Goal: Task Accomplishment & Management: Manage account settings

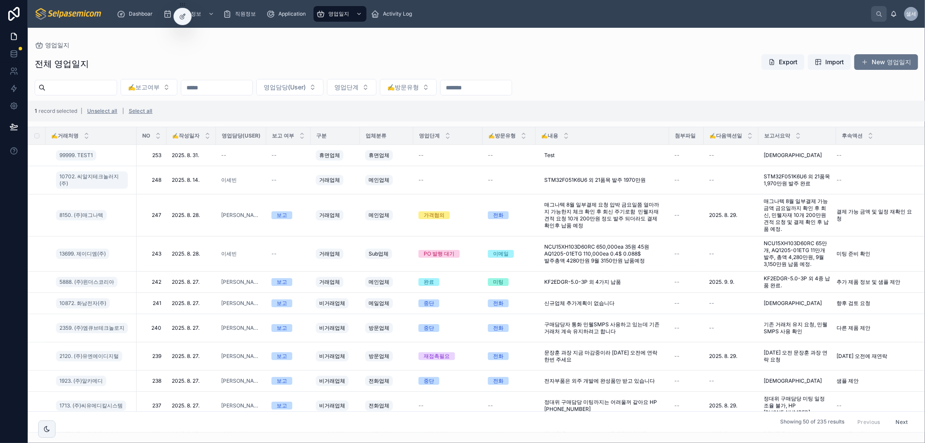
click at [488, 45] on div "영업일지" at bounding box center [477, 45] width 884 height 7
drag, startPoint x: 488, startPoint y: 52, endPoint x: 513, endPoint y: 63, distance: 27.6
click at [488, 52] on div "전체 영업일지 Export Import New 영업일지 ✍️보고여부 영업담당(User) 영업단계 ✍️방문유형 1 record selected …" at bounding box center [477, 241] width 898 height 384
click at [527, 53] on div "전체 영업일지 Export Import New 영업일지 ✍️보고여부 영업담당(User) 영업단계 ✍️방문유형 1 record selected …" at bounding box center [477, 241] width 898 height 384
click at [380, 40] on div "영업일지 전체 영업일지 Export Import New 영업일지 ✍️보고여부 영업담당(User) 영업단계 ✍️방문유형 1 record sele…" at bounding box center [477, 230] width 898 height 405
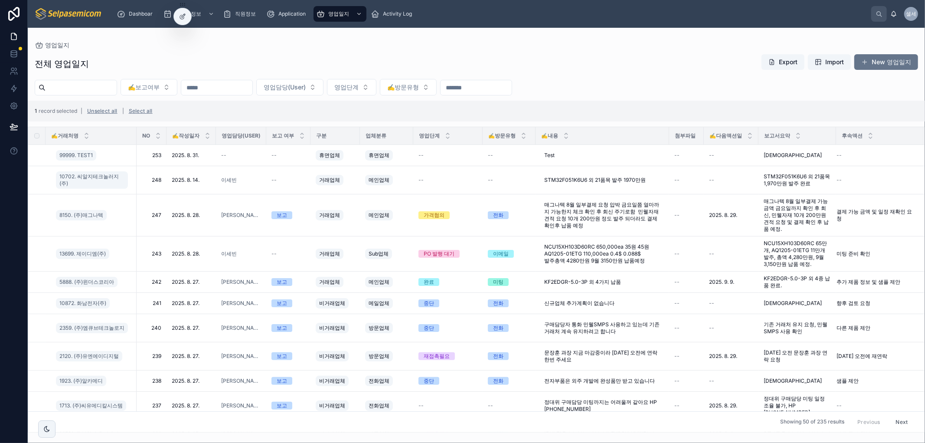
click at [462, 51] on div "전체 영업일지 Export Import New 영업일지 ✍️보고여부 영업담당(User) 영업단계 ✍️방문유형 1 record selected …" at bounding box center [477, 241] width 898 height 384
click at [436, 50] on div "전체 영업일지 Export Import New 영업일지 ✍️보고여부 영업담당(User) 영업단계 ✍️방문유형 1 record selected …" at bounding box center [477, 241] width 898 height 384
click at [687, 83] on div "✍️보고여부 영업담당(User) 영업단계 ✍️방문유형" at bounding box center [477, 87] width 898 height 16
drag, startPoint x: 100, startPoint y: 68, endPoint x: 144, endPoint y: 52, distance: 46.3
click at [30, 31] on div "영업일지 전체 영업일지 Export Import New 영업일지 ✍️보고여부 영업담당(User) 영업단계 ✍️방문유형 1 record sele…" at bounding box center [477, 230] width 898 height 405
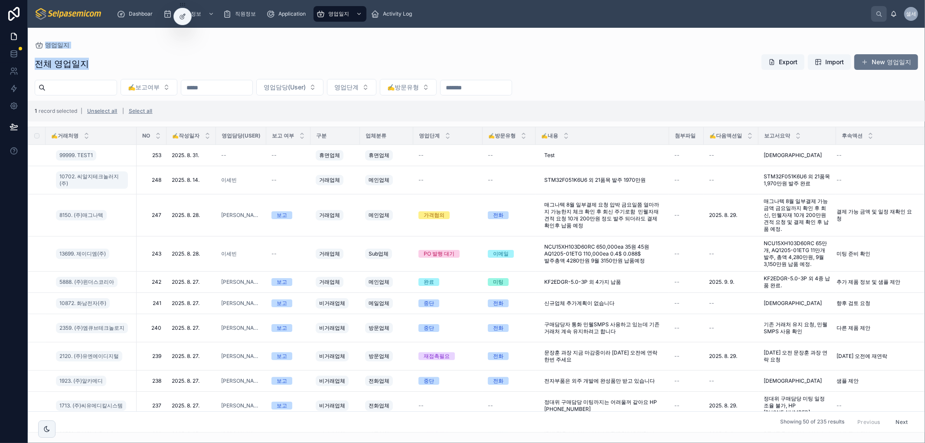
click at [237, 72] on div "전체 영업일지 Export Import New 영업일지" at bounding box center [477, 64] width 884 height 20
click at [196, 66] on div "전체 영업일지 Export Import New 영업일지" at bounding box center [477, 64] width 884 height 20
drag, startPoint x: 31, startPoint y: 30, endPoint x: 157, endPoint y: 70, distance: 132.4
click at [111, 64] on div "영업일지 전체 영업일지 Export Import New 영업일지 ✍️보고여부 영업담당(User) 영업단계 ✍️방문유형 1 record sele…" at bounding box center [477, 230] width 898 height 405
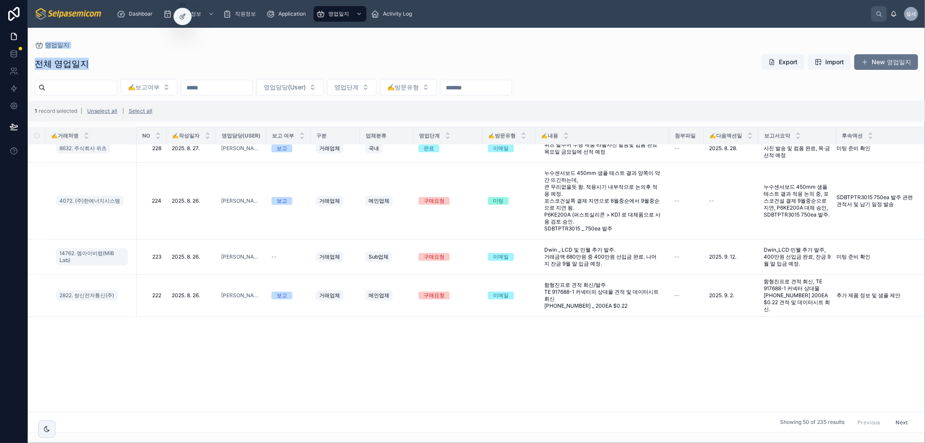
scroll to position [0, 0]
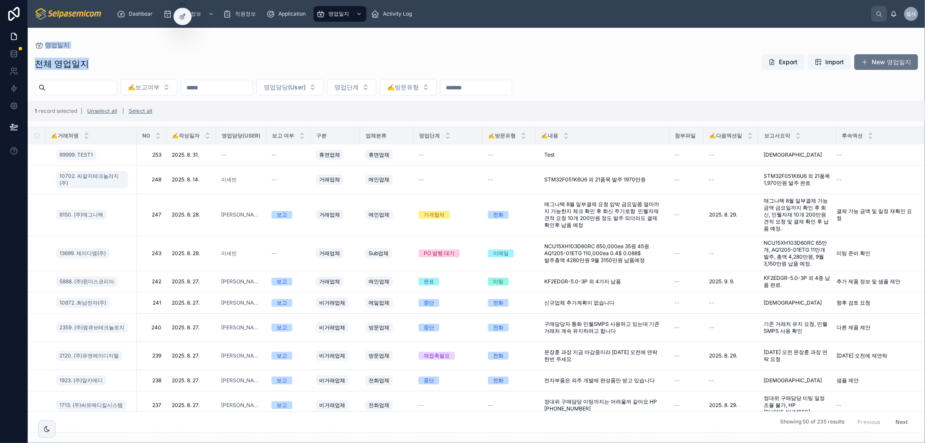
click at [430, 39] on div "영업일지 전체 영업일지 Export Import New 영업일지 ✍️보고여부 영업담당(User) 영업단계 ✍️방문유형 1 record sele…" at bounding box center [477, 230] width 898 height 405
drag, startPoint x: 423, startPoint y: 49, endPoint x: 643, endPoint y: 72, distance: 220.7
click at [423, 49] on div "전체 영업일지 Export Import New 영업일지 ✍️보고여부 영업담당(User) 영업단계 ✍️방문유형 1 record selected …" at bounding box center [477, 241] width 898 height 384
click at [650, 76] on div "전체 영업일지 Export Import New 영업일지 ✍️보고여부 영업담당(User) 영업단계 ✍️방문유형 1 record selected …" at bounding box center [477, 241] width 898 height 384
drag, startPoint x: 487, startPoint y: 57, endPoint x: 489, endPoint y: 53, distance: 4.5
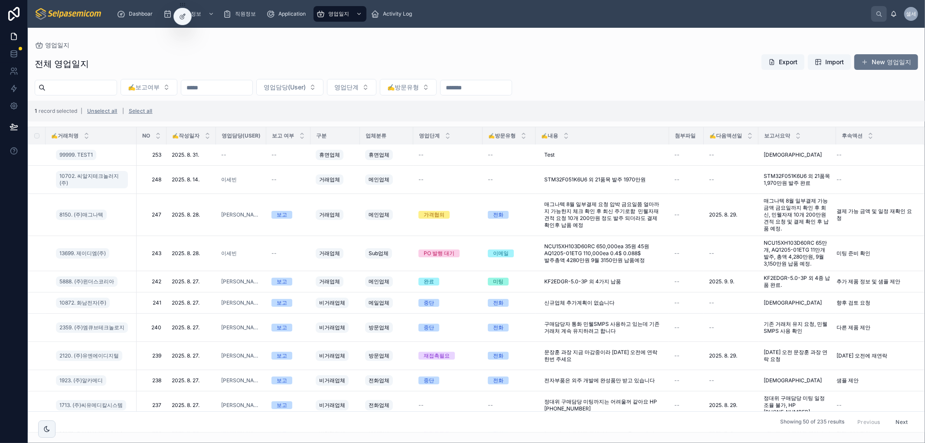
click at [486, 57] on div "전체 영업일지 Export Import New 영업일지" at bounding box center [477, 64] width 884 height 20
drag, startPoint x: 393, startPoint y: 46, endPoint x: 375, endPoint y: 62, distance: 24.6
click at [390, 49] on div "영업일지 전체 영업일지 Export Import New 영업일지 ✍️보고여부 영업담당(User) 영업단계 ✍️방문유형 1 record sele…" at bounding box center [477, 230] width 898 height 405
click at [367, 49] on div "전체 영업일지 Export Import New 영업일지 ✍️보고여부 영업담당(User) 영업단계 ✍️방문유형 1 record selected …" at bounding box center [477, 241] width 898 height 384
drag, startPoint x: 306, startPoint y: 54, endPoint x: 396, endPoint y: 87, distance: 96.2
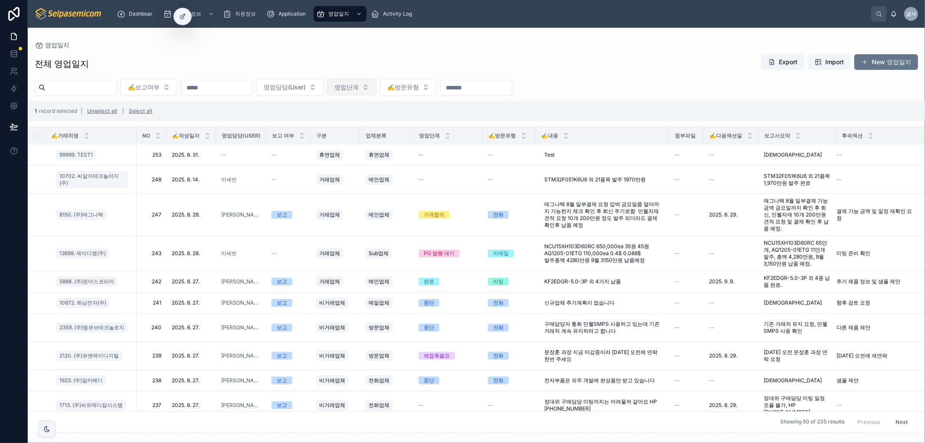
click at [309, 56] on div "전체 영업일지 Export Import New 영업일지" at bounding box center [477, 64] width 884 height 20
click at [909, 148] on span "del" at bounding box center [912, 144] width 7 height 7
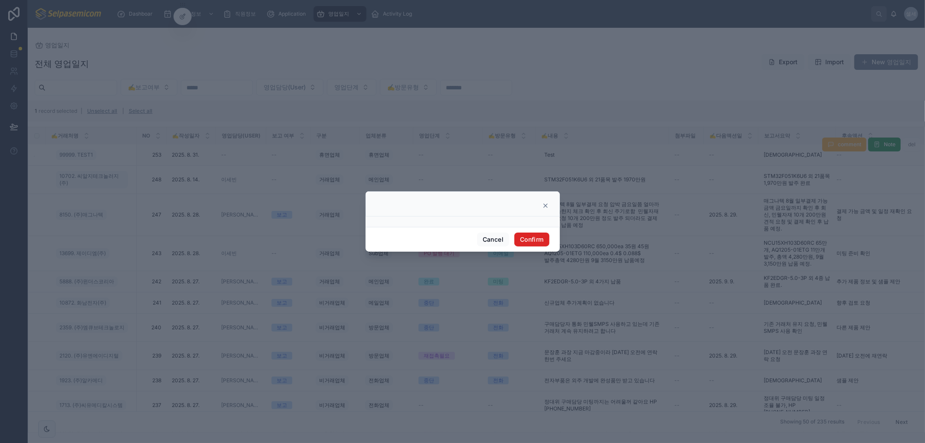
click at [531, 239] on button "Confirm" at bounding box center [532, 240] width 35 height 14
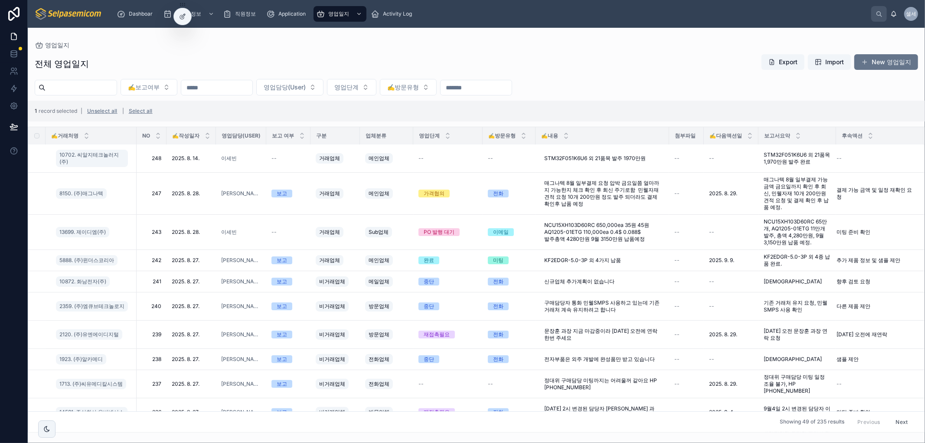
scroll to position [7, 0]
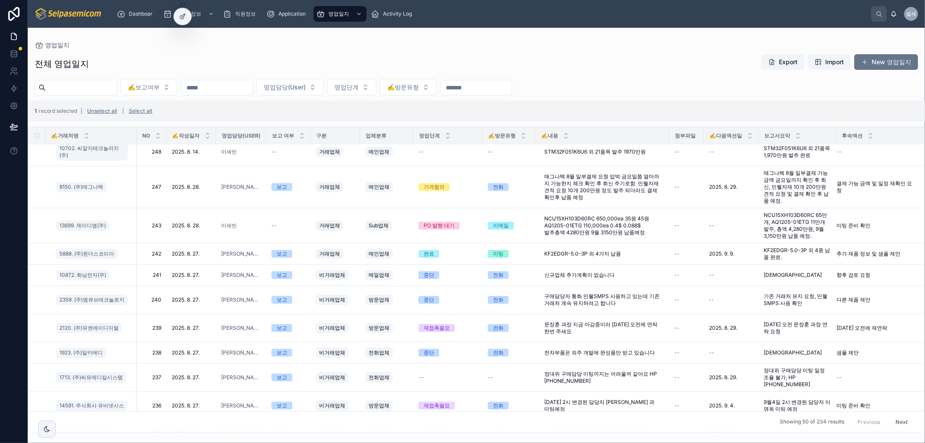
drag, startPoint x: 429, startPoint y: 50, endPoint x: 454, endPoint y: 58, distance: 26.3
click at [429, 51] on div "전체 영업일지 Export Import New 영업일지 ✍️보고여부 영업담당(User) 영업단계 ✍️방문유형 1 record selected …" at bounding box center [477, 241] width 898 height 384
click at [609, 62] on div "전체 영업일지 Export Import New 영업일지" at bounding box center [477, 64] width 884 height 20
click at [186, 16] on icon at bounding box center [182, 16] width 7 height 7
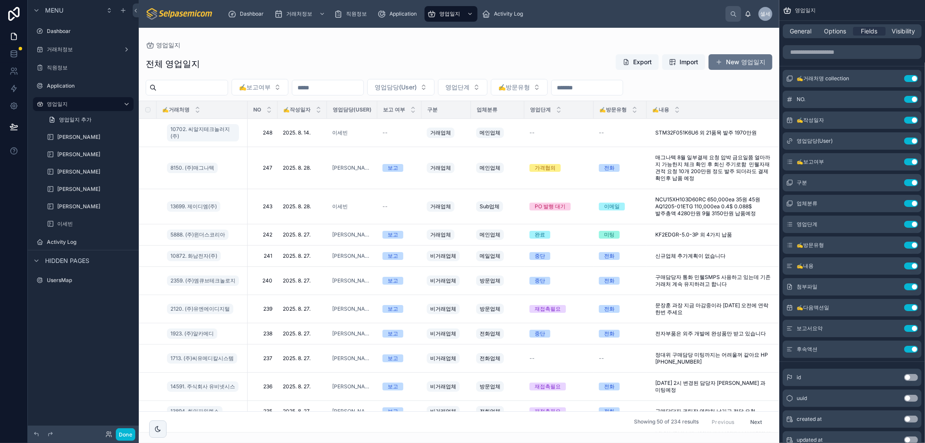
click at [732, 62] on div at bounding box center [459, 235] width 641 height 415
click at [719, 63] on span at bounding box center [719, 62] width 7 height 7
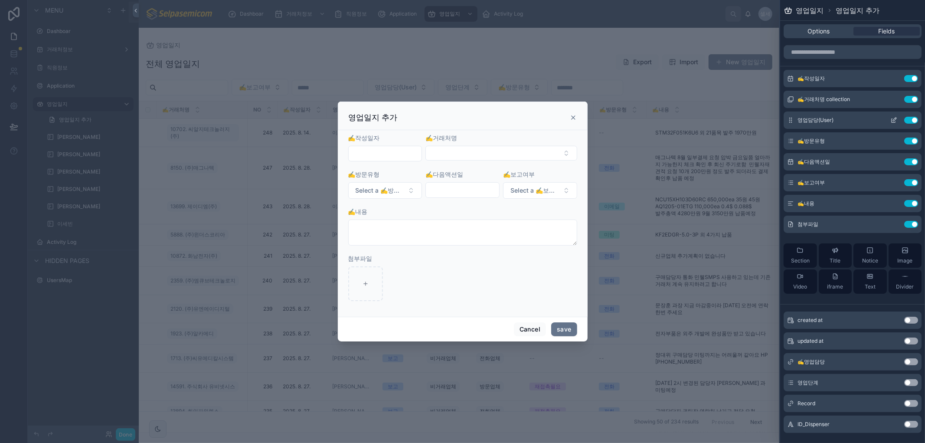
click at [891, 119] on icon at bounding box center [894, 120] width 7 height 7
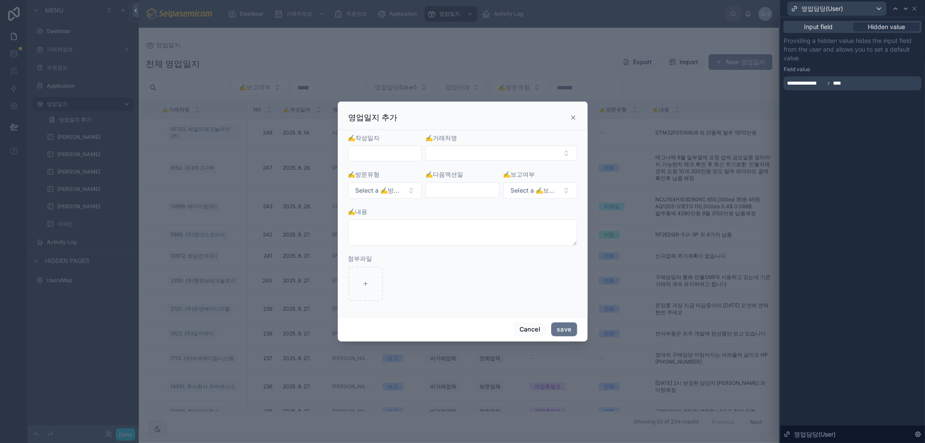
click at [851, 82] on span "****" at bounding box center [843, 83] width 21 height 7
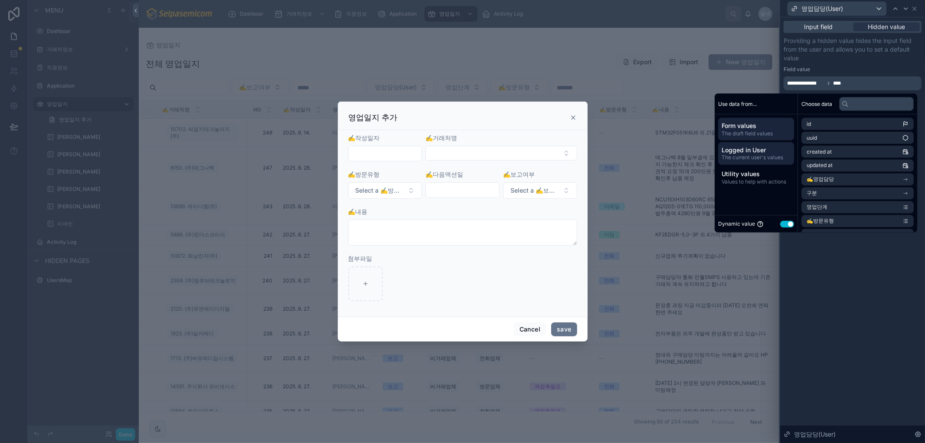
click at [765, 151] on span "Logged in User" at bounding box center [756, 150] width 69 height 9
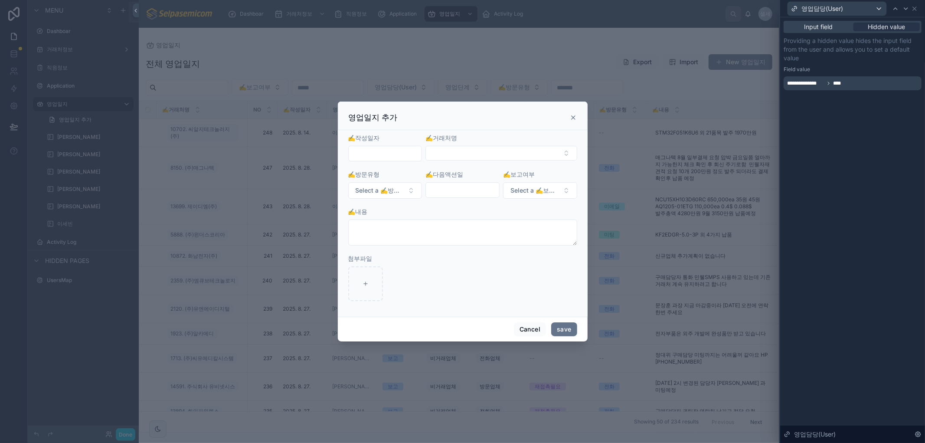
click at [854, 274] on div "**********" at bounding box center [853, 230] width 145 height 426
click at [827, 27] on span "Input field" at bounding box center [819, 27] width 29 height 9
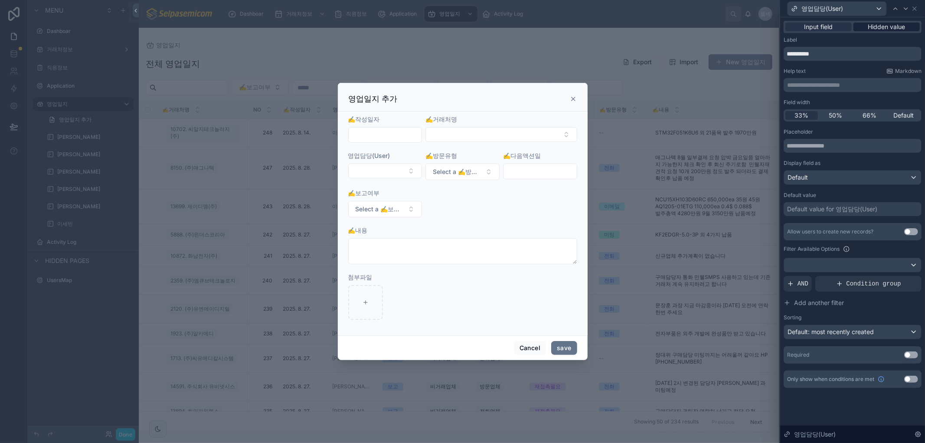
drag, startPoint x: 866, startPoint y: 26, endPoint x: 916, endPoint y: 27, distance: 50.3
click at [866, 25] on div "Hidden value" at bounding box center [887, 27] width 66 height 9
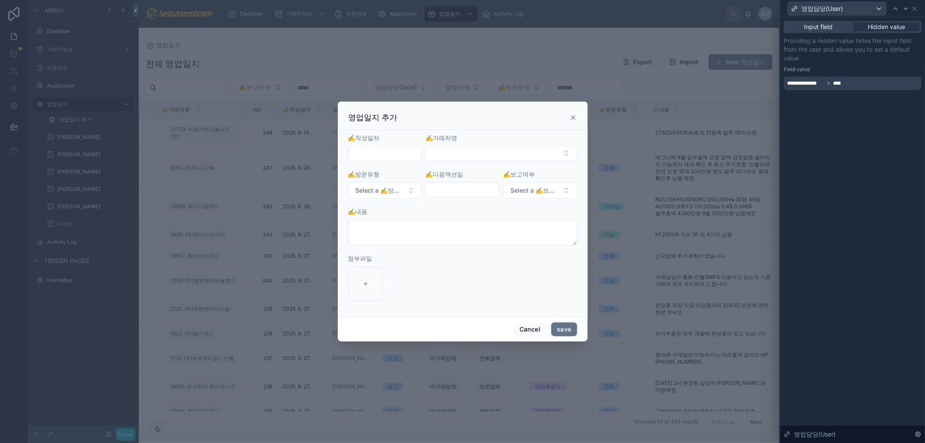
click at [838, 84] on span "****" at bounding box center [843, 83] width 21 height 7
click at [860, 289] on div "**********" at bounding box center [853, 230] width 145 height 426
click at [449, 120] on div "영업일지 추가" at bounding box center [463, 117] width 228 height 10
click at [793, 83] on span "**********" at bounding box center [805, 83] width 37 height 7
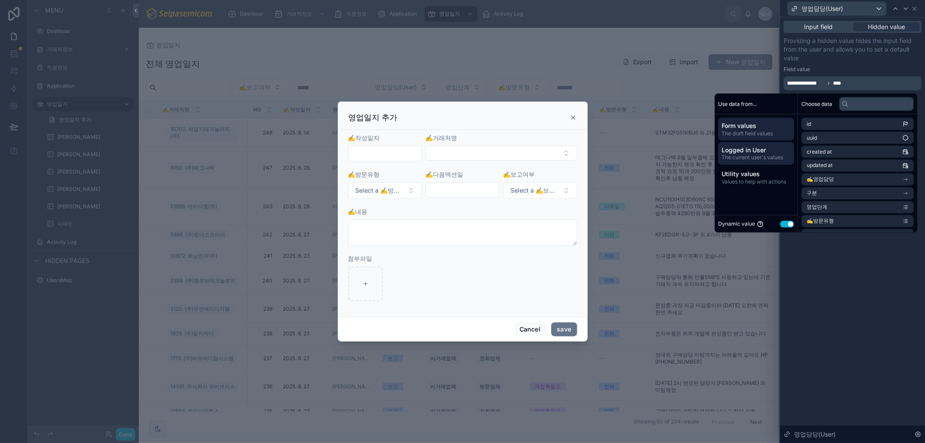
click at [770, 148] on span "Logged in User" at bounding box center [756, 150] width 69 height 9
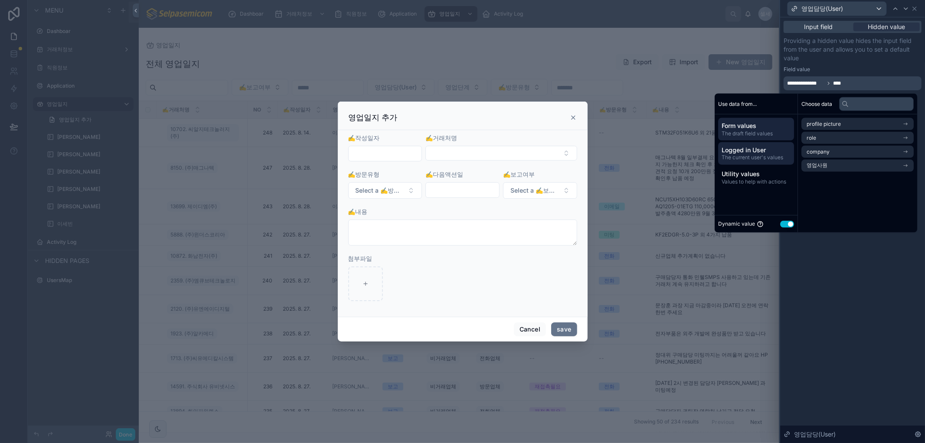
click at [760, 131] on span "The draft field values" at bounding box center [756, 133] width 69 height 7
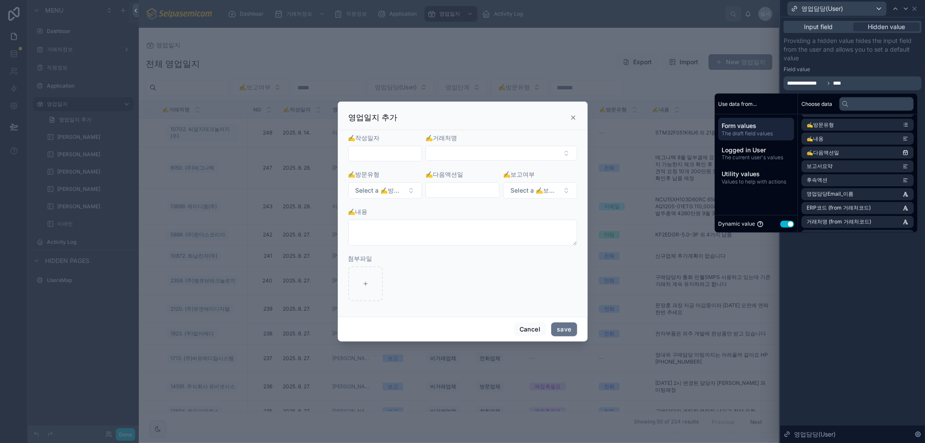
scroll to position [144, 0]
drag, startPoint x: 852, startPoint y: 257, endPoint x: 851, endPoint y: 262, distance: 5.7
click at [852, 258] on div "**********" at bounding box center [853, 230] width 145 height 426
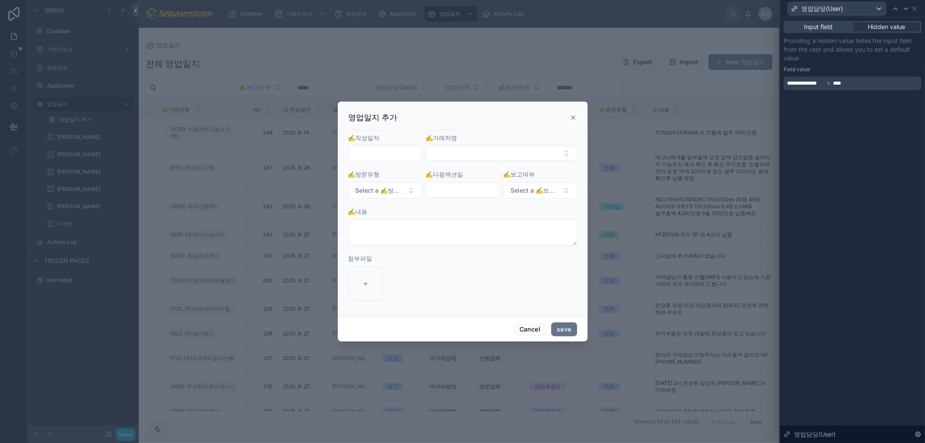
drag, startPoint x: 847, startPoint y: 369, endPoint x: 868, endPoint y: 362, distance: 22.5
click at [846, 369] on div "**********" at bounding box center [853, 230] width 145 height 426
click at [574, 117] on div "영업일지 추가" at bounding box center [463, 116] width 250 height 29
click at [574, 117] on icon at bounding box center [573, 117] width 3 height 3
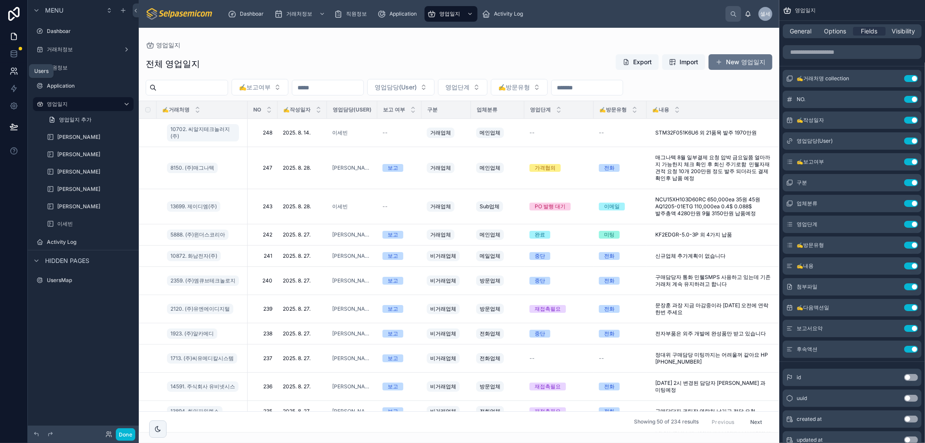
click at [15, 75] on link at bounding box center [13, 70] width 27 height 17
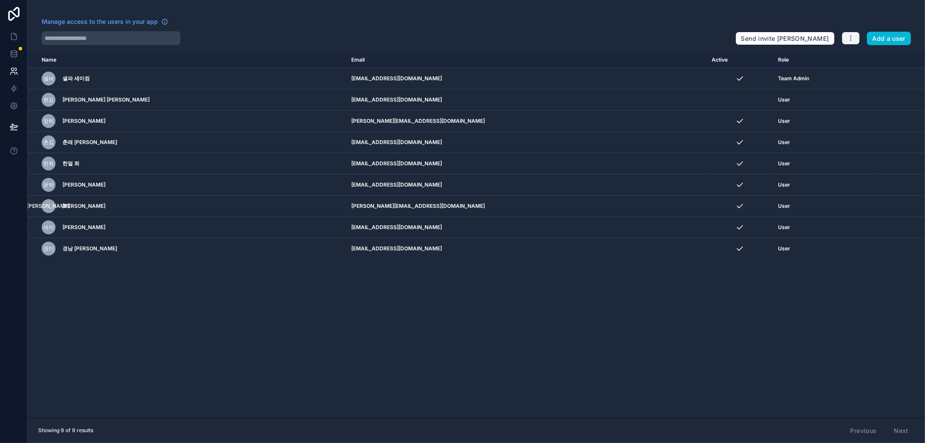
click at [850, 37] on icon "button" at bounding box center [851, 38] width 7 height 7
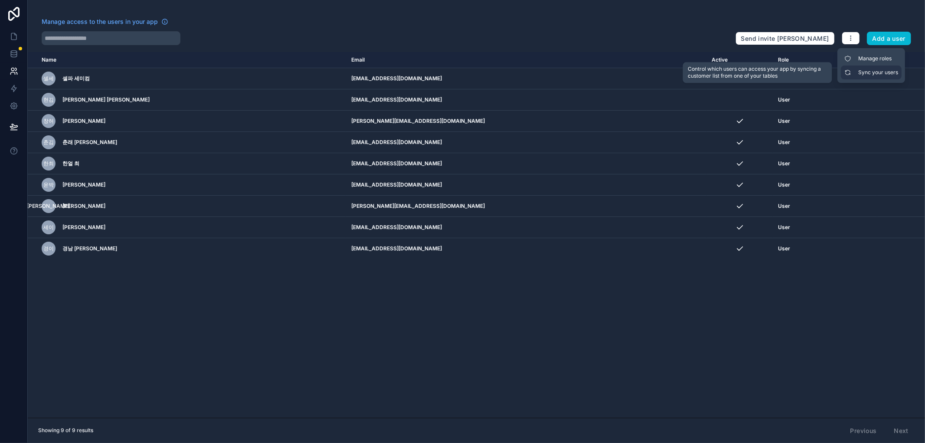
click at [871, 72] on link "Sync your users" at bounding box center [871, 73] width 61 height 14
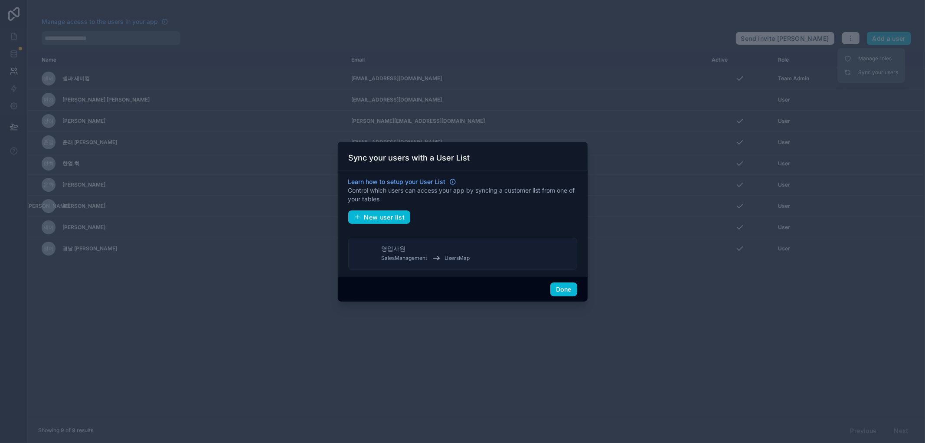
click at [423, 260] on span "SalesManagement" at bounding box center [405, 258] width 46 height 7
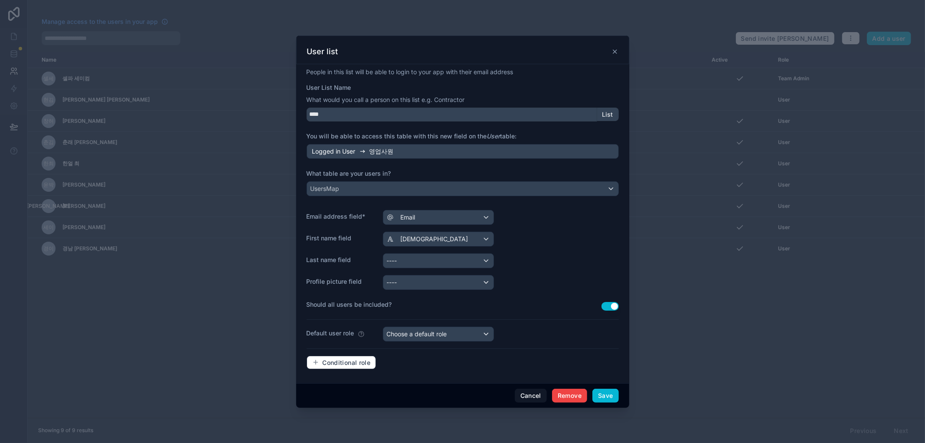
click at [614, 49] on icon at bounding box center [615, 51] width 7 height 7
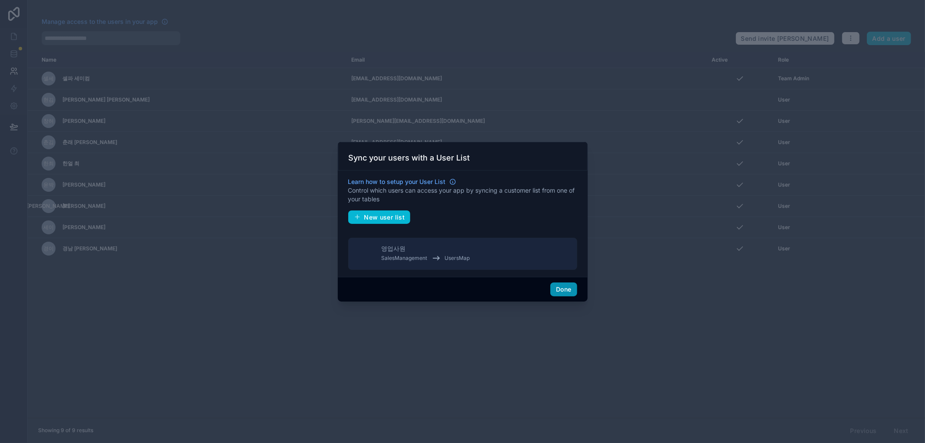
click at [558, 289] on button "Done" at bounding box center [564, 289] width 26 height 14
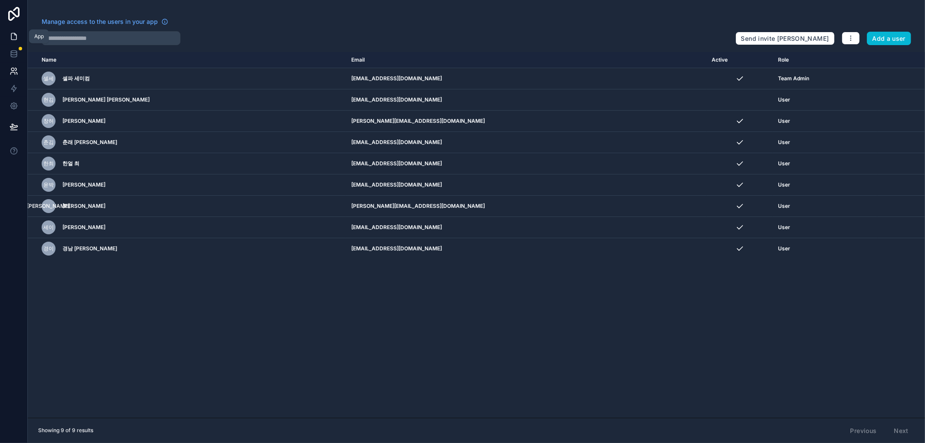
click at [13, 35] on icon at bounding box center [14, 36] width 9 height 9
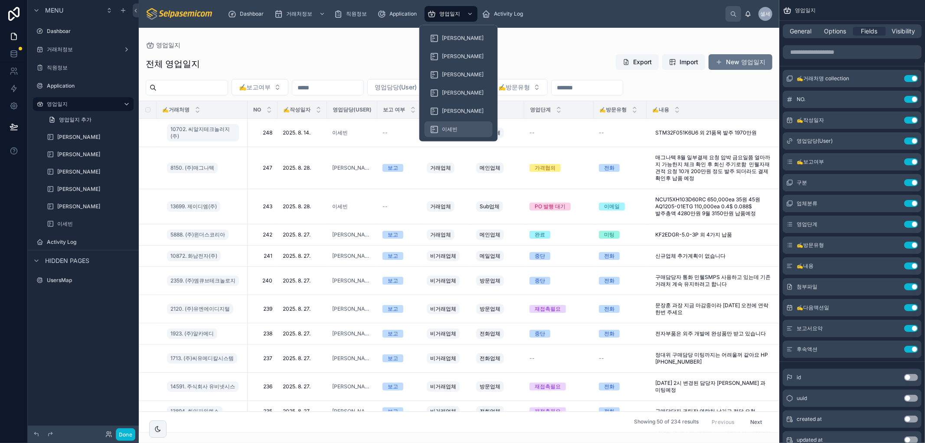
click at [445, 128] on span "이세빈" at bounding box center [450, 129] width 16 height 7
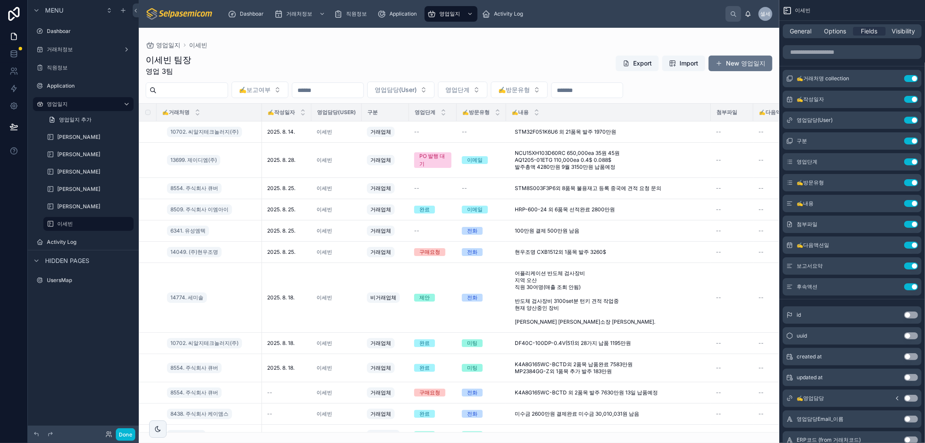
click at [570, 42] on div at bounding box center [459, 235] width 641 height 415
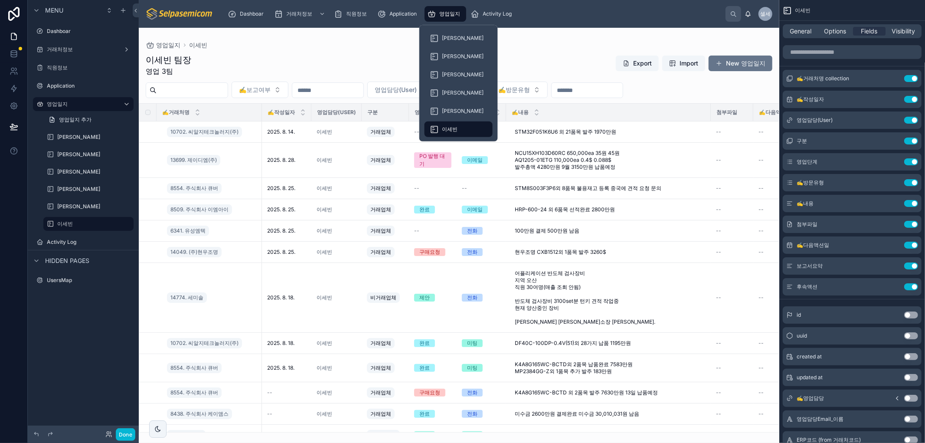
click at [455, 10] on span "영업일지" at bounding box center [450, 13] width 21 height 7
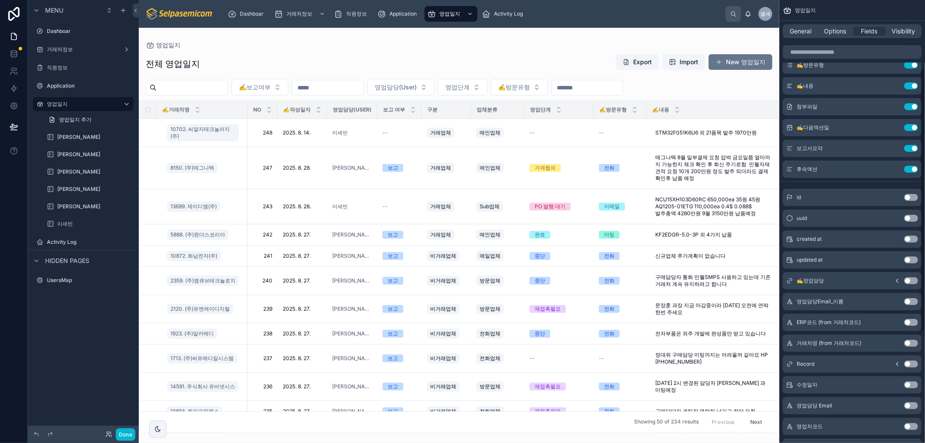
scroll to position [48, 0]
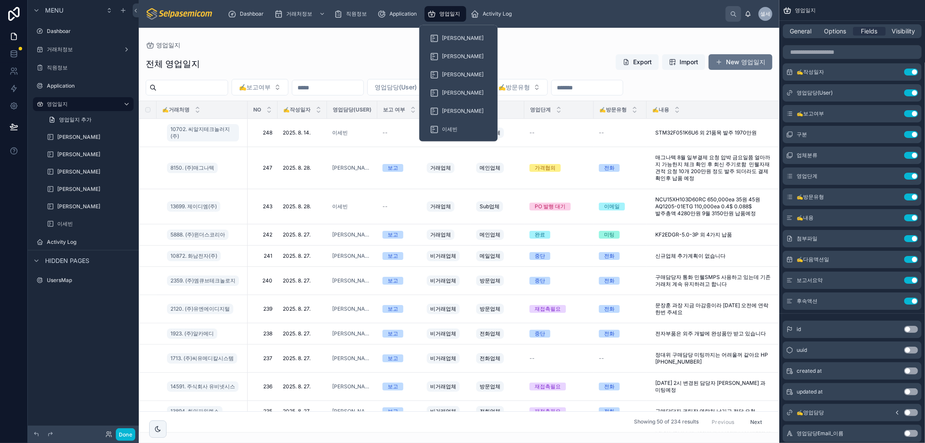
click at [453, 10] on span "영업일지" at bounding box center [450, 13] width 21 height 7
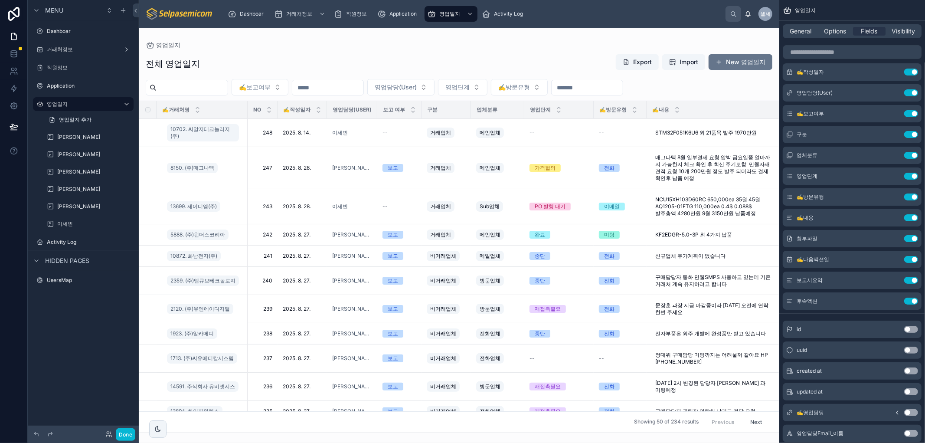
click at [558, 35] on div at bounding box center [459, 235] width 641 height 415
click at [735, 59] on button "New 영업일지" at bounding box center [741, 62] width 64 height 16
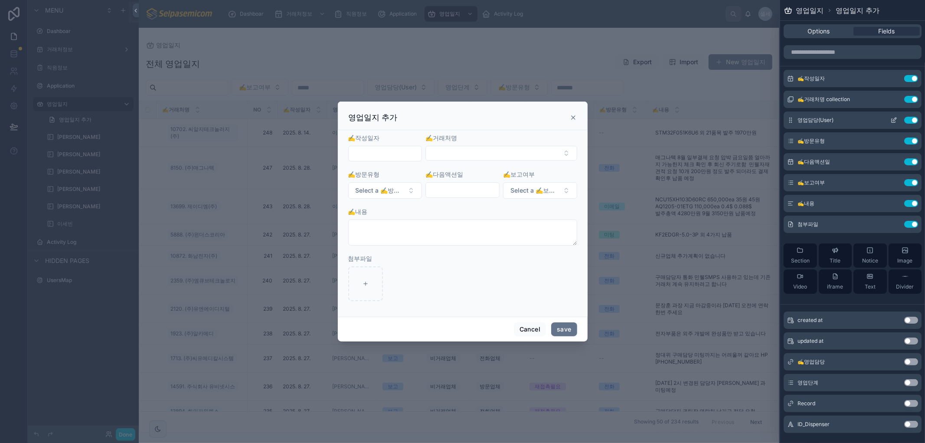
click at [892, 120] on icon at bounding box center [894, 121] width 4 height 4
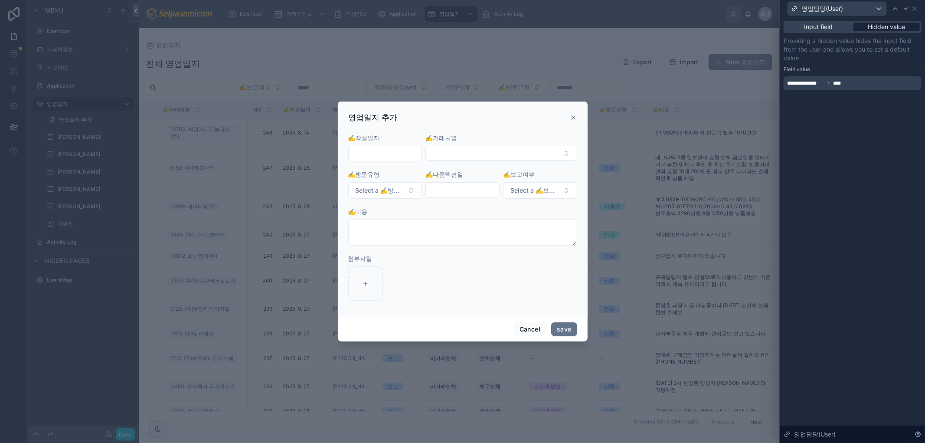
click at [878, 26] on span "Hidden value" at bounding box center [887, 27] width 37 height 9
click at [814, 31] on div "Input field Hidden value" at bounding box center [853, 27] width 138 height 12
drag, startPoint x: 832, startPoint y: 27, endPoint x: 882, endPoint y: 25, distance: 50.4
click at [834, 27] on div "Input field" at bounding box center [819, 27] width 66 height 9
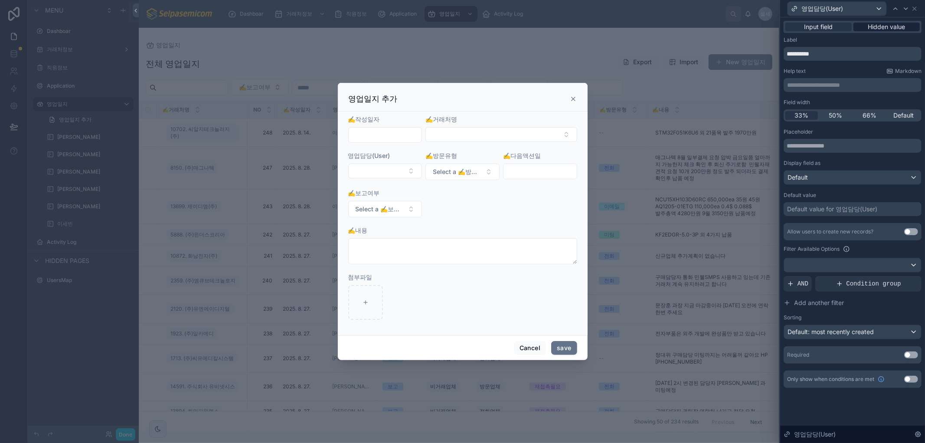
click at [895, 26] on span "Hidden value" at bounding box center [887, 27] width 37 height 9
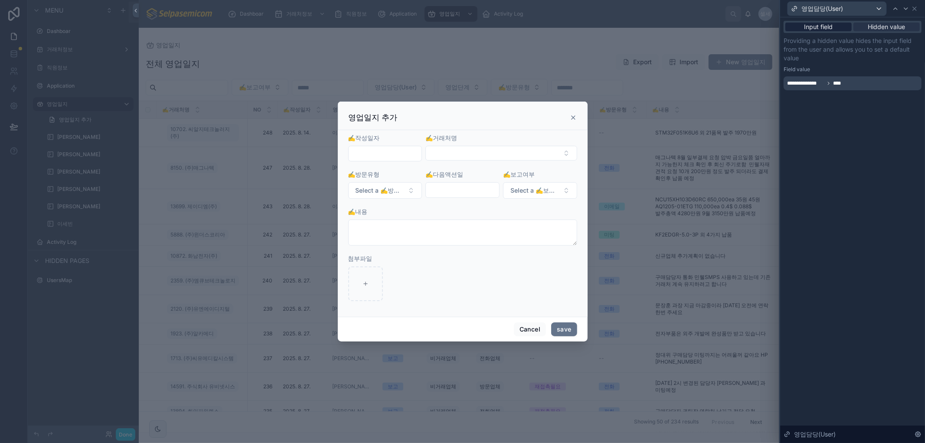
click at [825, 26] on span "Input field" at bounding box center [819, 27] width 29 height 9
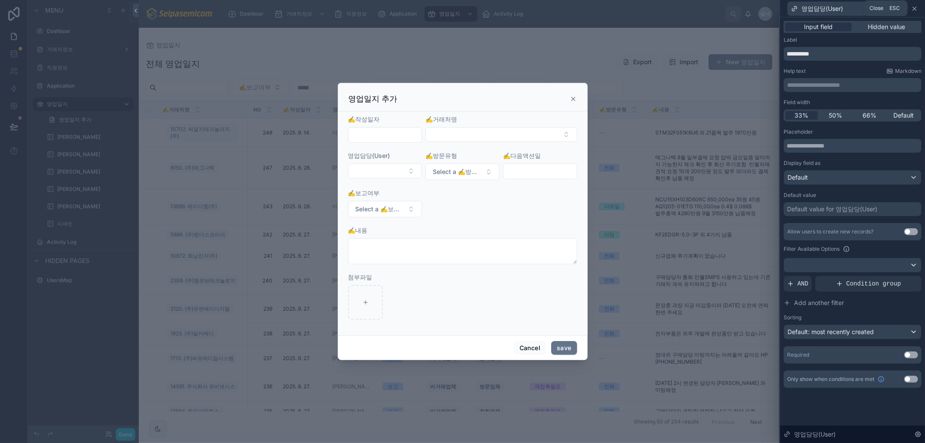
click at [914, 7] on icon at bounding box center [914, 8] width 3 height 3
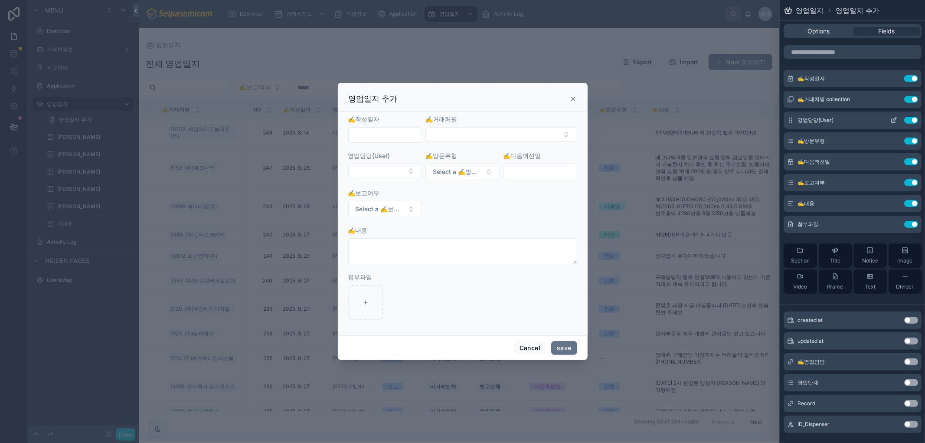
click at [891, 119] on icon at bounding box center [894, 120] width 7 height 7
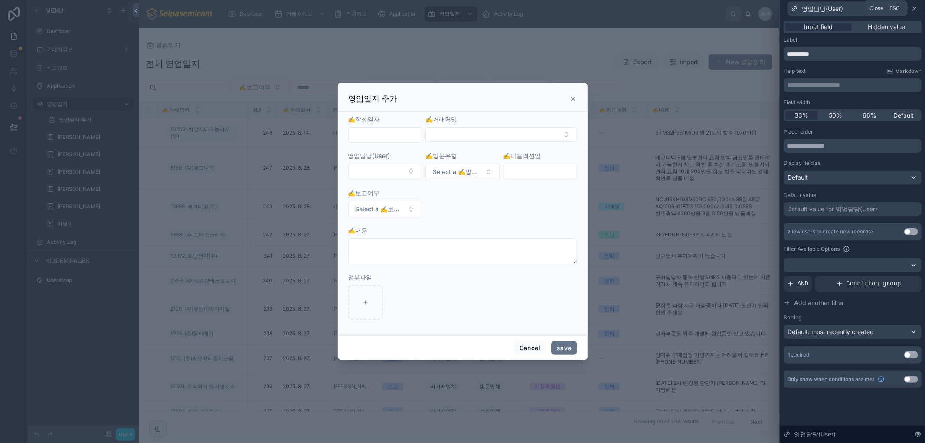
click at [916, 7] on icon at bounding box center [914, 8] width 3 height 3
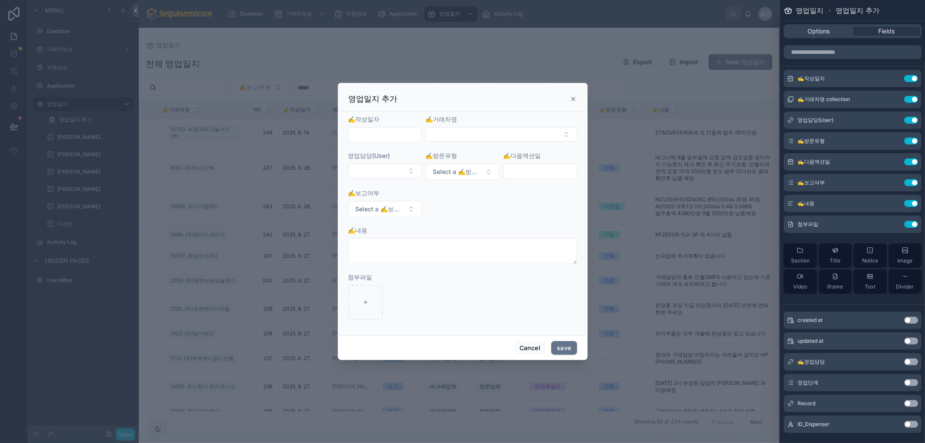
click at [573, 100] on icon at bounding box center [573, 98] width 7 height 7
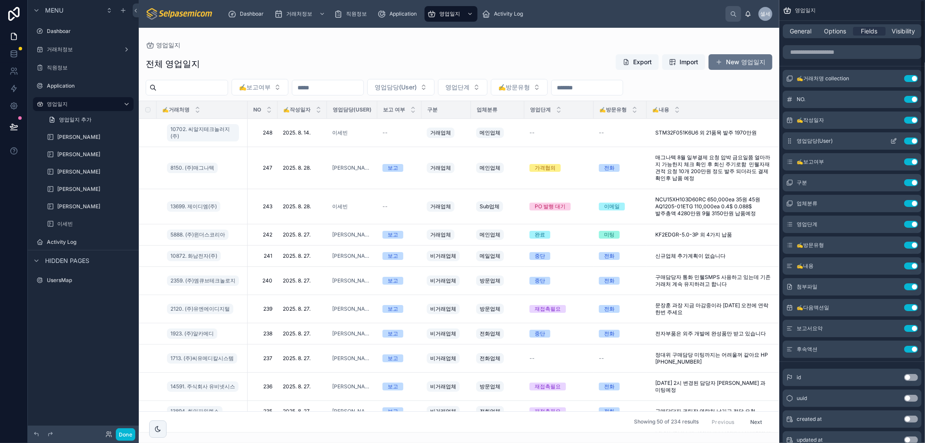
click at [895, 138] on icon "scrollable content" at bounding box center [894, 141] width 7 height 7
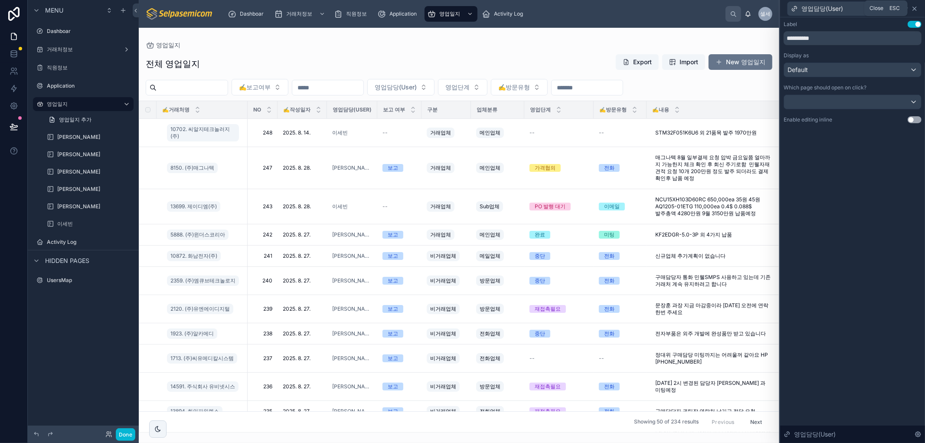
click at [916, 9] on icon at bounding box center [915, 8] width 7 height 7
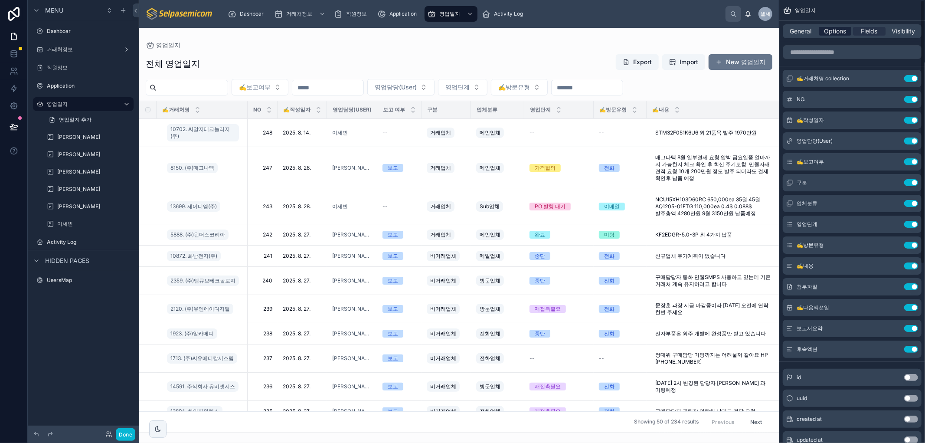
click at [842, 33] on span "Options" at bounding box center [835, 31] width 22 height 9
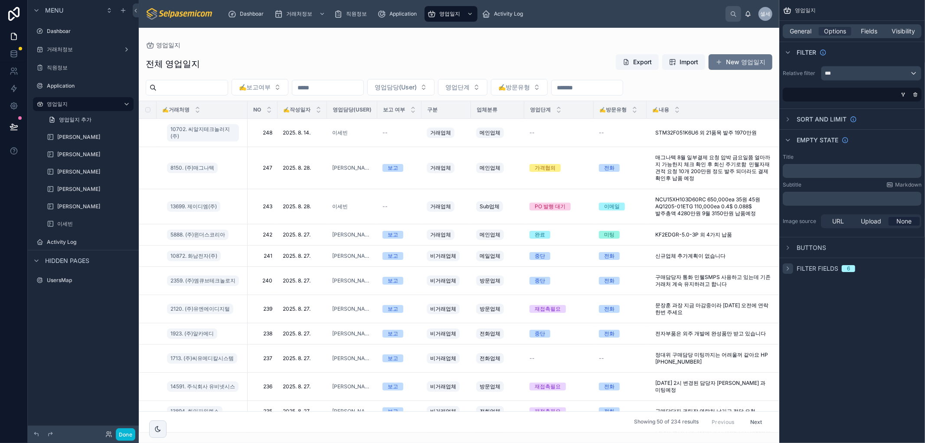
click at [789, 268] on icon "scrollable content" at bounding box center [788, 268] width 2 height 3
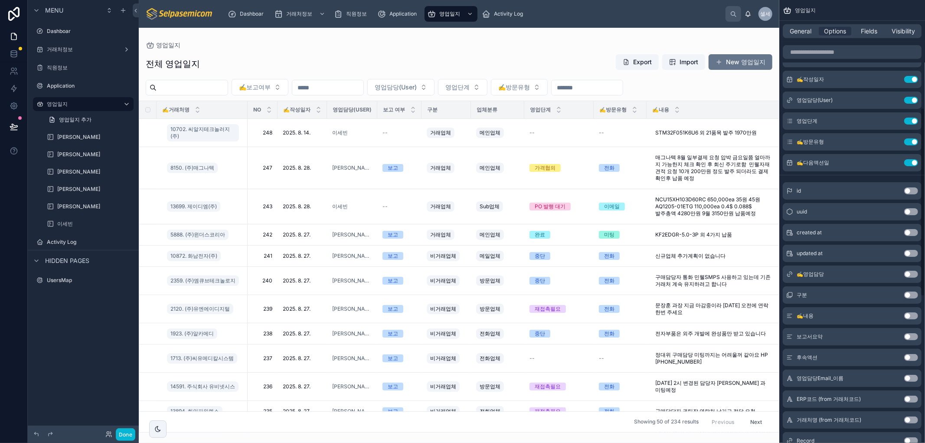
scroll to position [245, 0]
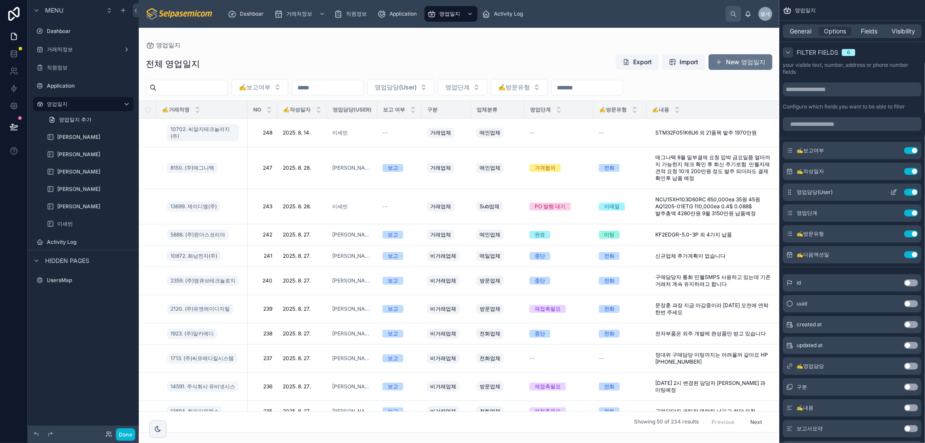
click at [894, 190] on icon "scrollable content" at bounding box center [894, 192] width 7 height 7
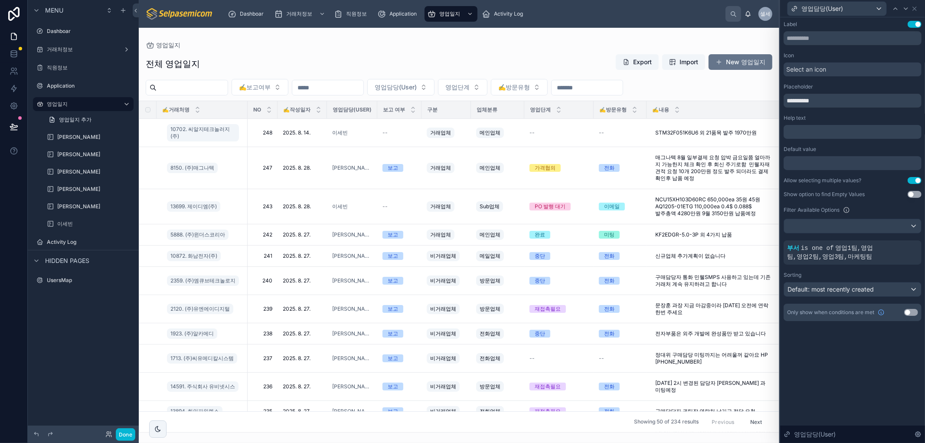
click at [918, 179] on button "Use setting" at bounding box center [915, 180] width 14 height 7
click at [914, 9] on icon at bounding box center [915, 8] width 7 height 7
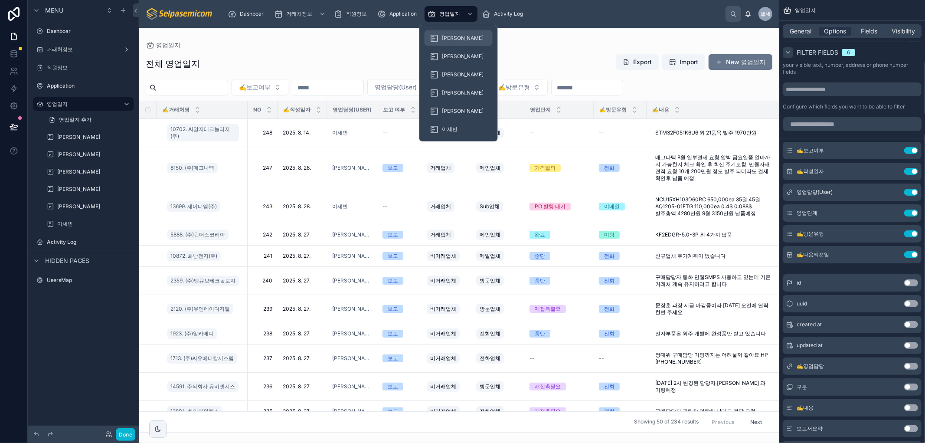
click at [453, 40] on span "[PERSON_NAME]" at bounding box center [463, 38] width 42 height 7
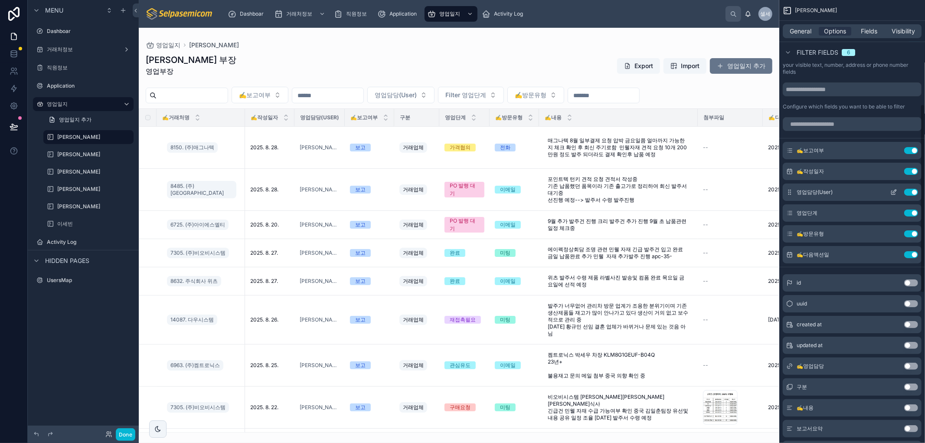
click at [894, 194] on icon "scrollable content" at bounding box center [894, 192] width 7 height 7
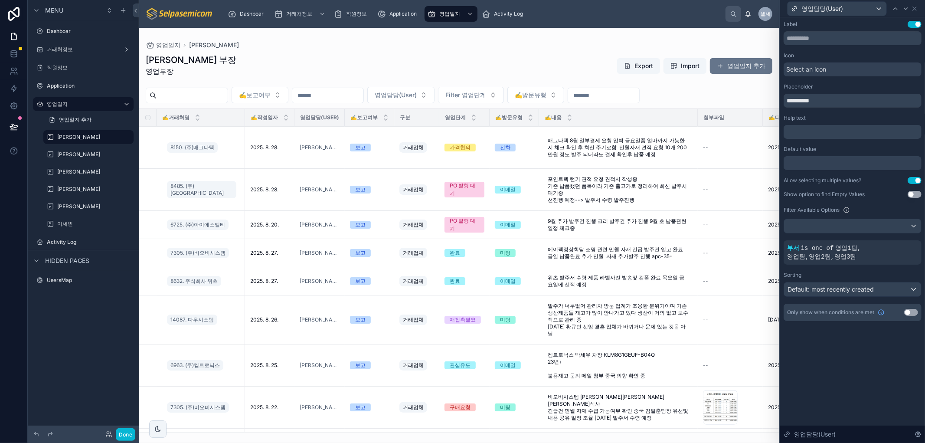
click at [914, 177] on button "Use setting" at bounding box center [915, 180] width 14 height 7
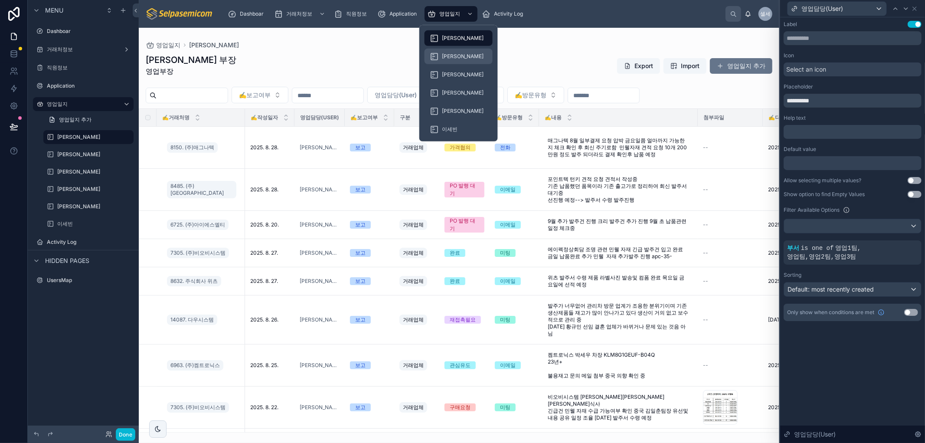
click at [451, 56] on span "[PERSON_NAME]" at bounding box center [463, 56] width 42 height 7
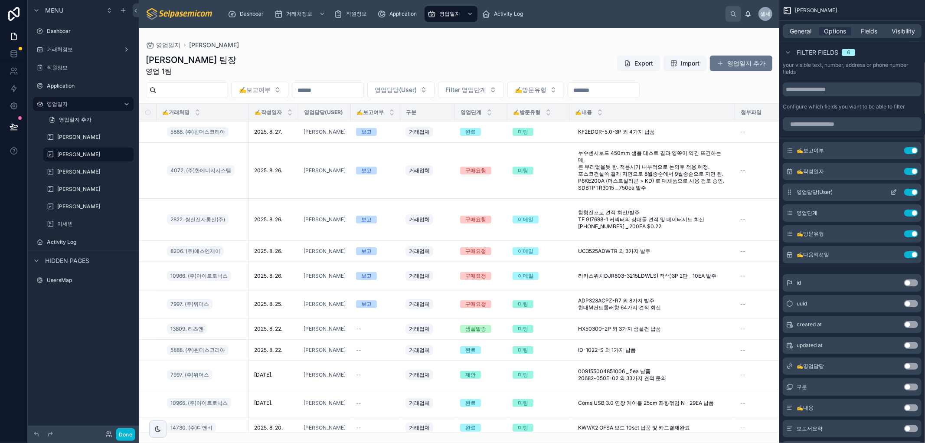
click at [893, 191] on icon "scrollable content" at bounding box center [894, 192] width 7 height 7
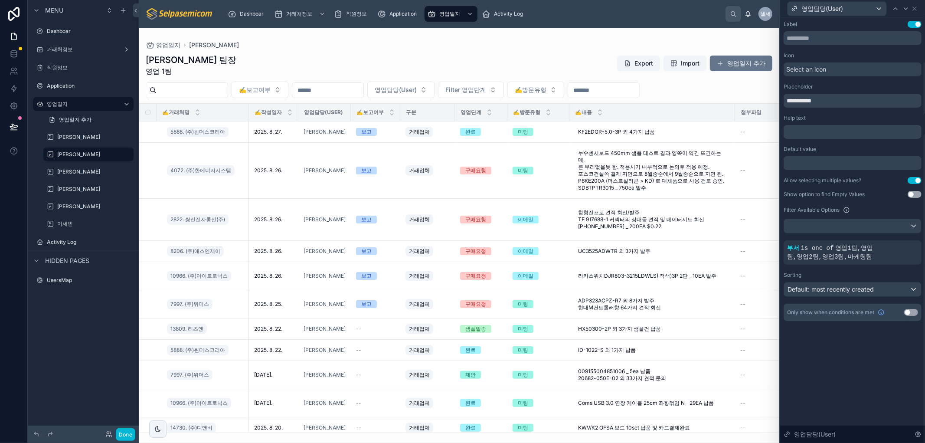
click at [918, 181] on button "Use setting" at bounding box center [915, 180] width 14 height 7
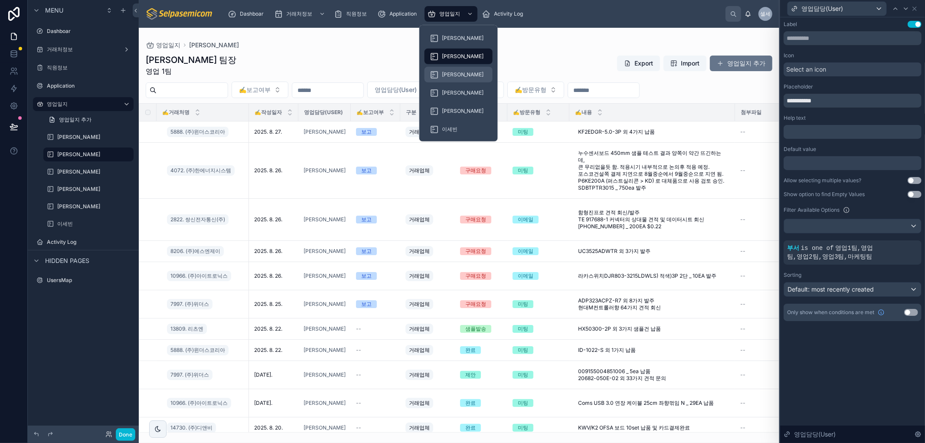
click at [443, 75] on span "[PERSON_NAME]" at bounding box center [463, 74] width 42 height 7
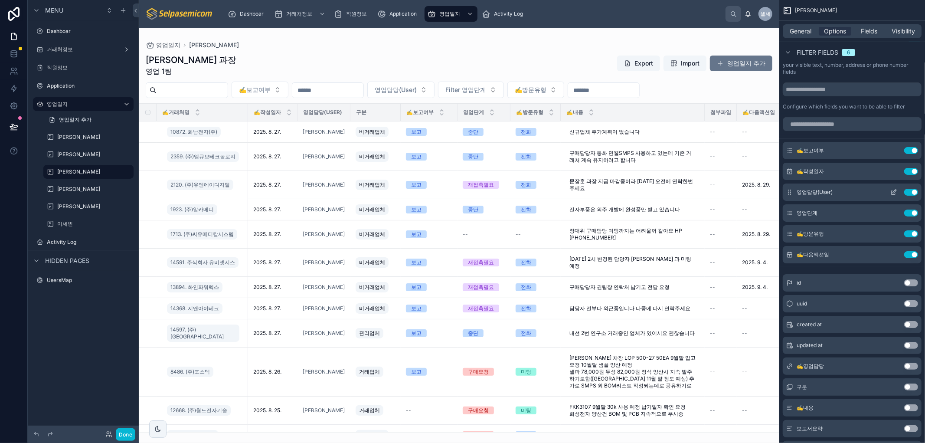
click at [893, 190] on icon "scrollable content" at bounding box center [894, 192] width 7 height 7
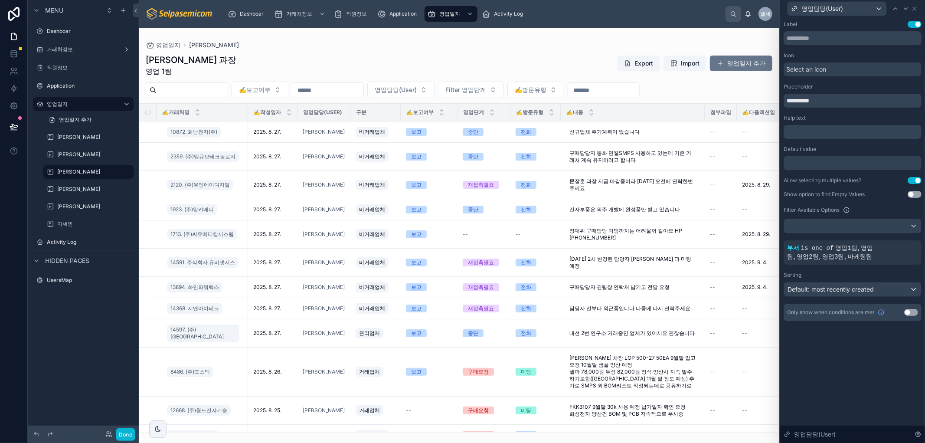
click at [919, 180] on button "Use setting" at bounding box center [915, 180] width 14 height 7
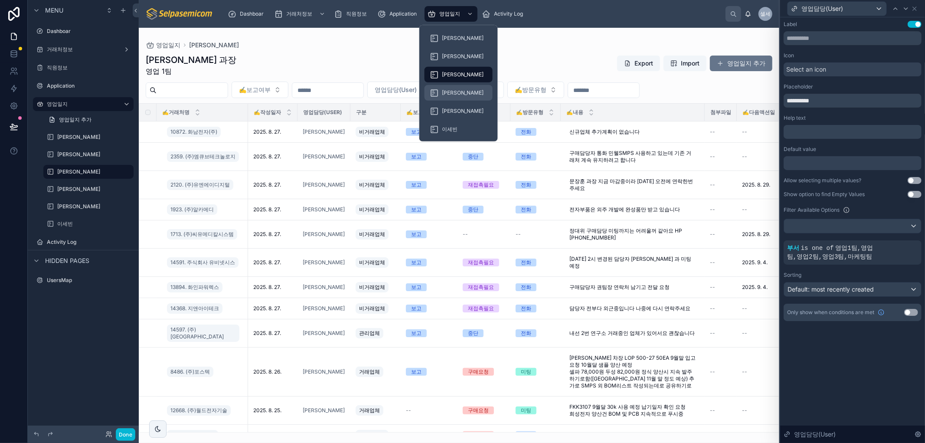
click at [449, 96] on span "[PERSON_NAME]" at bounding box center [463, 92] width 42 height 7
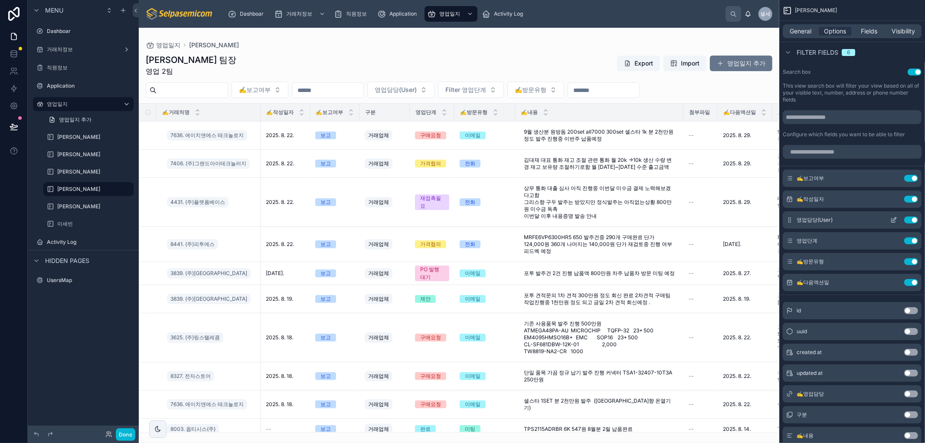
click at [896, 219] on icon "scrollable content" at bounding box center [894, 220] width 7 height 7
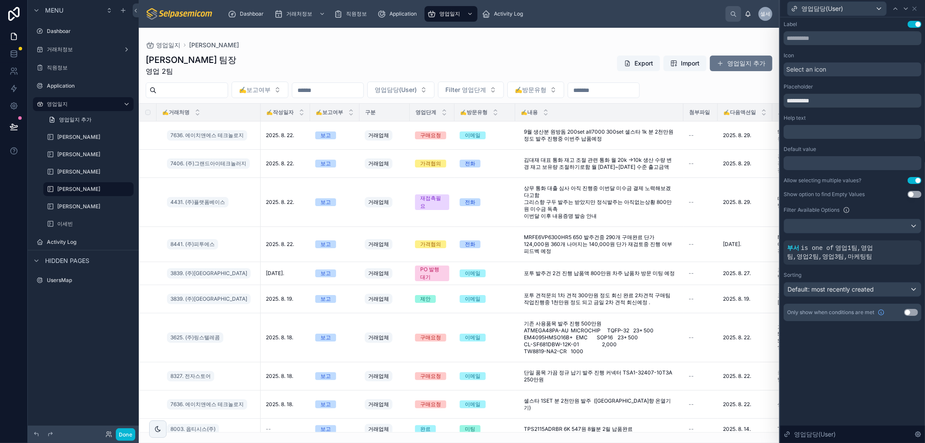
click at [920, 178] on button "Use setting" at bounding box center [915, 180] width 14 height 7
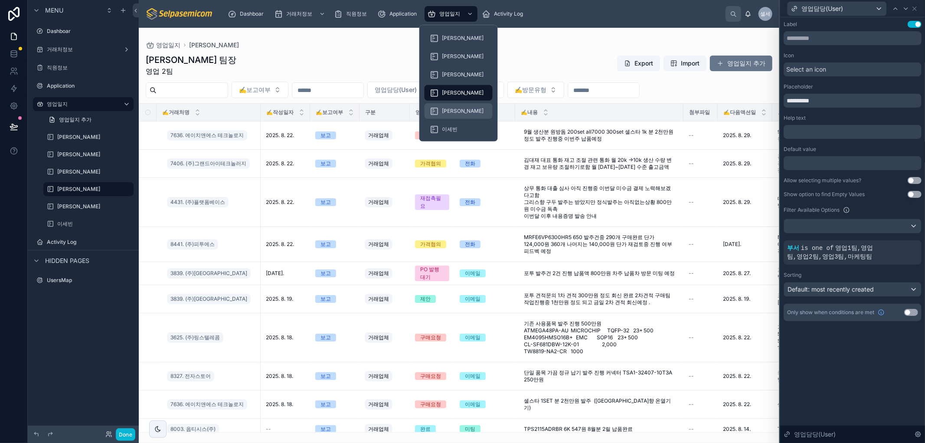
click at [451, 114] on span "[PERSON_NAME]" at bounding box center [463, 111] width 42 height 7
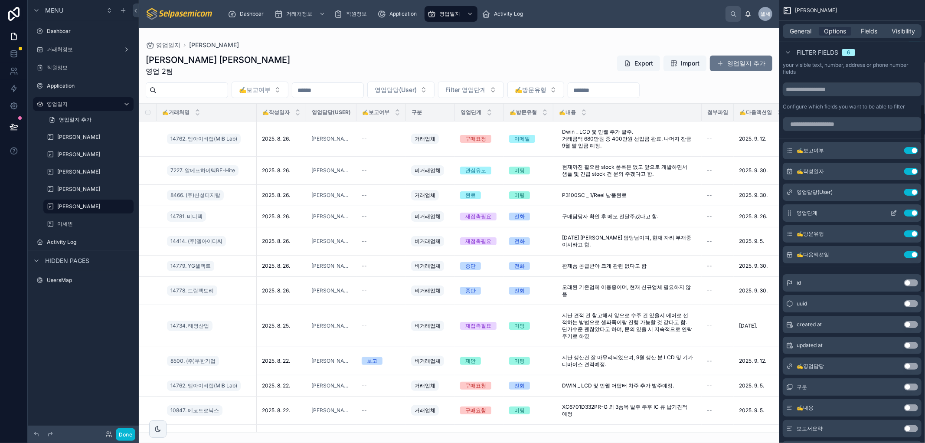
click at [894, 213] on icon "scrollable content" at bounding box center [894, 211] width 3 height 3
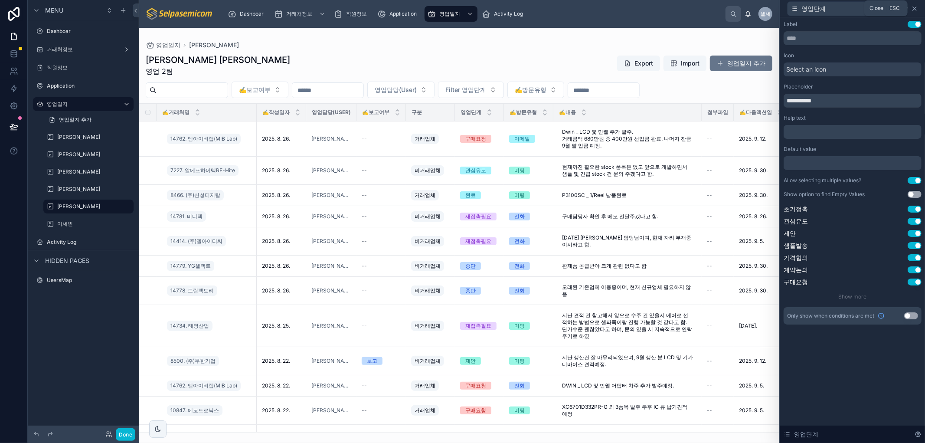
click at [914, 9] on icon at bounding box center [915, 8] width 7 height 7
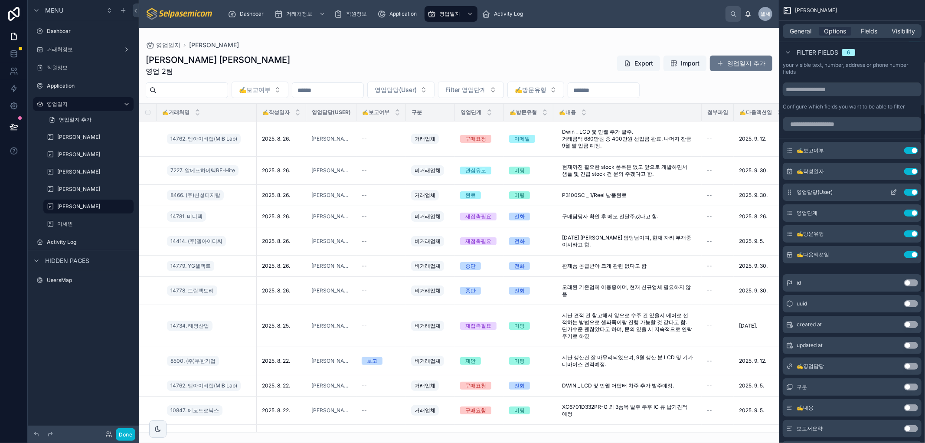
click at [892, 192] on icon "scrollable content" at bounding box center [894, 193] width 4 height 4
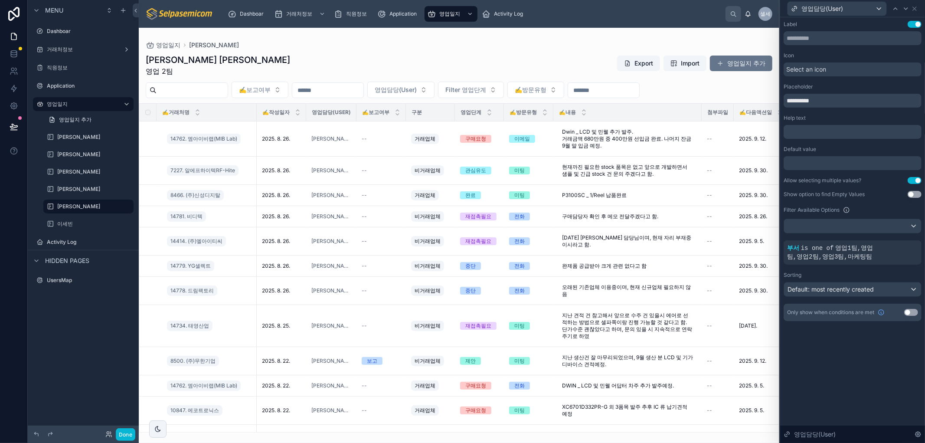
click at [911, 182] on button "Use setting" at bounding box center [915, 180] width 14 height 7
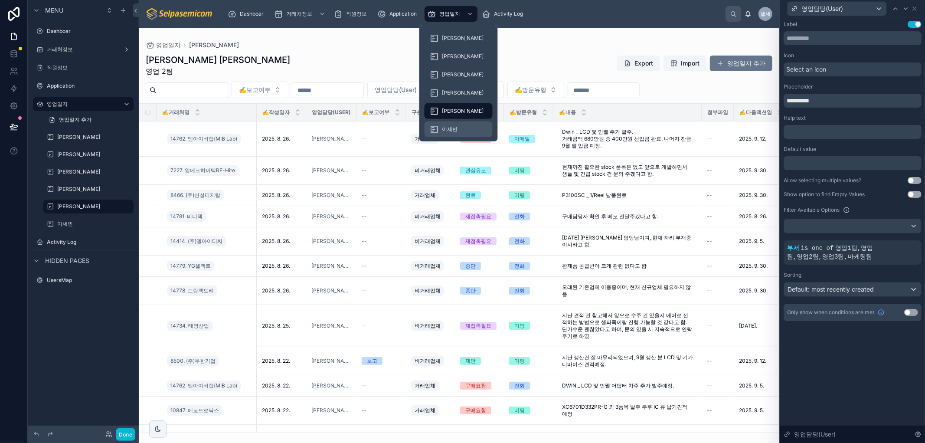
click at [447, 130] on span "이세빈" at bounding box center [450, 129] width 16 height 7
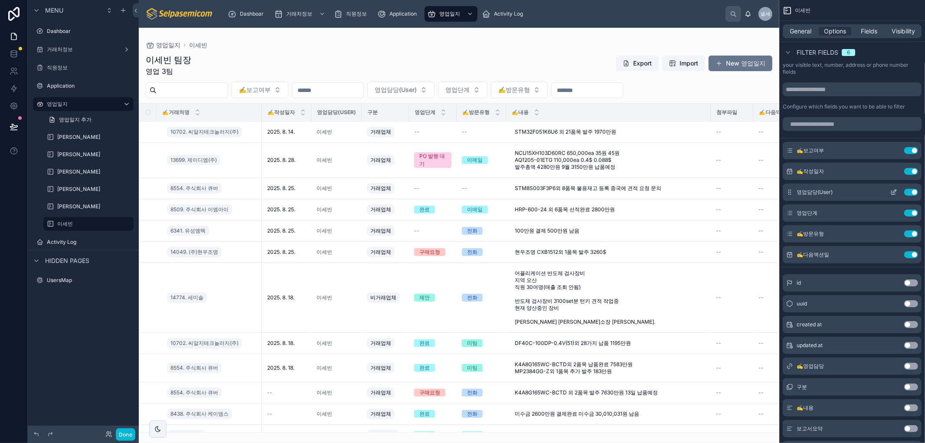
click at [899, 190] on button "scrollable content" at bounding box center [894, 192] width 14 height 7
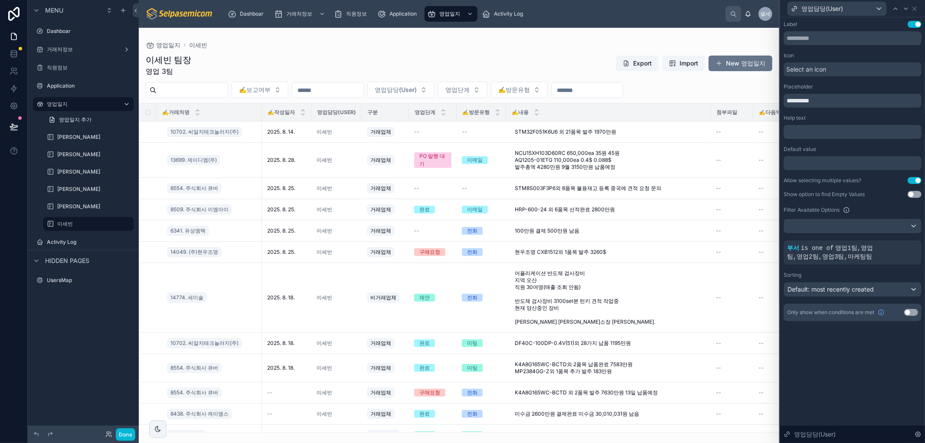
click at [910, 181] on button "Use setting" at bounding box center [915, 180] width 14 height 7
click at [914, 9] on icon at bounding box center [914, 8] width 3 height 3
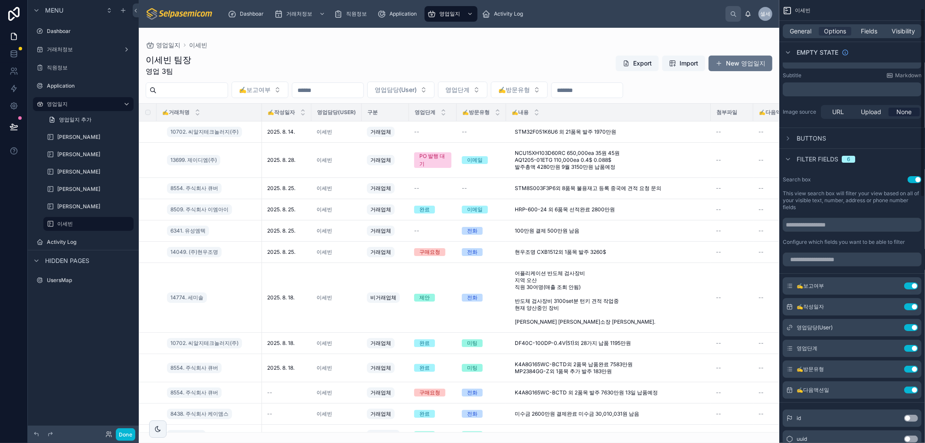
scroll to position [193, 0]
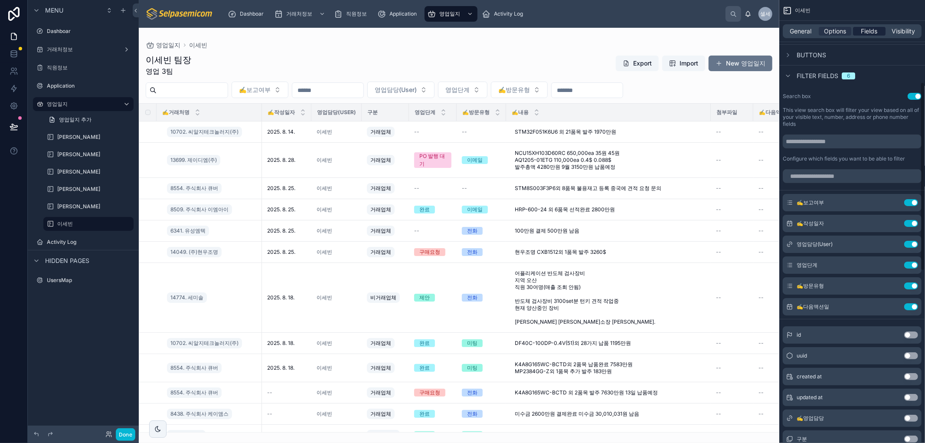
click at [876, 28] on span "Fields" at bounding box center [870, 31] width 16 height 9
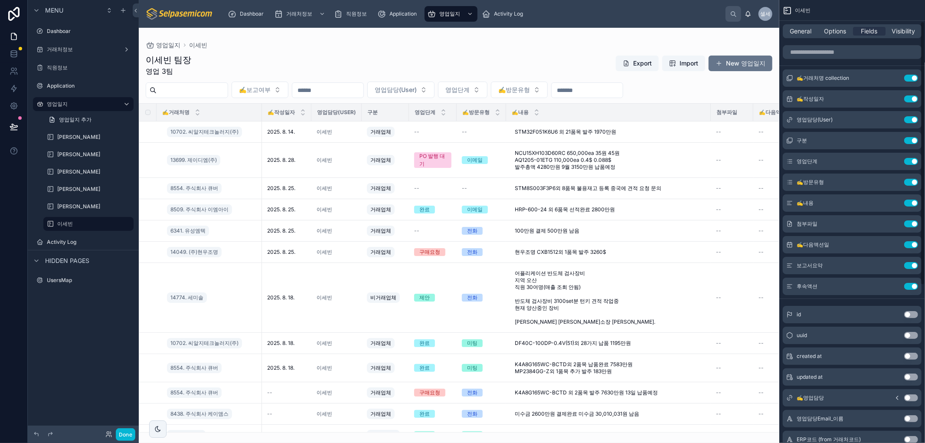
scroll to position [0, 0]
click at [889, 120] on button "scrollable content" at bounding box center [894, 120] width 14 height 7
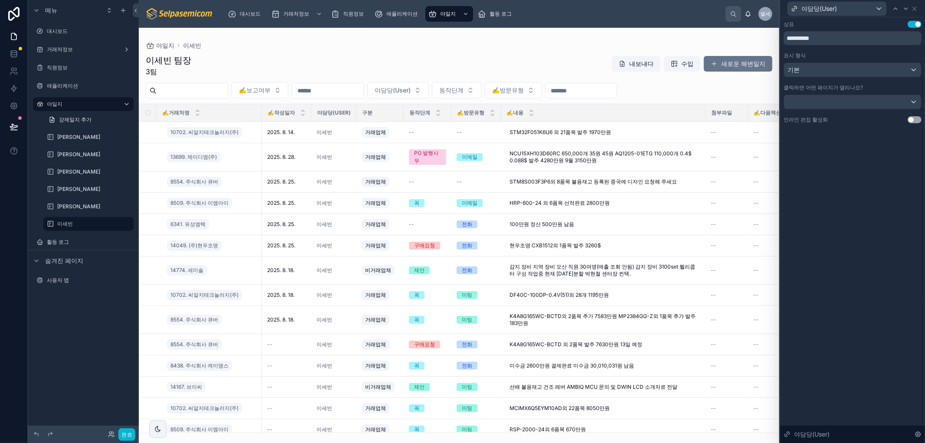
drag, startPoint x: 823, startPoint y: 235, endPoint x: 817, endPoint y: 220, distance: 16.4
click at [823, 235] on div "**********" at bounding box center [853, 230] width 145 height 426
click at [899, 70] on div "기본" at bounding box center [852, 70] width 137 height 14
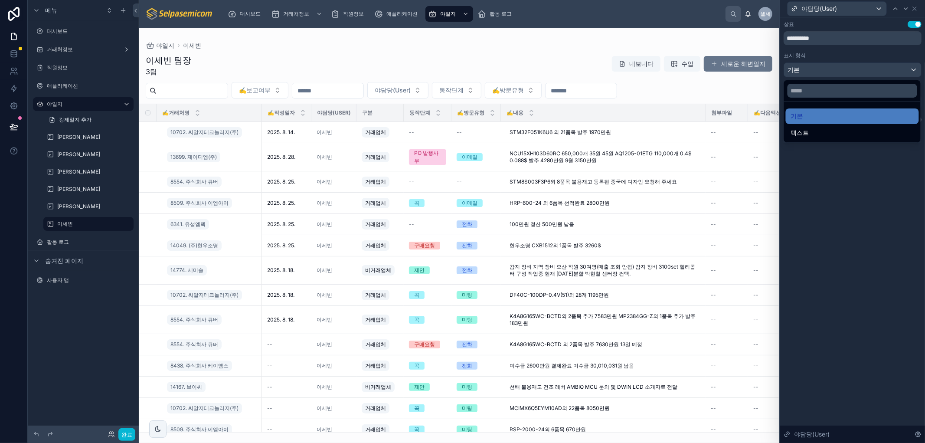
click at [899, 68] on div at bounding box center [853, 221] width 145 height 443
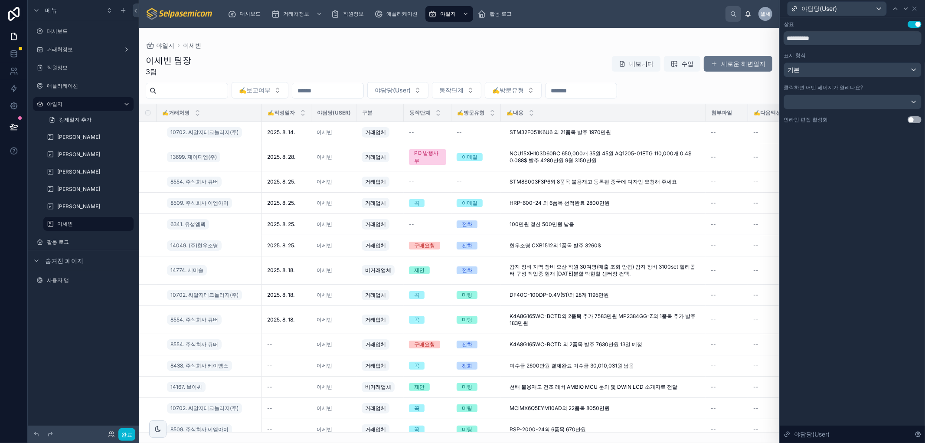
drag, startPoint x: 850, startPoint y: 227, endPoint x: 848, endPoint y: 222, distance: 6.2
click at [848, 222] on div "**********" at bounding box center [853, 230] width 145 height 426
click at [735, 64] on div at bounding box center [459, 235] width 641 height 415
click at [728, 63] on font "새로운 해변일지" at bounding box center [744, 63] width 44 height 7
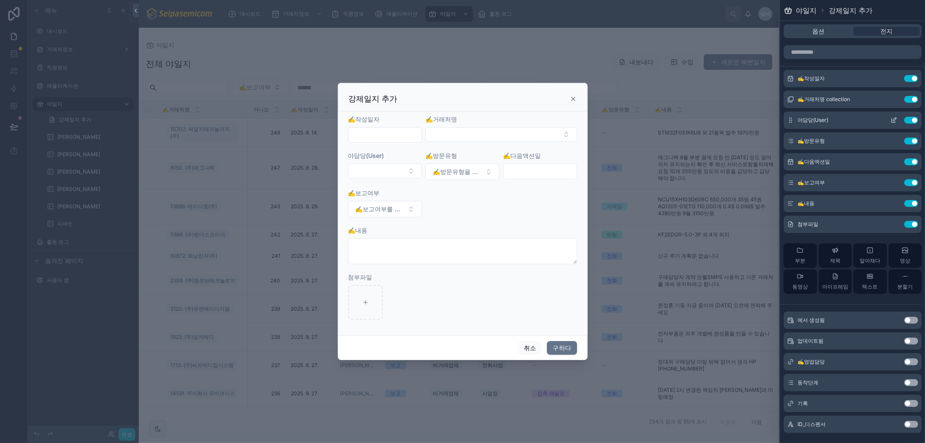
click at [891, 118] on icon at bounding box center [894, 120] width 7 height 7
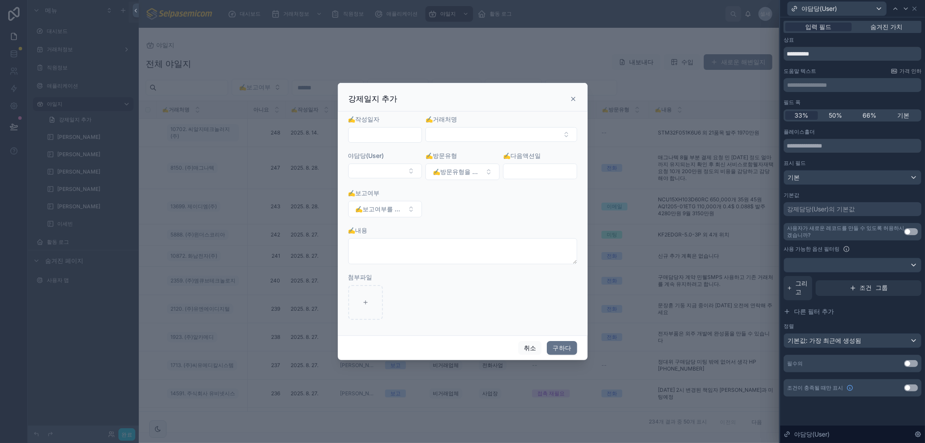
click at [569, 100] on div "강제일지 추가" at bounding box center [463, 99] width 228 height 10
click at [574, 98] on icon at bounding box center [573, 98] width 7 height 7
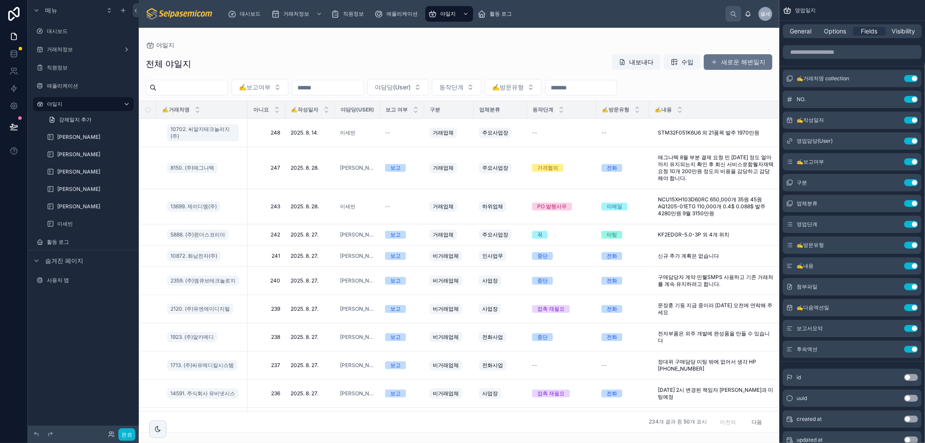
click at [544, 49] on div at bounding box center [459, 235] width 641 height 415
click at [834, 32] on span "Options" at bounding box center [835, 31] width 22 height 9
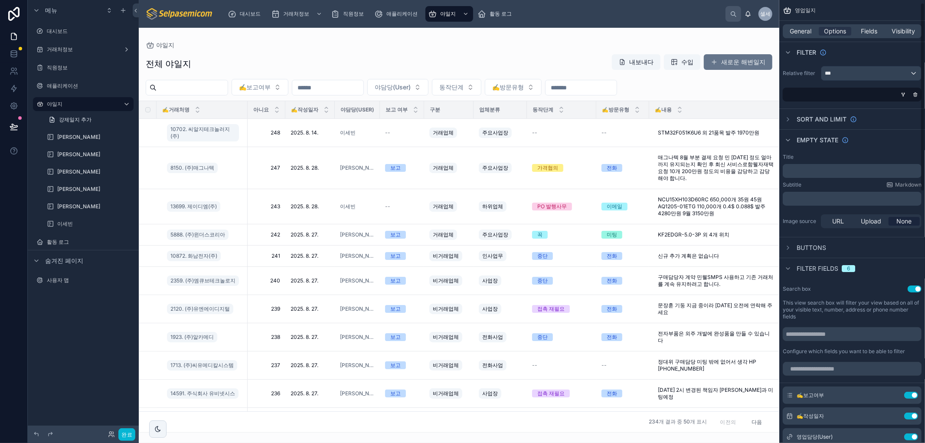
scroll to position [289, 0]
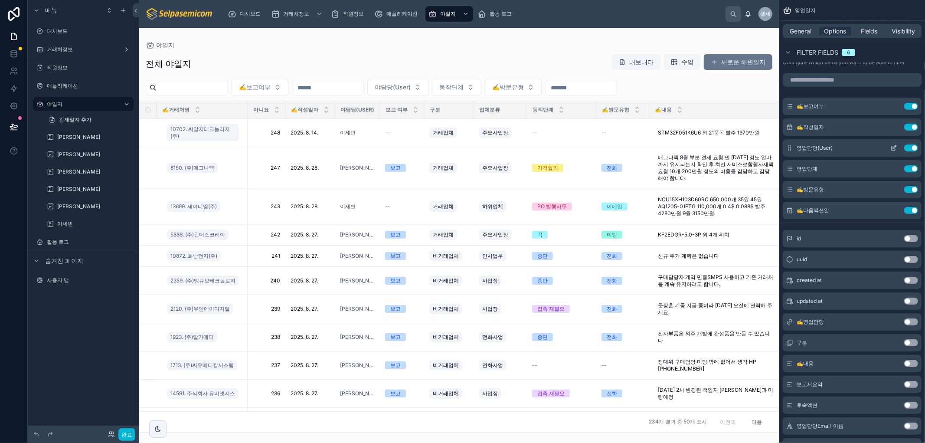
click at [894, 148] on icon "스크롤 가능한 콘텐츠" at bounding box center [894, 146] width 3 height 3
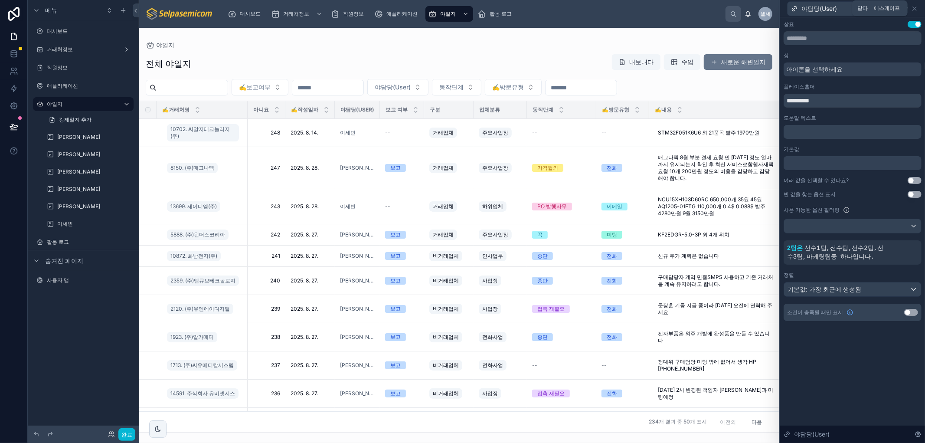
drag, startPoint x: 916, startPoint y: 7, endPoint x: 905, endPoint y: 49, distance: 43.0
click at [916, 8] on icon at bounding box center [915, 8] width 7 height 7
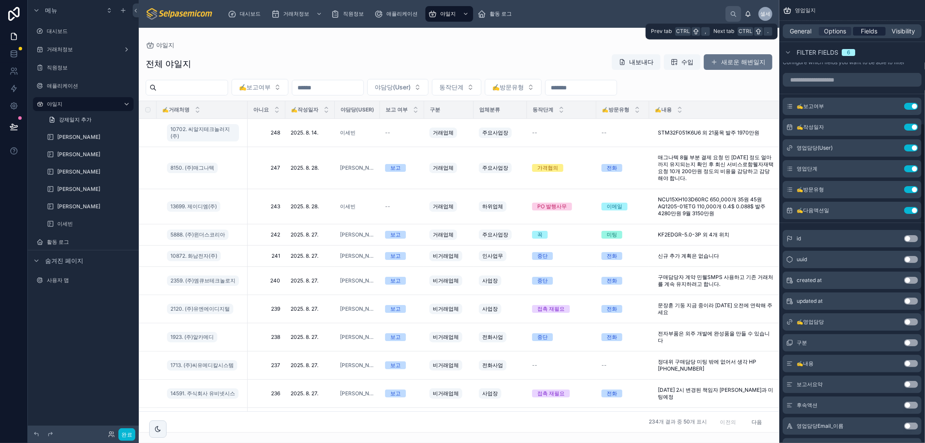
click at [870, 31] on span "Fields" at bounding box center [870, 31] width 16 height 9
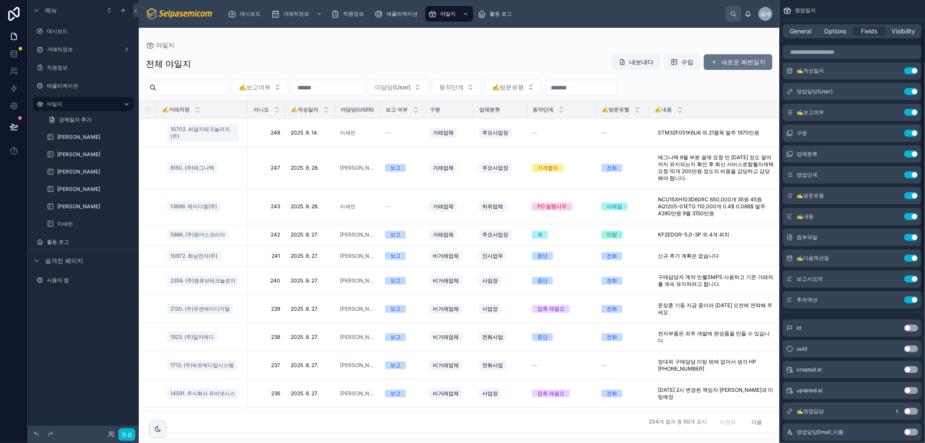
scroll to position [48, 0]
click at [890, 93] on button "스크롤 가능한 콘텐츠" at bounding box center [894, 92] width 14 height 7
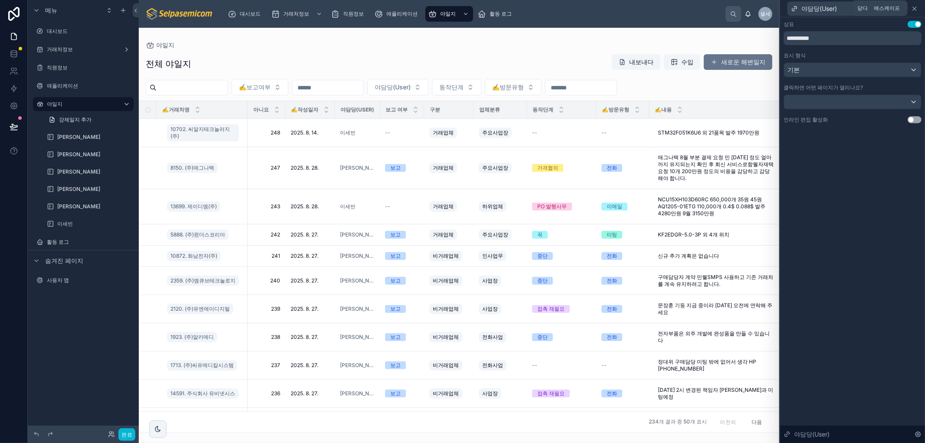
click at [914, 6] on icon at bounding box center [915, 8] width 7 height 7
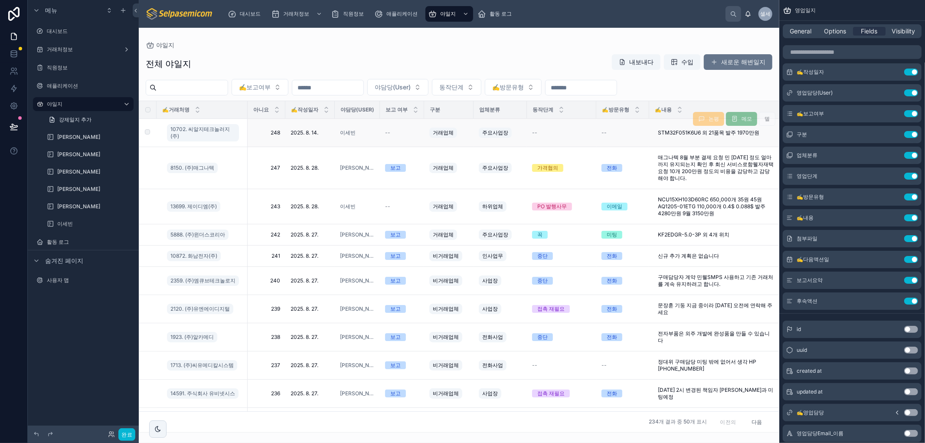
click at [558, 135] on div "--" at bounding box center [561, 132] width 59 height 7
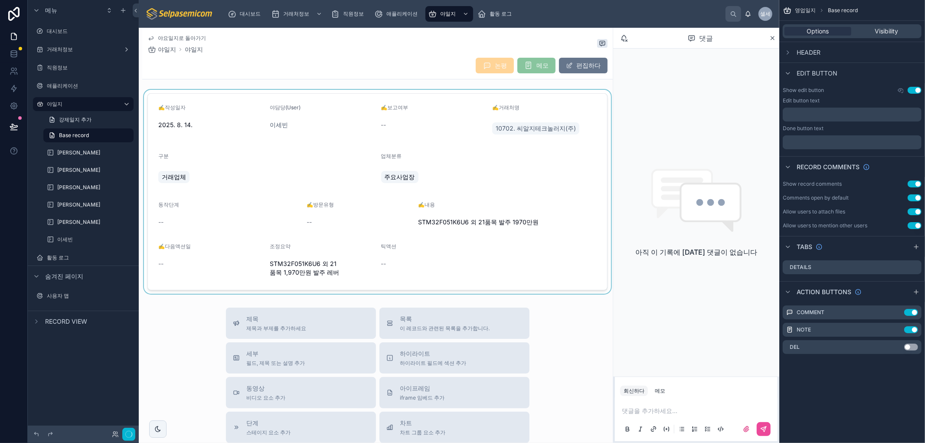
click at [575, 140] on div at bounding box center [377, 192] width 471 height 204
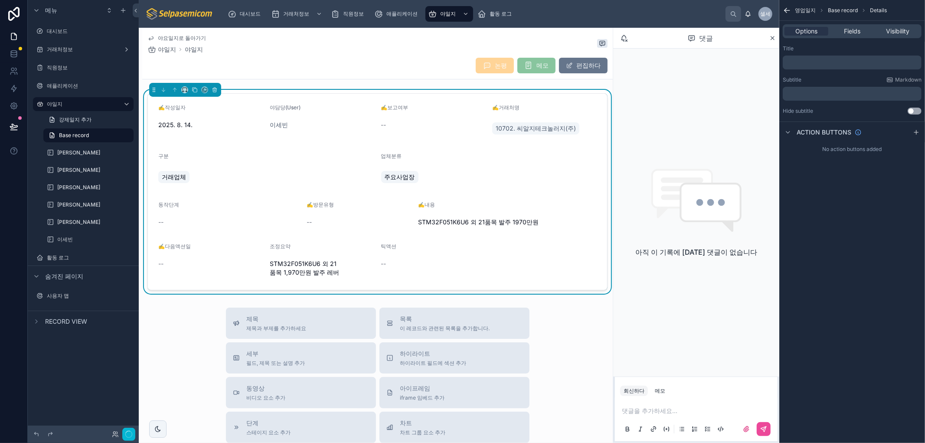
click at [530, 164] on form "✍️작성일자 2025. 8. 14. 야담당(User) 이세빈 ✍️보고여부 -- ✍️거래처명 10702. 씨알지테크놀러지(주) 구분 거래업체 업…" at bounding box center [377, 192] width 459 height 196
click at [861, 32] on div "Fields" at bounding box center [852, 31] width 44 height 9
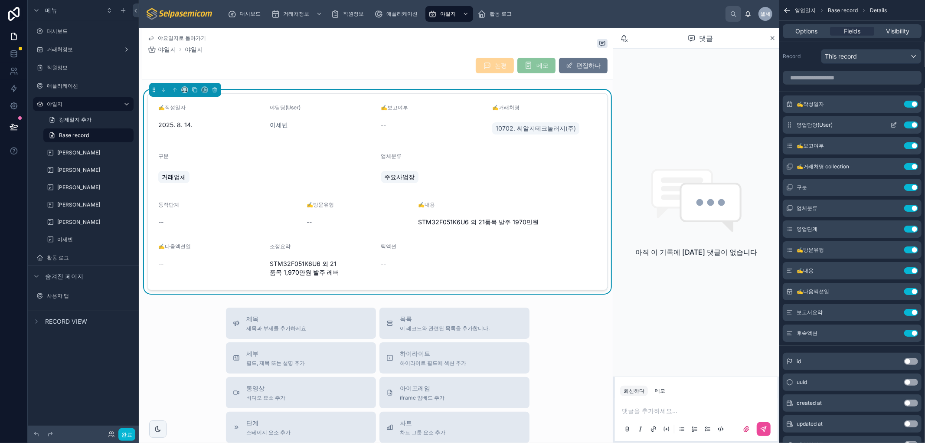
click at [892, 126] on icon "스크롤 가능한 콘텐츠" at bounding box center [894, 126] width 4 height 4
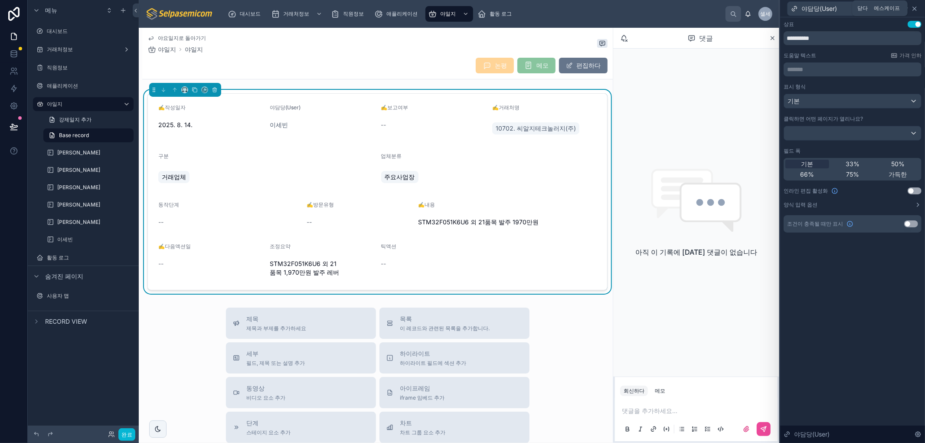
click at [918, 6] on icon at bounding box center [915, 8] width 7 height 7
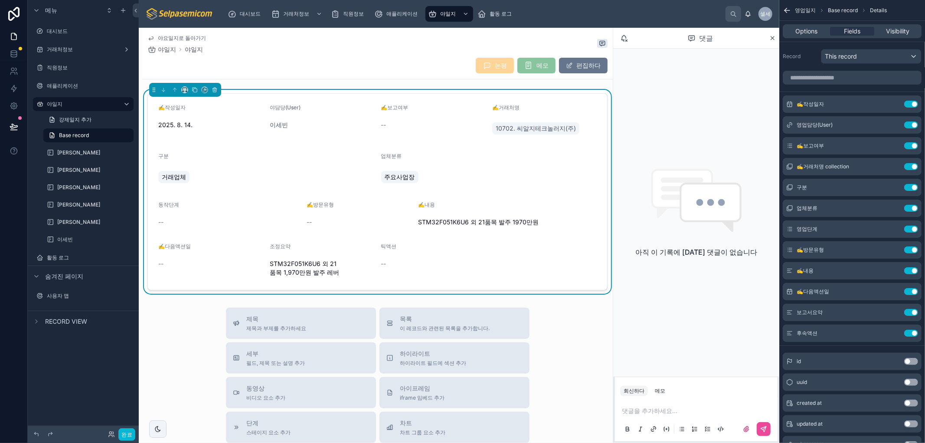
click at [167, 35] on font "야요일지로 돌아가기" at bounding box center [182, 38] width 48 height 7
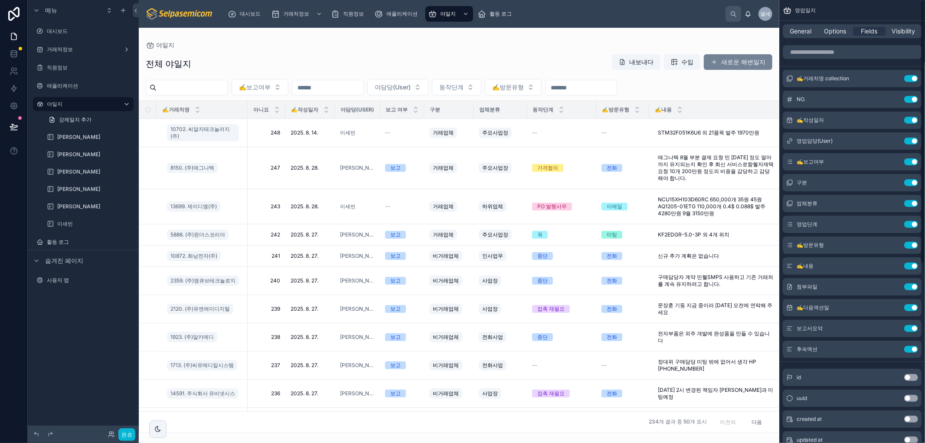
click at [728, 67] on button "새로운 해변일지" at bounding box center [738, 62] width 69 height 16
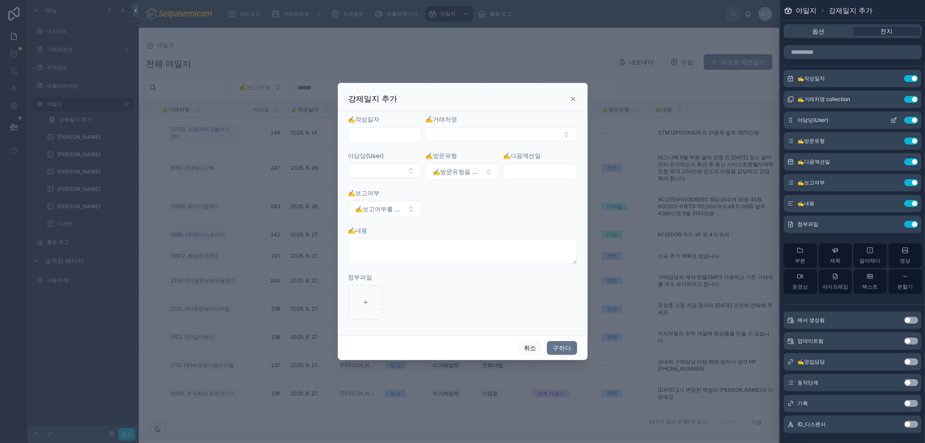
click at [891, 121] on icon at bounding box center [894, 120] width 7 height 7
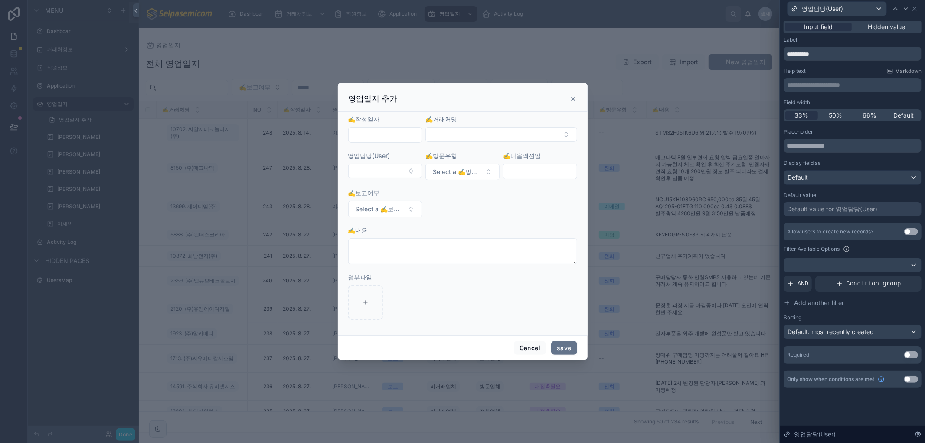
drag, startPoint x: 874, startPoint y: 38, endPoint x: 886, endPoint y: 35, distance: 12.5
click at [874, 38] on div "Label" at bounding box center [853, 39] width 138 height 7
click at [912, 260] on div at bounding box center [852, 265] width 137 height 14
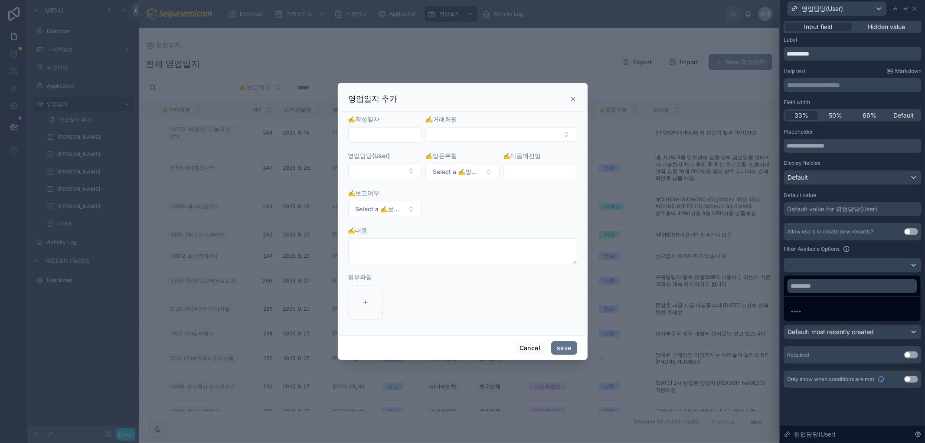
click at [912, 261] on div at bounding box center [853, 221] width 145 height 443
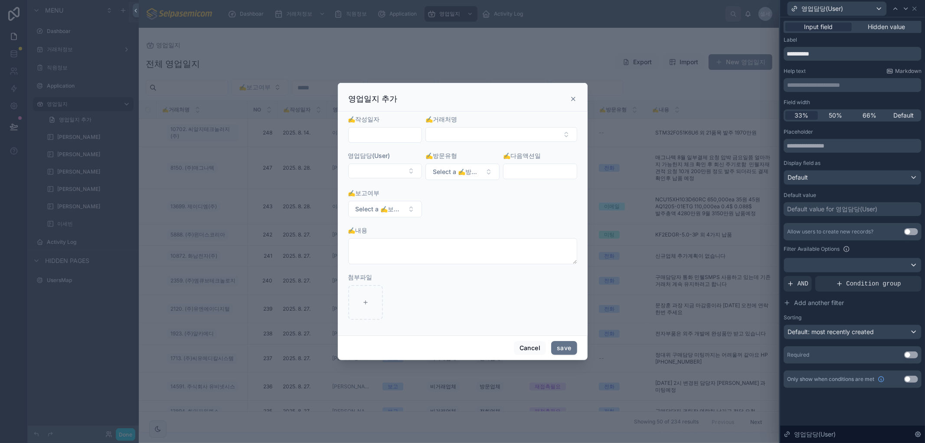
click at [575, 99] on icon at bounding box center [573, 98] width 7 height 7
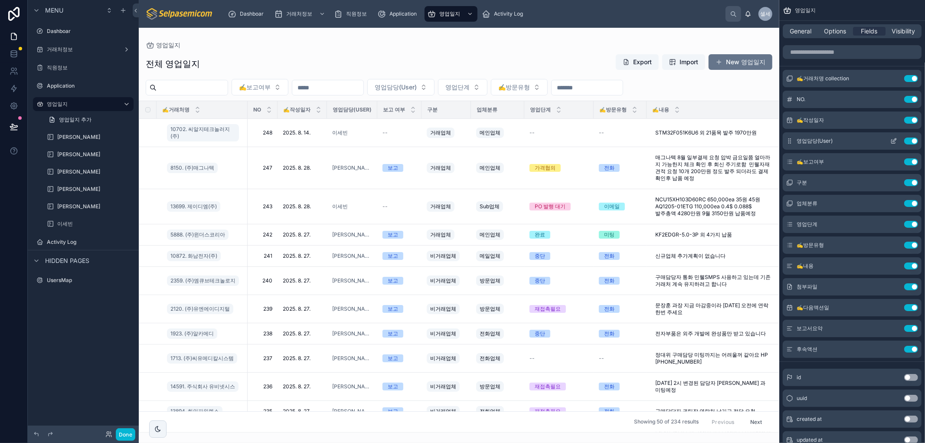
click at [895, 139] on icon "scrollable content" at bounding box center [894, 141] width 7 height 7
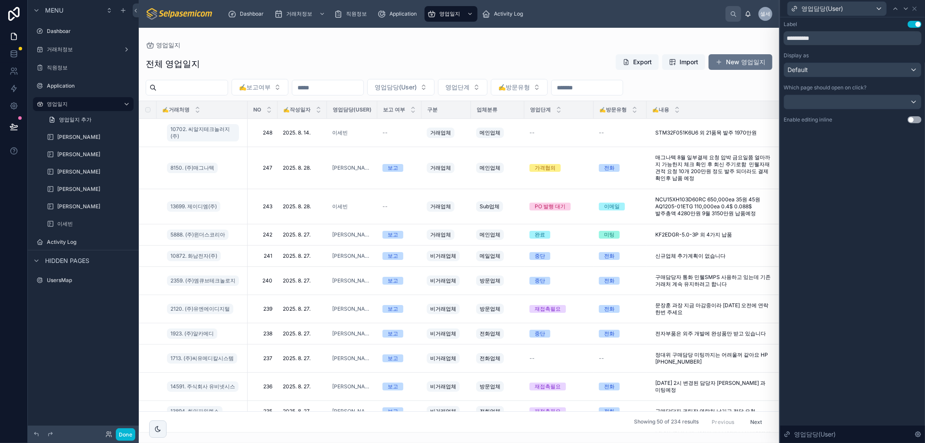
click at [913, 13] on div "영업담당(User)" at bounding box center [853, 8] width 138 height 17
click at [749, 60] on button "New 영업일지" at bounding box center [741, 62] width 64 height 16
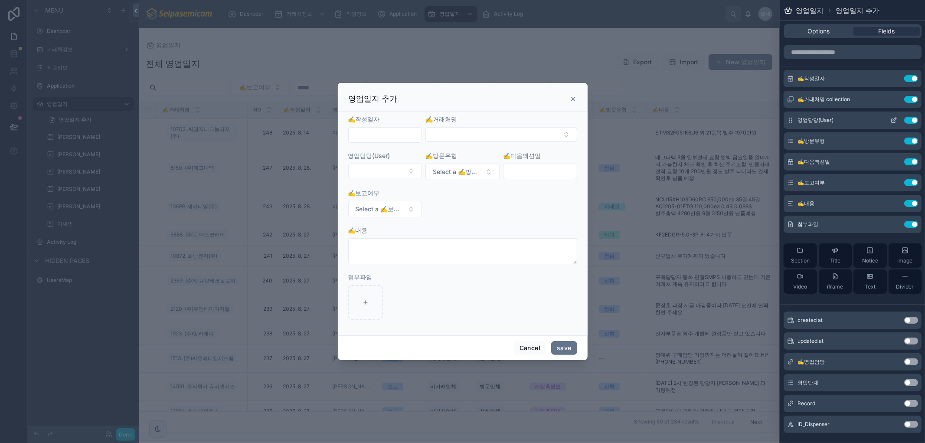
click at [887, 117] on button at bounding box center [894, 120] width 14 height 7
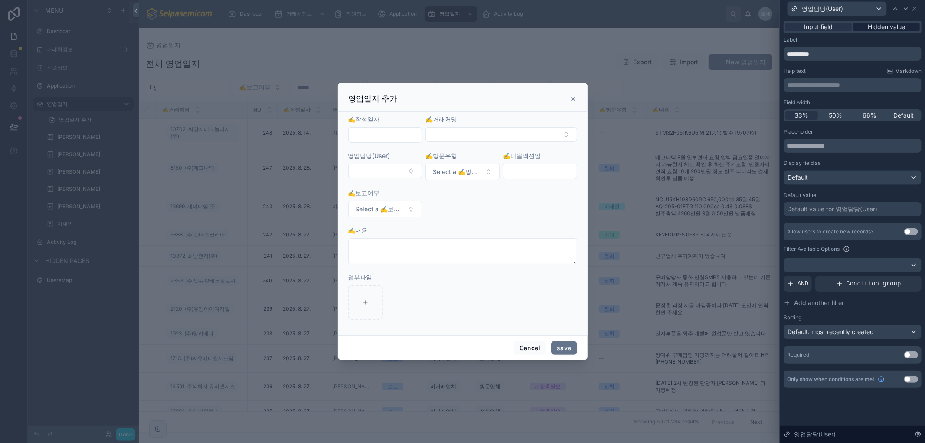
click at [873, 27] on span "Hidden value" at bounding box center [887, 27] width 37 height 9
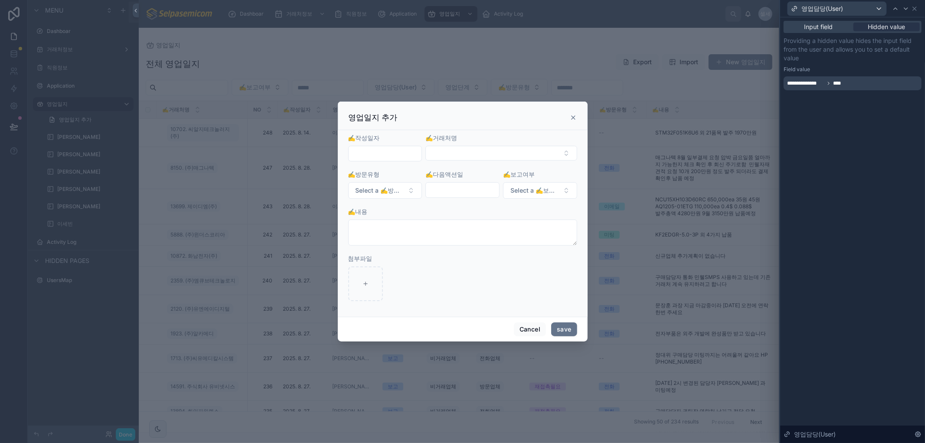
click at [850, 84] on span "****" at bounding box center [843, 83] width 21 height 7
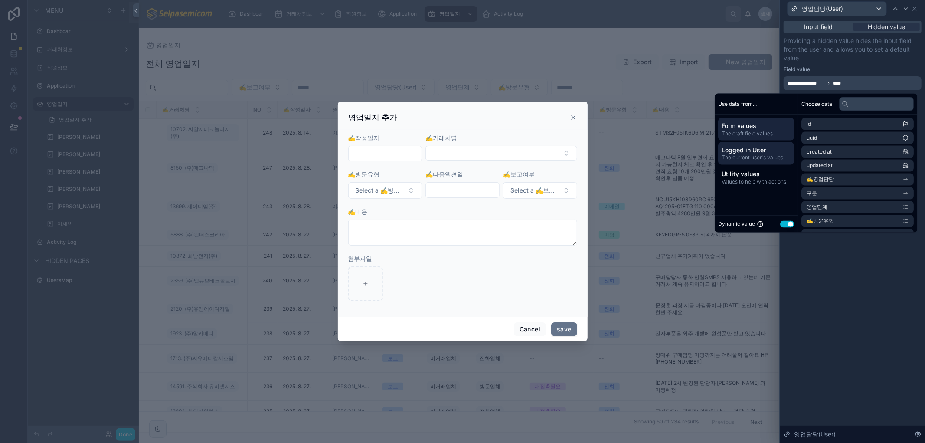
click at [747, 154] on span "The current user's values" at bounding box center [756, 157] width 69 height 7
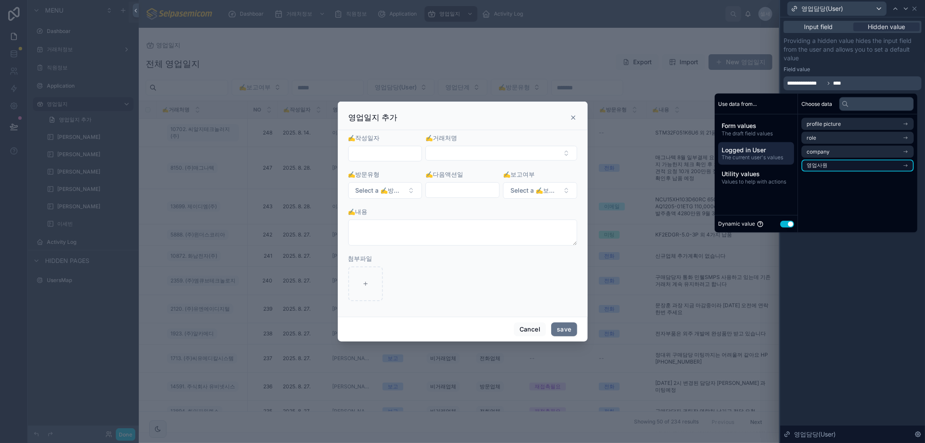
click at [812, 164] on span "영업사원" at bounding box center [817, 165] width 21 height 7
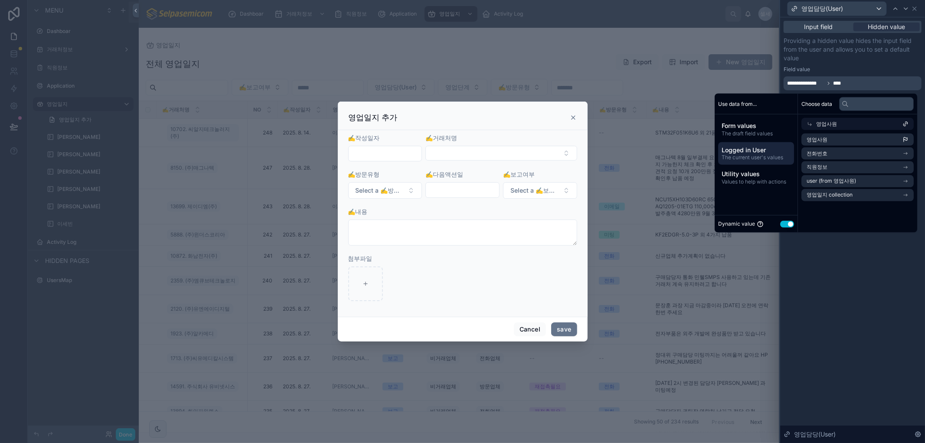
click at [754, 148] on span "Logged in User" at bounding box center [756, 150] width 69 height 9
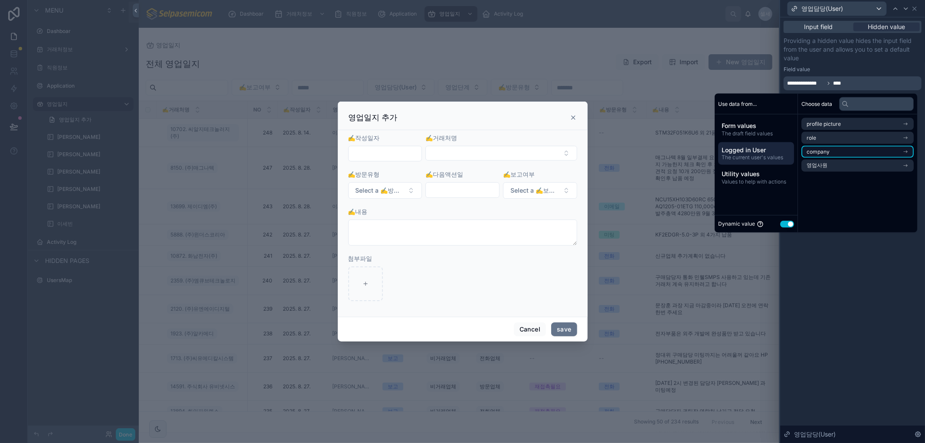
click at [814, 150] on span "company" at bounding box center [818, 151] width 23 height 7
click at [825, 148] on li "users collection" at bounding box center [858, 154] width 112 height 12
click at [822, 138] on span "users collection" at bounding box center [836, 138] width 39 height 7
click at [819, 124] on span "company" at bounding box center [828, 124] width 23 height 7
click at [819, 121] on span "profile picture" at bounding box center [824, 124] width 34 height 7
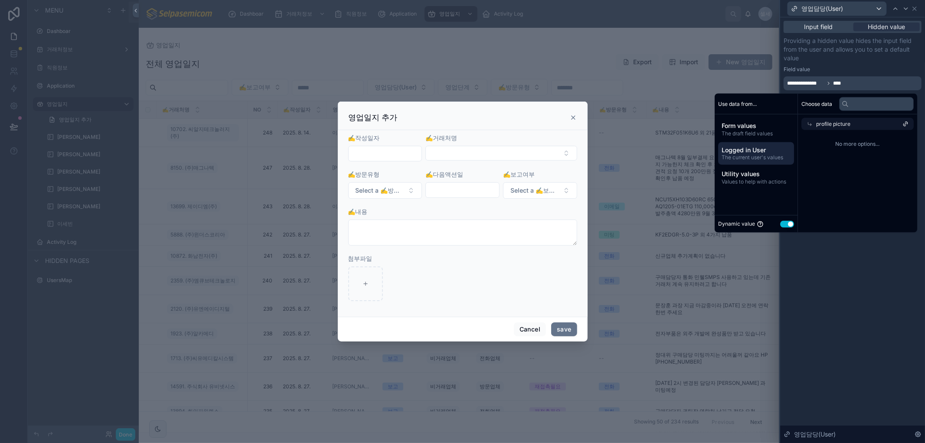
click at [819, 121] on span "profile picture" at bounding box center [834, 124] width 34 height 7
click at [811, 138] on span "role" at bounding box center [812, 138] width 10 height 7
click at [818, 139] on span "users collection" at bounding box center [826, 139] width 39 height 7
click at [818, 139] on span "users collection" at bounding box center [836, 138] width 39 height 7
click at [819, 123] on span "role" at bounding box center [822, 124] width 10 height 7
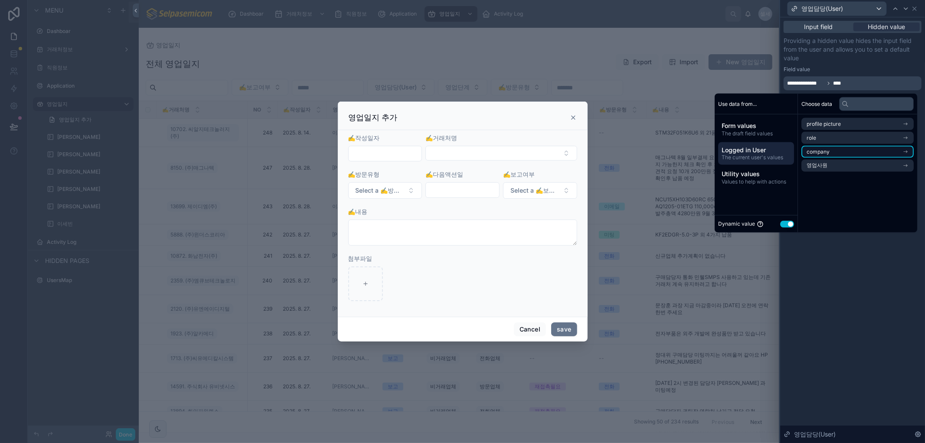
click at [813, 150] on span "company" at bounding box center [818, 151] width 23 height 7
click at [822, 119] on div "company" at bounding box center [858, 124] width 112 height 12
click at [814, 164] on span "영업사원" at bounding box center [817, 165] width 21 height 7
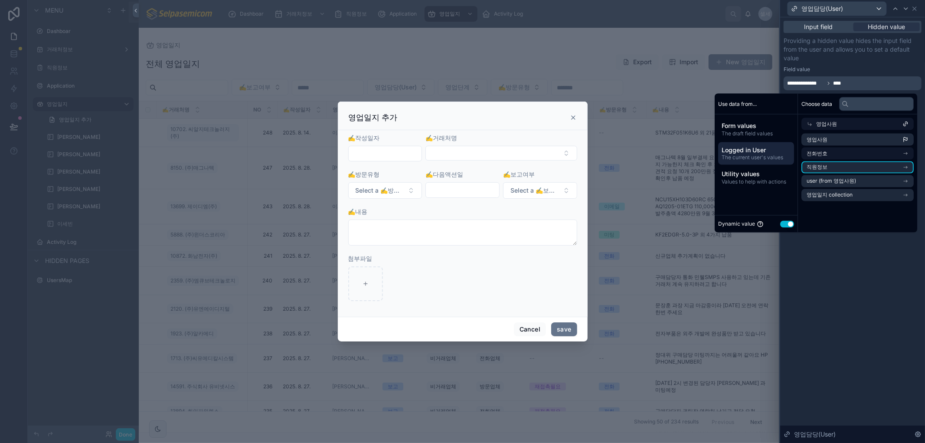
click at [819, 165] on span "직원정보" at bounding box center [817, 167] width 21 height 7
click at [836, 166] on span "Noloco 유저 연결" at bounding box center [827, 167] width 41 height 7
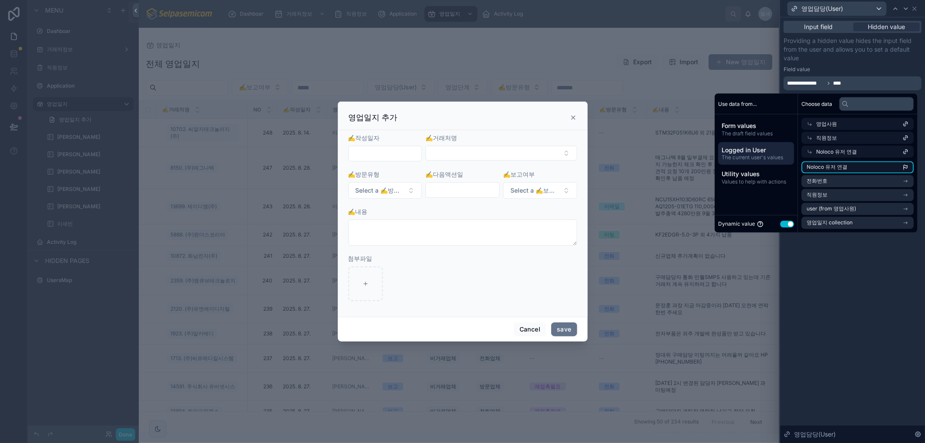
click at [847, 165] on li "Noloco 유저 연결" at bounding box center [858, 167] width 112 height 12
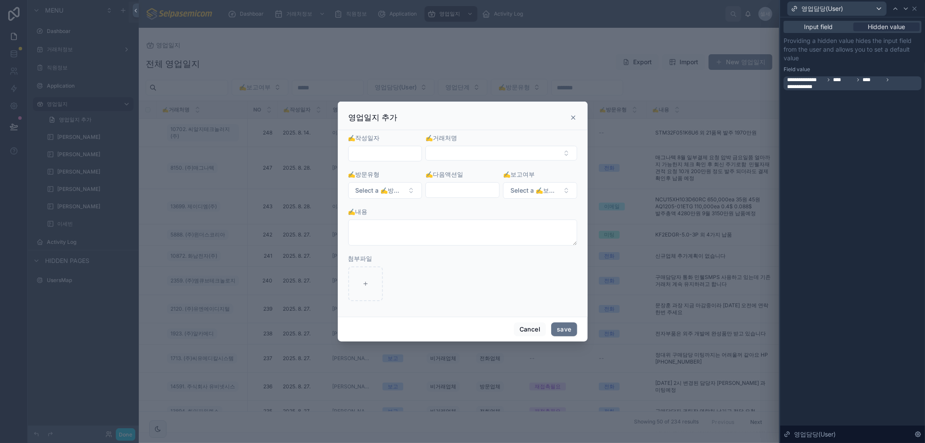
drag, startPoint x: 850, startPoint y: 315, endPoint x: 847, endPoint y: 323, distance: 8.2
click at [851, 320] on div "**********" at bounding box center [853, 230] width 145 height 426
click at [526, 328] on button "Cancel" at bounding box center [530, 329] width 32 height 14
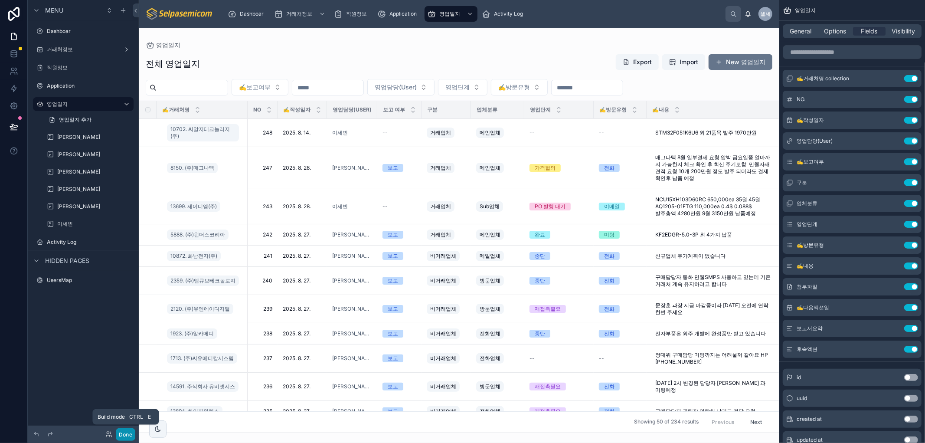
drag, startPoint x: 122, startPoint y: 431, endPoint x: 11, endPoint y: 116, distance: 334.0
click at [123, 431] on button "Done" at bounding box center [126, 434] width 20 height 13
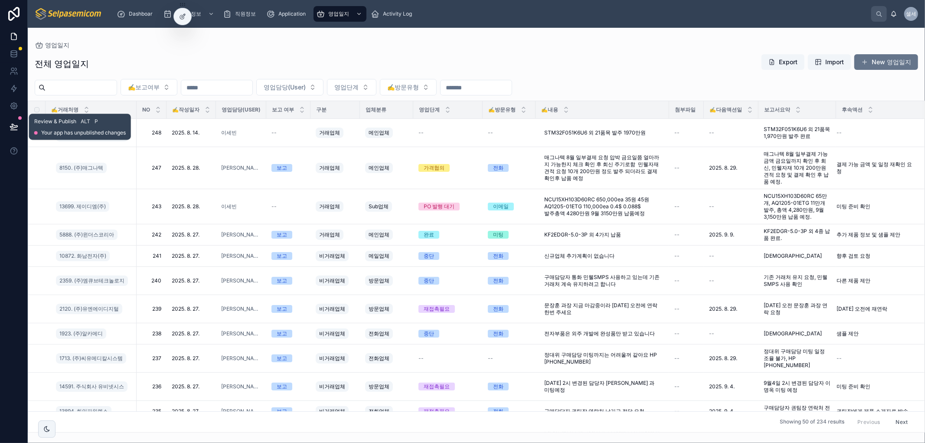
click at [15, 126] on icon at bounding box center [13, 126] width 7 height 4
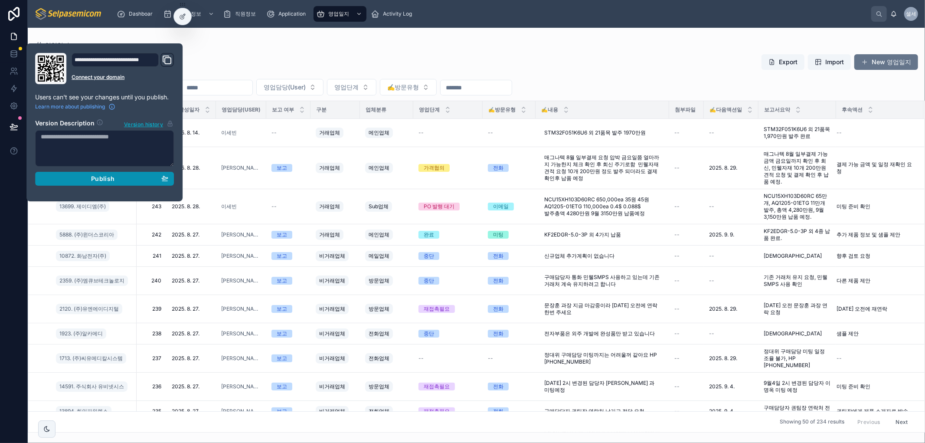
click at [77, 180] on div "Publish" at bounding box center [105, 179] width 128 height 8
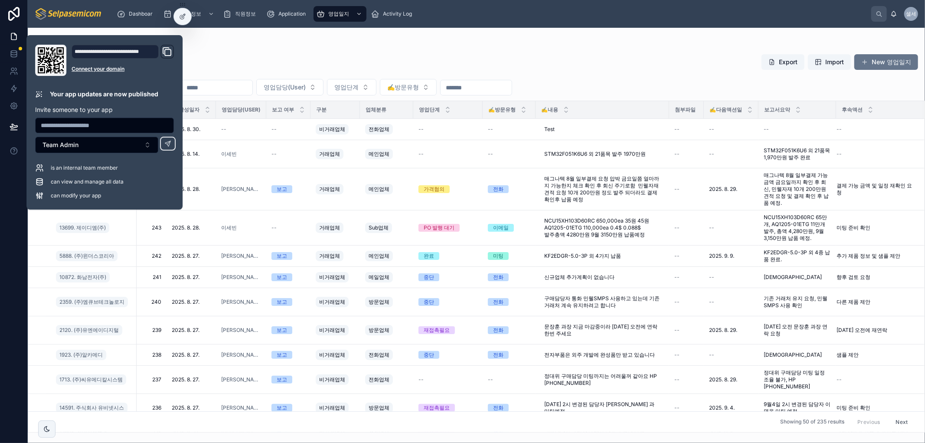
click at [373, 45] on div "영업일지" at bounding box center [477, 45] width 884 height 7
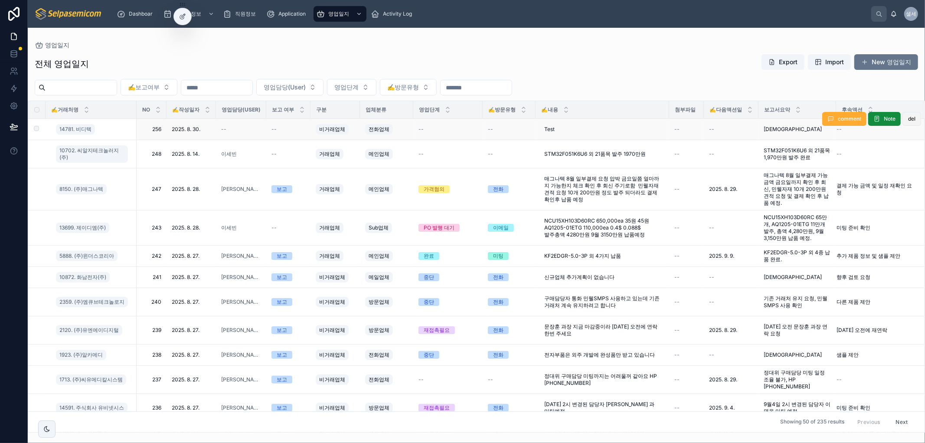
click at [909, 121] on span "del" at bounding box center [912, 118] width 7 height 7
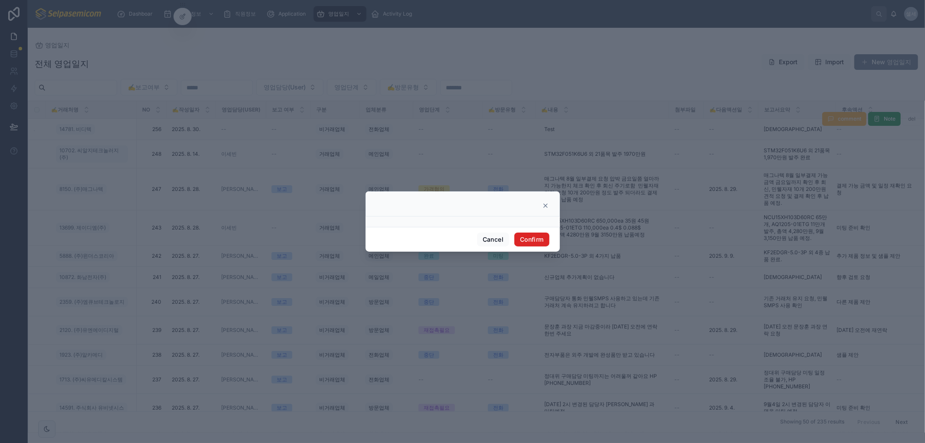
click at [524, 240] on button "Confirm" at bounding box center [532, 240] width 35 height 14
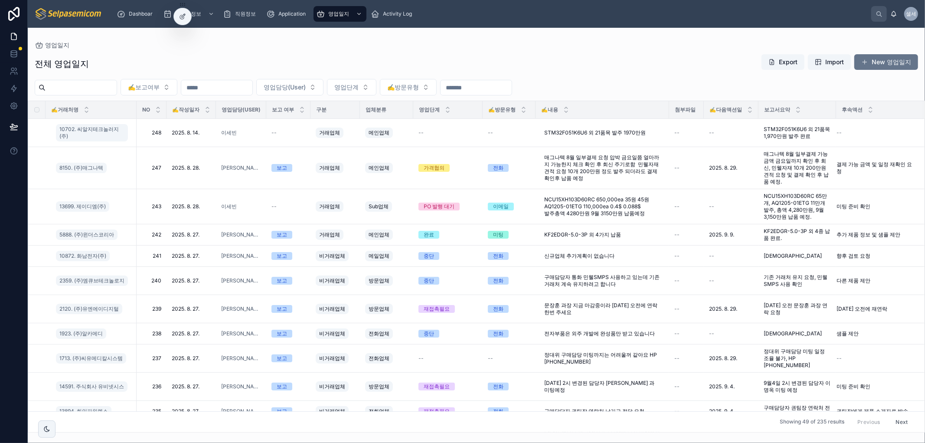
click at [395, 59] on div "전체 영업일지 Export Import New 영업일지" at bounding box center [477, 64] width 884 height 20
click at [11, 107] on icon at bounding box center [14, 106] width 9 height 9
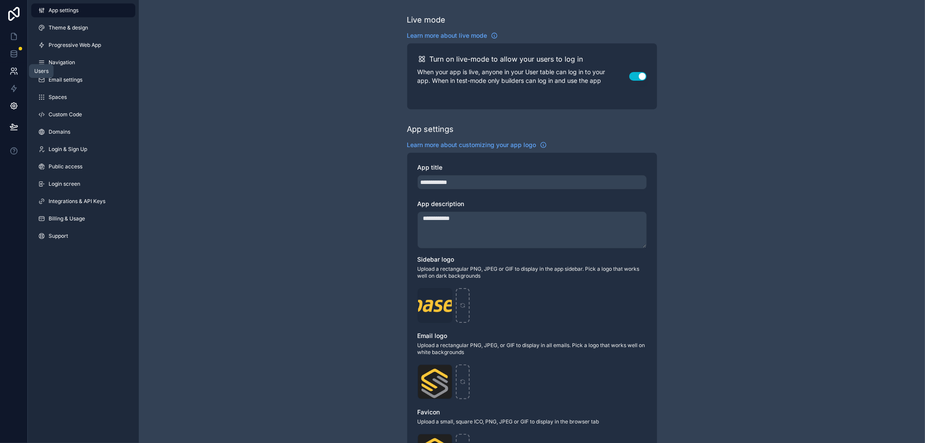
click at [14, 72] on icon at bounding box center [14, 71] width 9 height 9
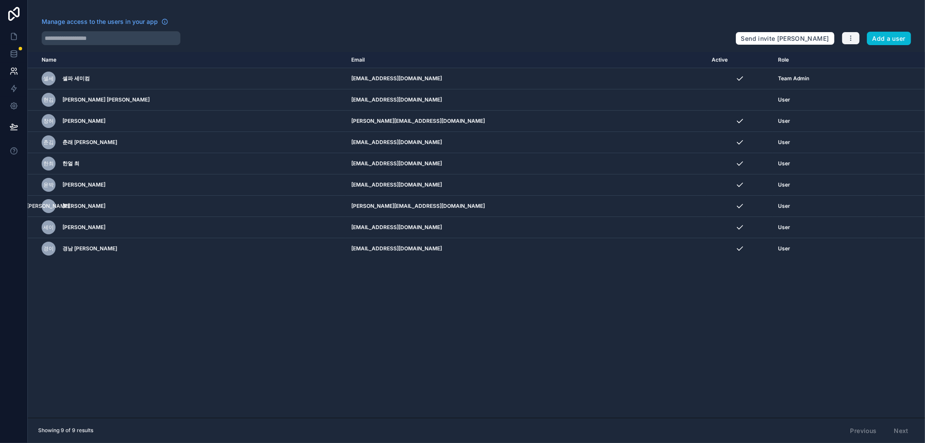
click at [853, 39] on icon "button" at bounding box center [851, 38] width 7 height 7
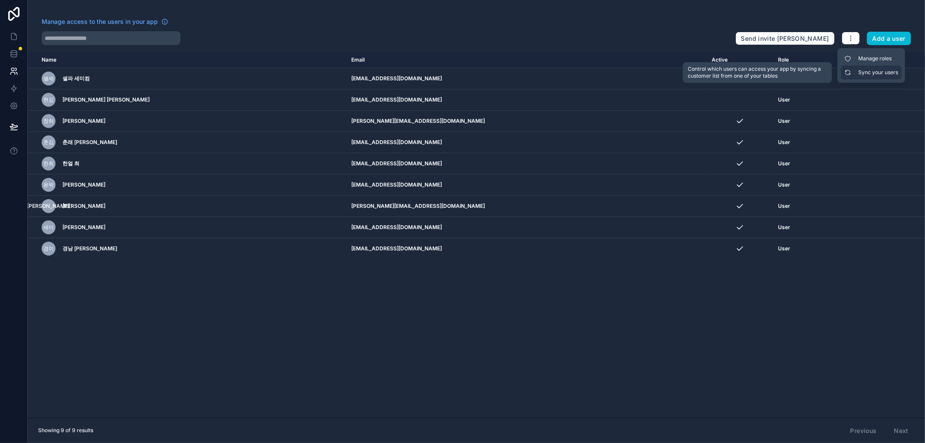
click at [879, 77] on link "Sync your users" at bounding box center [871, 73] width 61 height 14
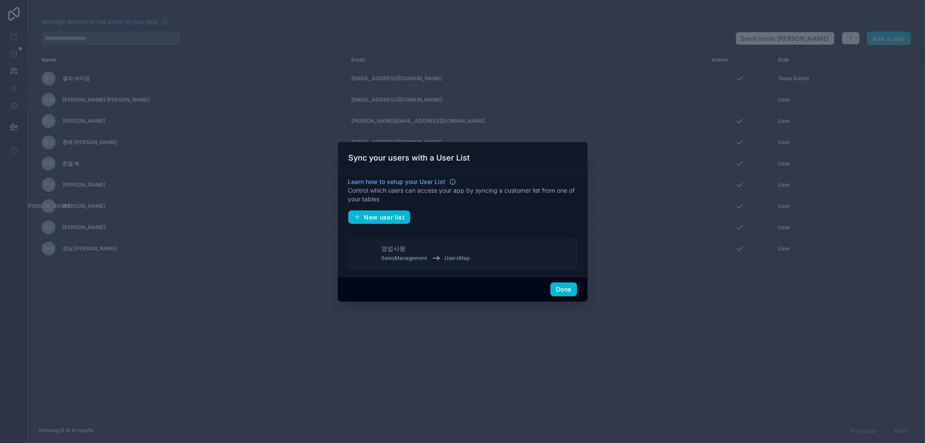
click at [412, 251] on div "영업사원 SalesManagement UsersMap" at bounding box center [426, 253] width 89 height 19
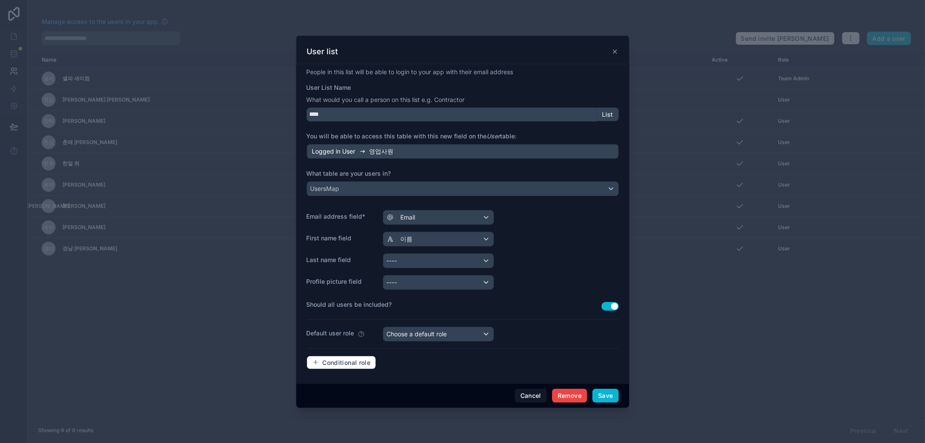
click at [364, 150] on icon at bounding box center [362, 151] width 7 height 7
click at [612, 49] on icon at bounding box center [615, 51] width 7 height 7
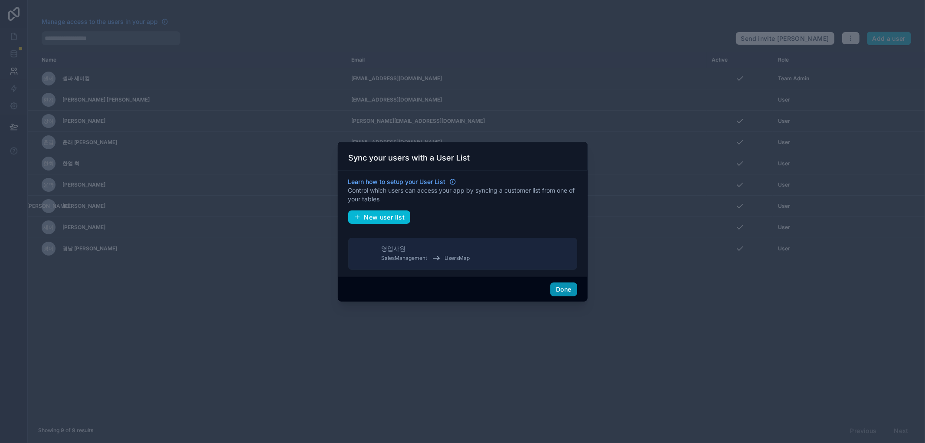
click at [566, 290] on button "Done" at bounding box center [564, 289] width 26 height 14
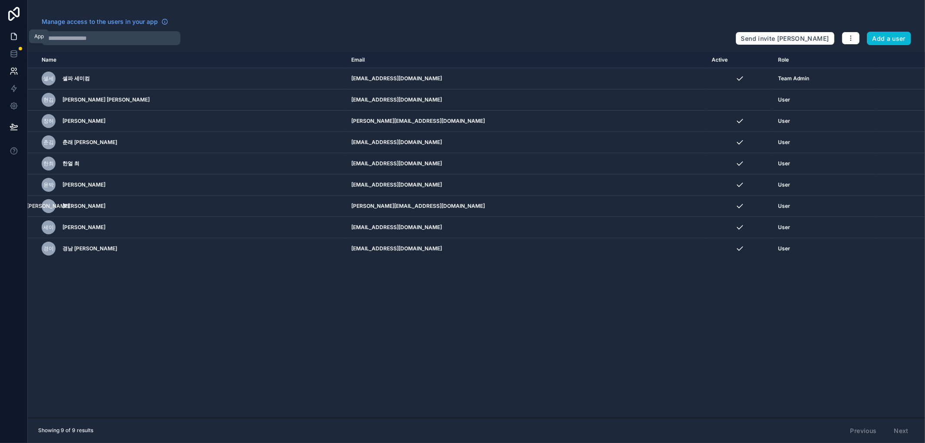
click at [14, 36] on icon at bounding box center [14, 36] width 9 height 9
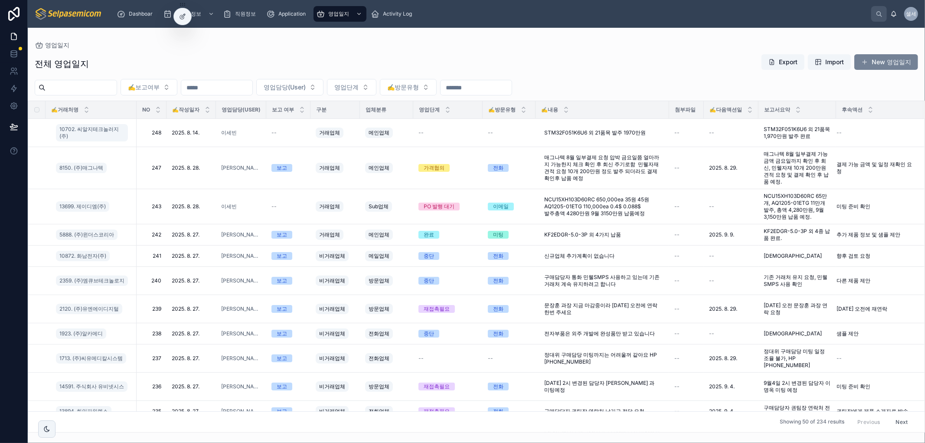
click at [871, 63] on button "New 영업일지" at bounding box center [887, 62] width 64 height 16
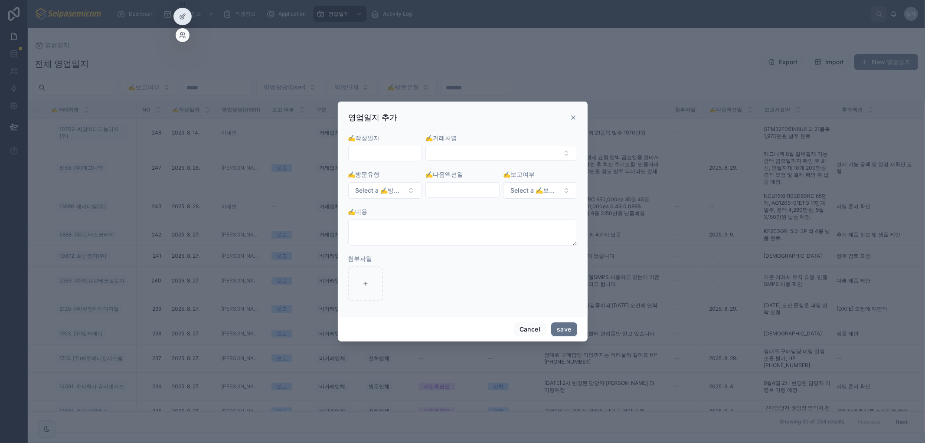
click at [184, 10] on div at bounding box center [182, 16] width 17 height 16
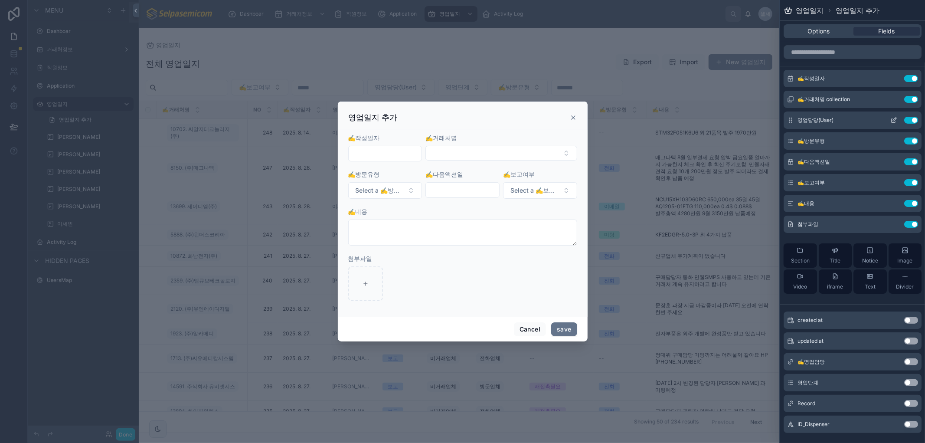
click at [891, 123] on icon at bounding box center [894, 120] width 7 height 7
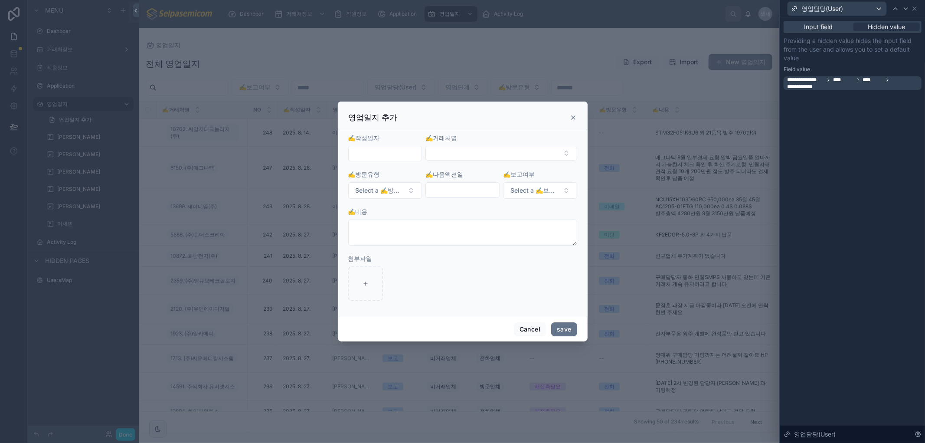
drag, startPoint x: 860, startPoint y: 80, endPoint x: 864, endPoint y: 80, distance: 4.4
click at [860, 79] on icon at bounding box center [858, 79] width 5 height 5
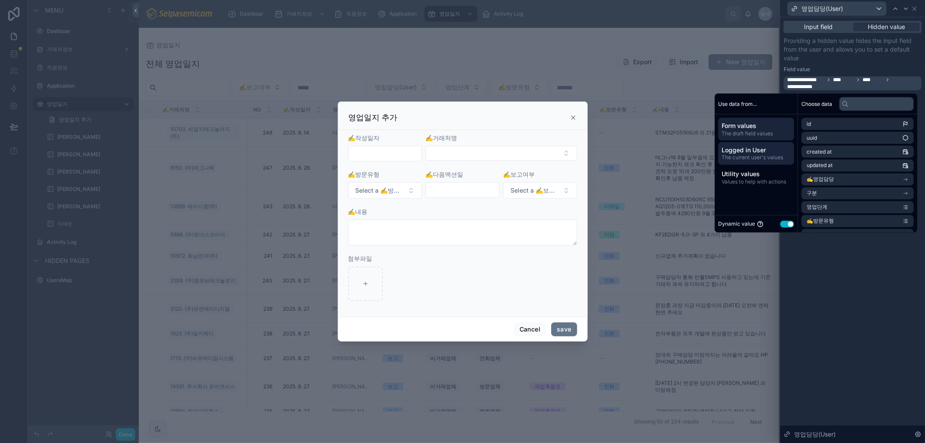
click at [743, 150] on span "Logged in User" at bounding box center [756, 150] width 69 height 9
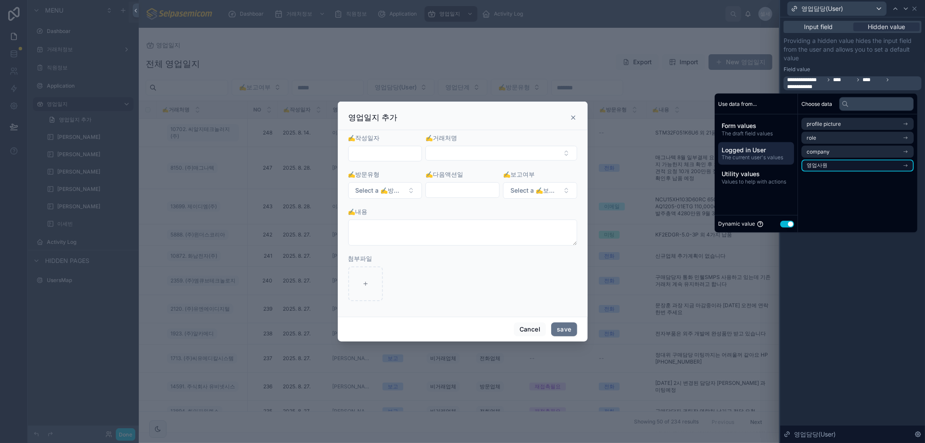
click at [818, 167] on span "영업사원" at bounding box center [817, 165] width 21 height 7
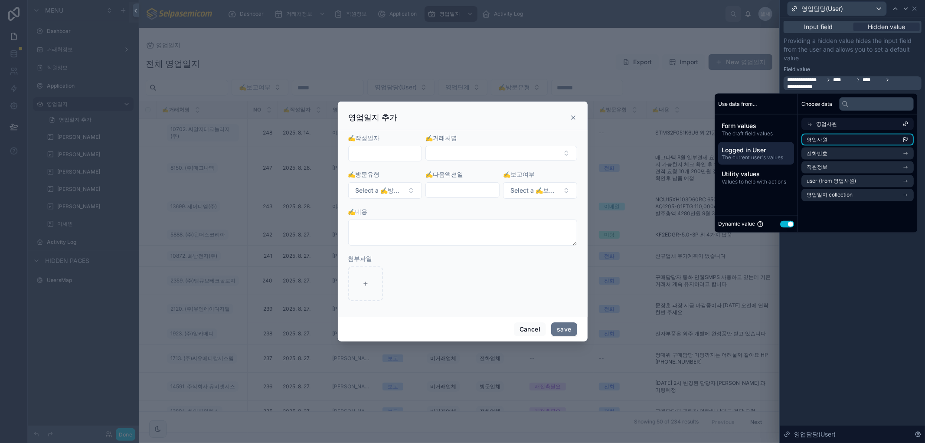
click at [817, 144] on li "영업사원" at bounding box center [858, 140] width 112 height 12
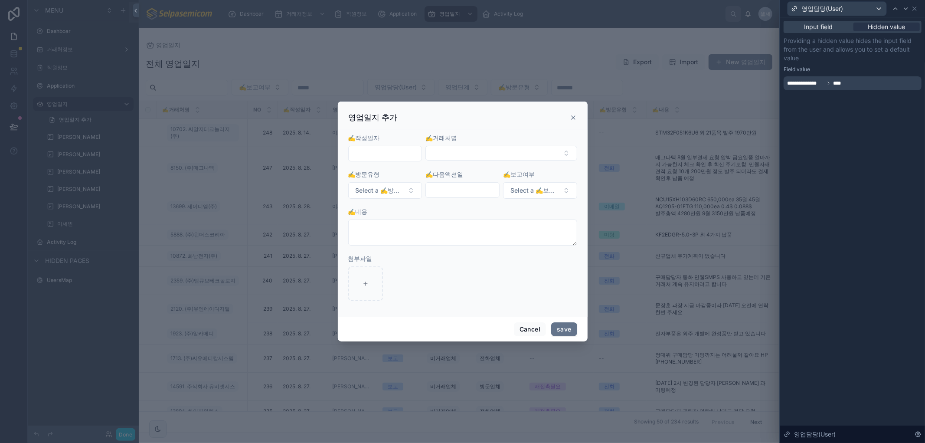
drag, startPoint x: 853, startPoint y: 254, endPoint x: 856, endPoint y: 265, distance: 10.6
click at [854, 254] on div "**********" at bounding box center [853, 230] width 145 height 426
click at [571, 116] on icon at bounding box center [573, 117] width 7 height 7
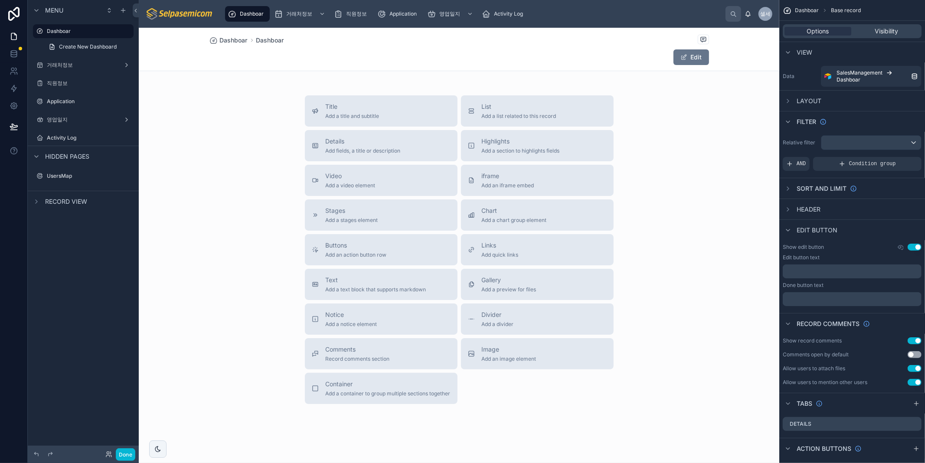
click at [648, 326] on div at bounding box center [459, 251] width 641 height 446
click at [673, 298] on div "Title Add a title and subtitle List Add a list related to this record Details A…" at bounding box center [459, 249] width 641 height 309
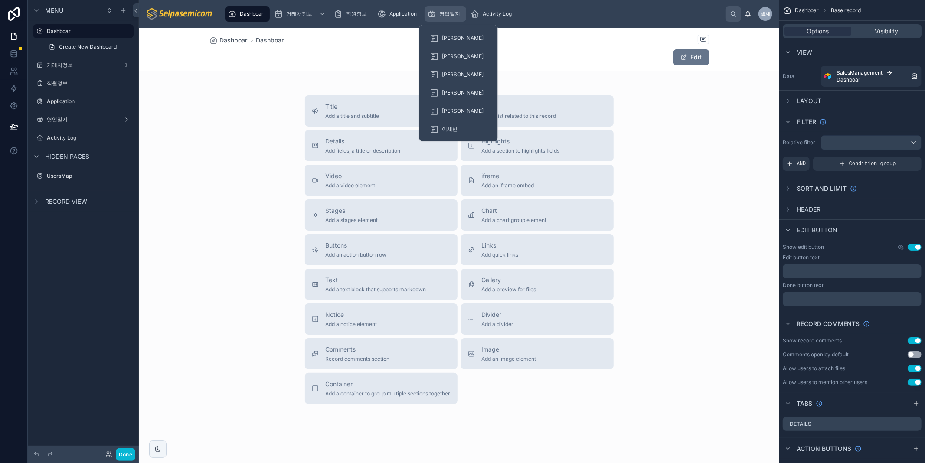
click at [449, 20] on div "영업일지" at bounding box center [445, 14] width 36 height 14
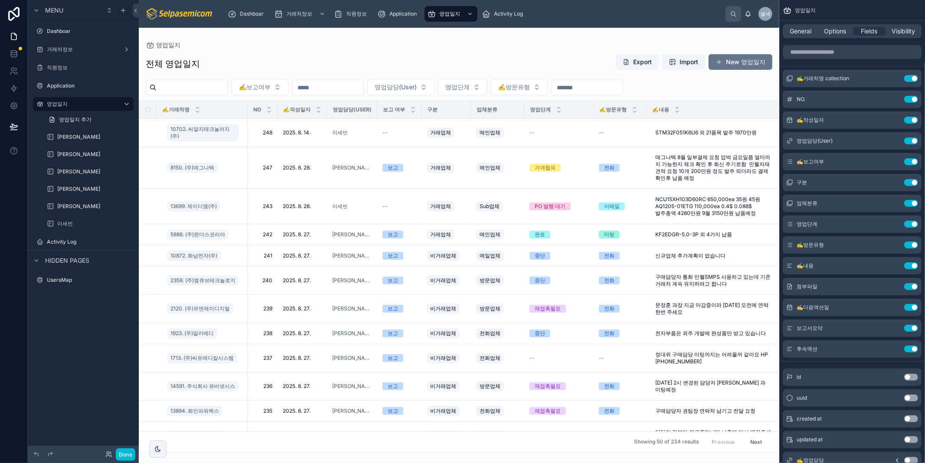
click at [734, 66] on div at bounding box center [459, 246] width 641 height 436
click at [719, 59] on span at bounding box center [719, 62] width 7 height 7
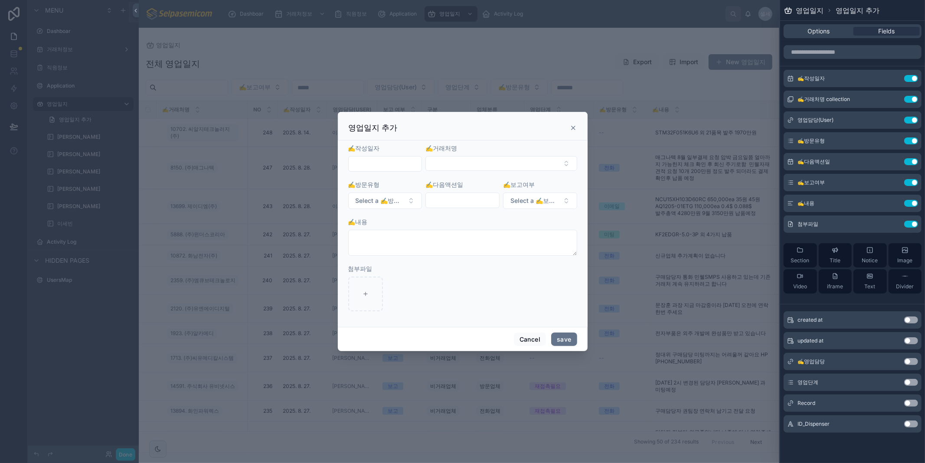
click at [395, 116] on div "영업일지 추가" at bounding box center [463, 126] width 250 height 29
click at [573, 127] on icon at bounding box center [573, 128] width 7 height 7
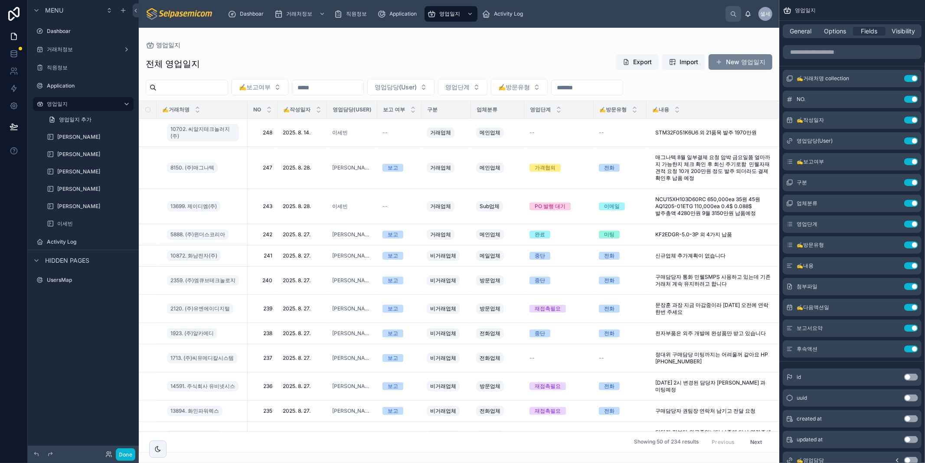
click at [760, 63] on button "New 영업일지" at bounding box center [741, 62] width 64 height 16
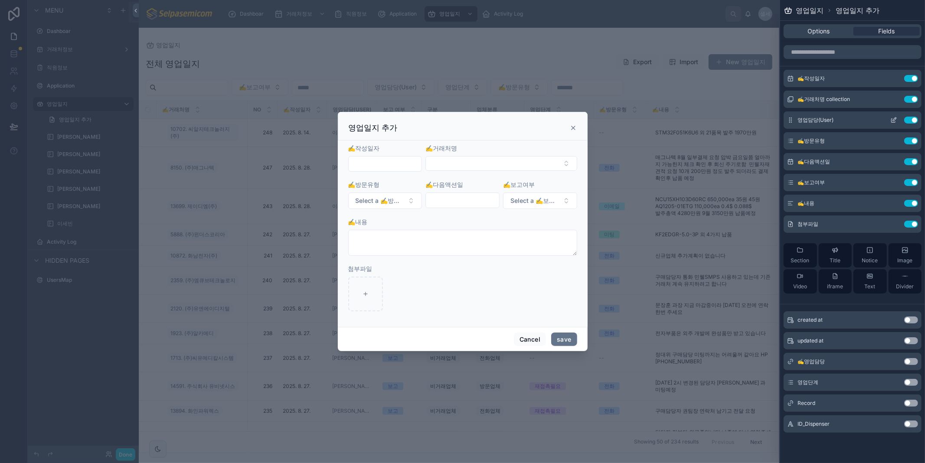
click at [893, 118] on icon at bounding box center [894, 120] width 7 height 7
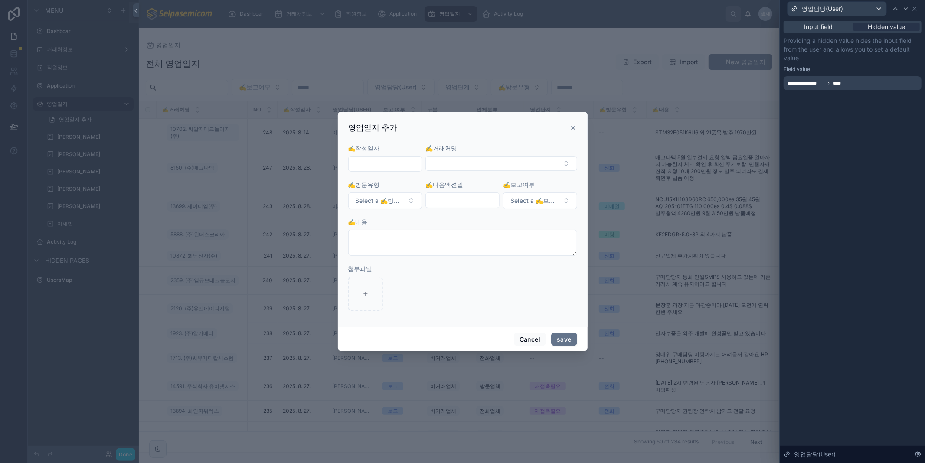
click at [844, 81] on span "****" at bounding box center [843, 83] width 21 height 7
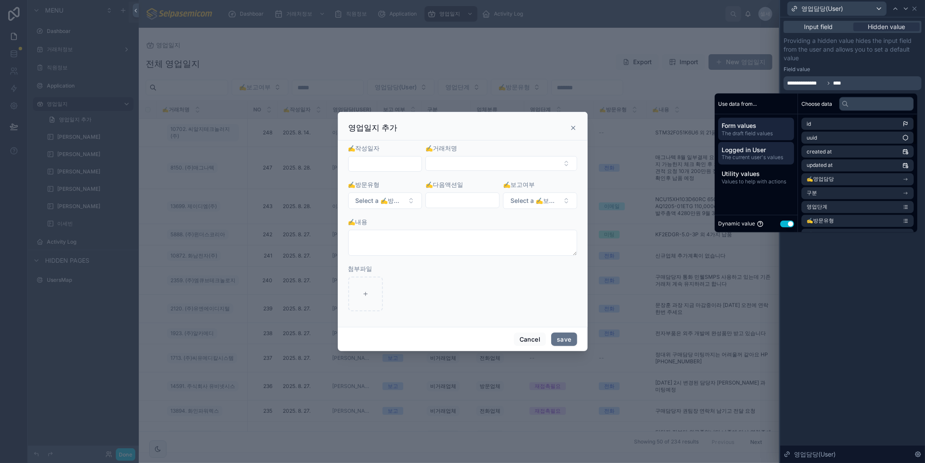
click at [752, 146] on span "Logged in User" at bounding box center [756, 150] width 69 height 9
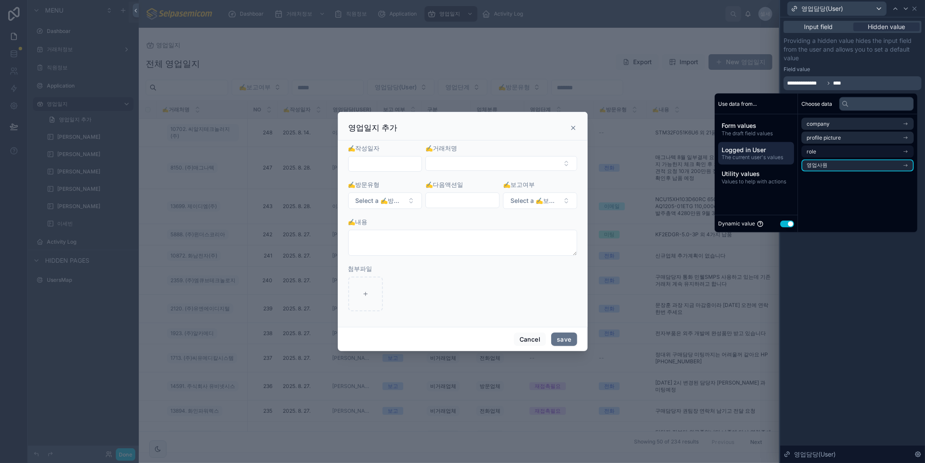
click at [812, 155] on li "role" at bounding box center [858, 152] width 112 height 12
click at [816, 140] on span "users collection" at bounding box center [826, 139] width 39 height 7
click at [817, 135] on span "users collection" at bounding box center [836, 138] width 39 height 7
click at [817, 124] on span "role" at bounding box center [822, 124] width 10 height 7
click at [815, 135] on span "profile picture" at bounding box center [824, 138] width 34 height 7
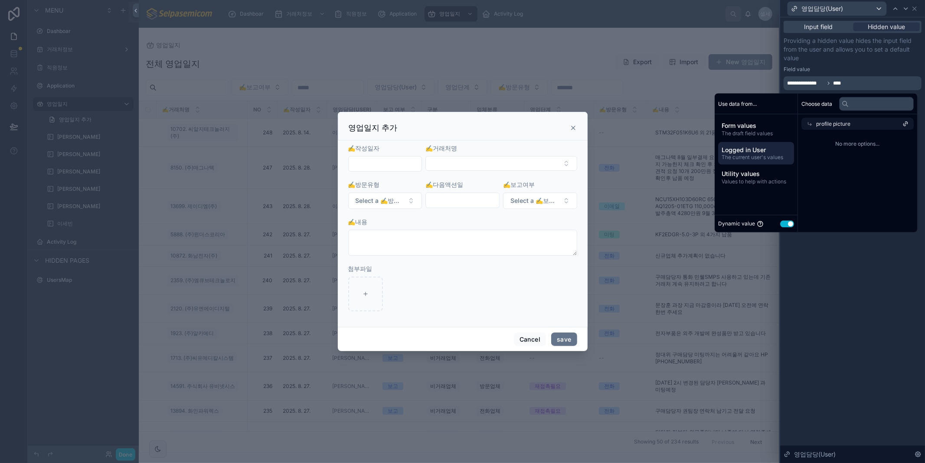
drag, startPoint x: 821, startPoint y: 127, endPoint x: 826, endPoint y: 131, distance: 6.2
click at [822, 127] on span "profile picture" at bounding box center [834, 124] width 34 height 7
click at [816, 167] on span "영업사원" at bounding box center [817, 165] width 21 height 7
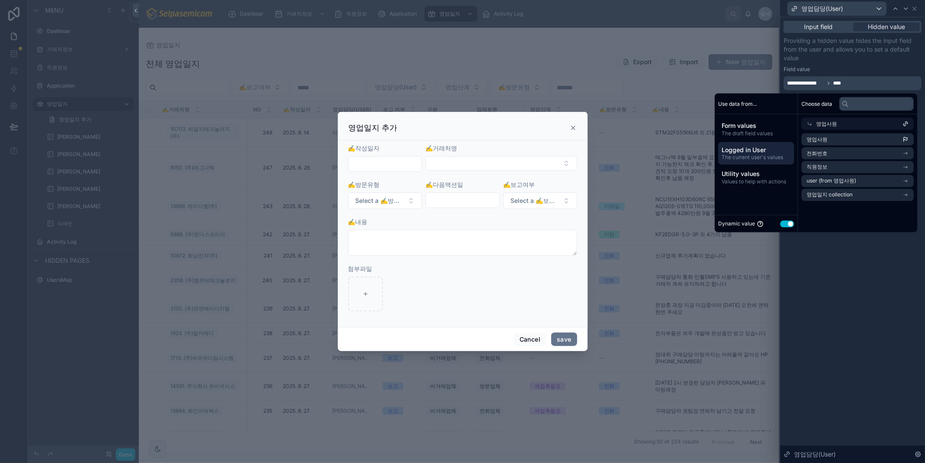
click at [807, 122] on icon at bounding box center [810, 124] width 6 height 6
click at [807, 121] on span "company" at bounding box center [818, 124] width 23 height 7
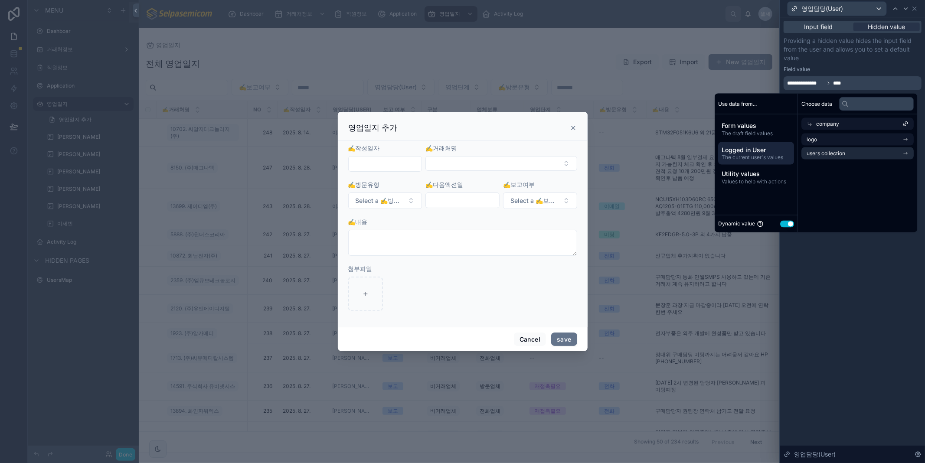
click at [807, 121] on icon at bounding box center [810, 124] width 6 height 6
click at [747, 159] on span "The current user's values" at bounding box center [756, 157] width 69 height 7
click at [822, 163] on span "영업사원" at bounding box center [817, 165] width 21 height 7
click at [905, 181] on icon "scrollable content" at bounding box center [906, 181] width 6 height 6
click at [809, 138] on icon at bounding box center [810, 137] width 3 height 3
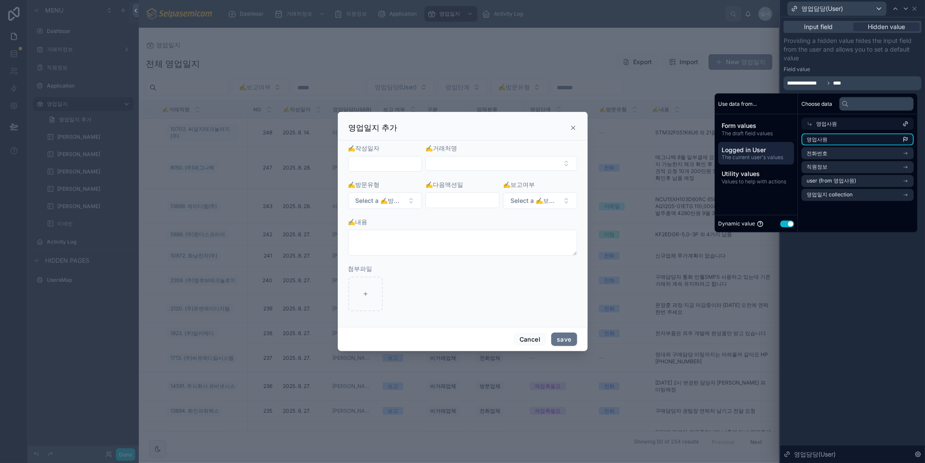
click at [838, 137] on li "영업사원" at bounding box center [858, 140] width 112 height 12
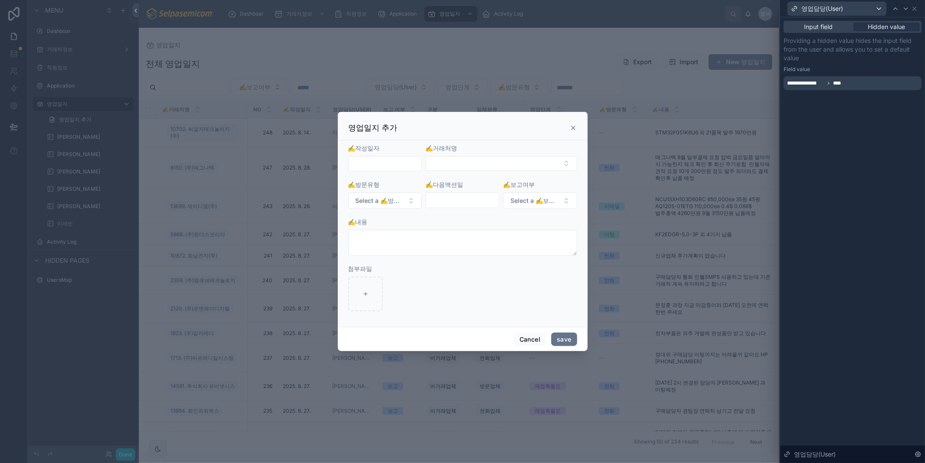
click at [847, 253] on div "**********" at bounding box center [853, 240] width 145 height 446
drag, startPoint x: 576, startPoint y: 122, endPoint x: 575, endPoint y: 127, distance: 4.5
click at [575, 127] on div "영업일지 추가" at bounding box center [463, 128] width 228 height 10
click at [575, 127] on icon at bounding box center [573, 128] width 7 height 7
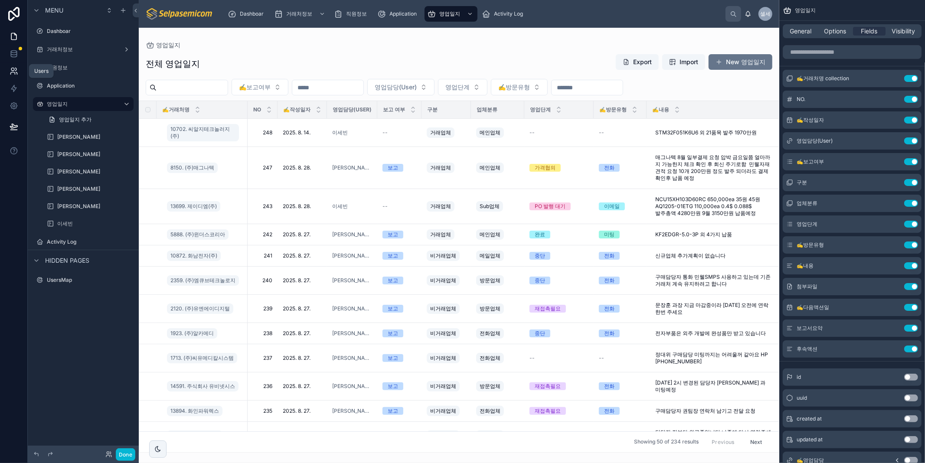
click at [14, 75] on link at bounding box center [13, 70] width 27 height 17
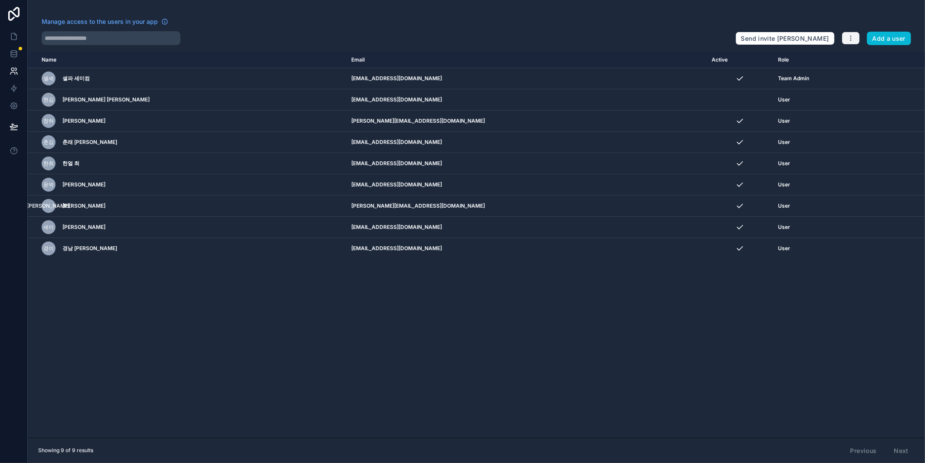
click at [852, 35] on icon "button" at bounding box center [851, 38] width 7 height 7
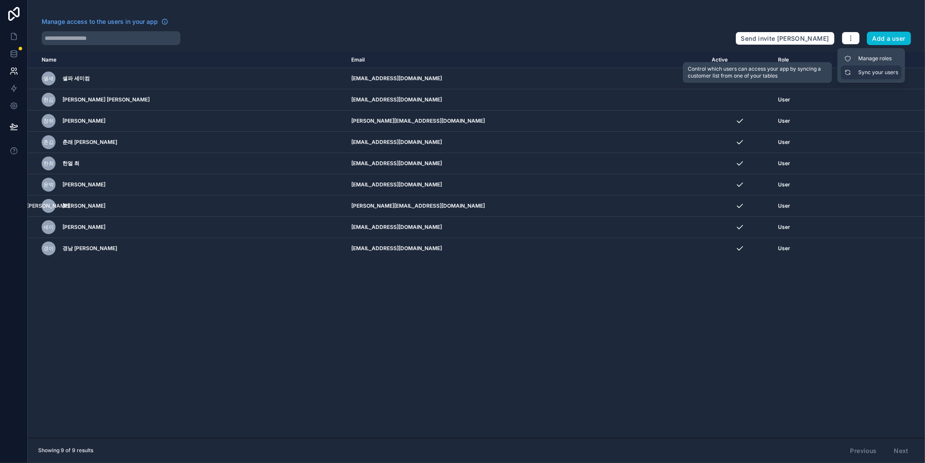
click at [874, 72] on link "Sync your users" at bounding box center [871, 73] width 61 height 14
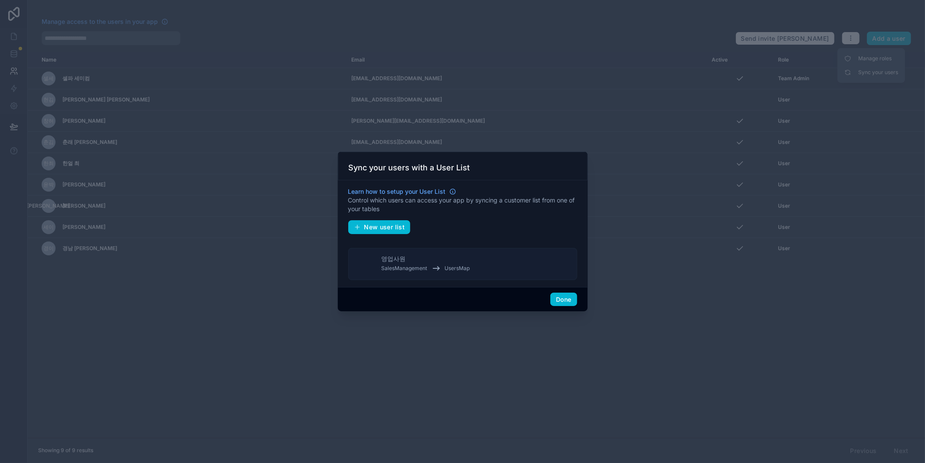
click at [397, 266] on span "SalesManagement" at bounding box center [405, 268] width 46 height 7
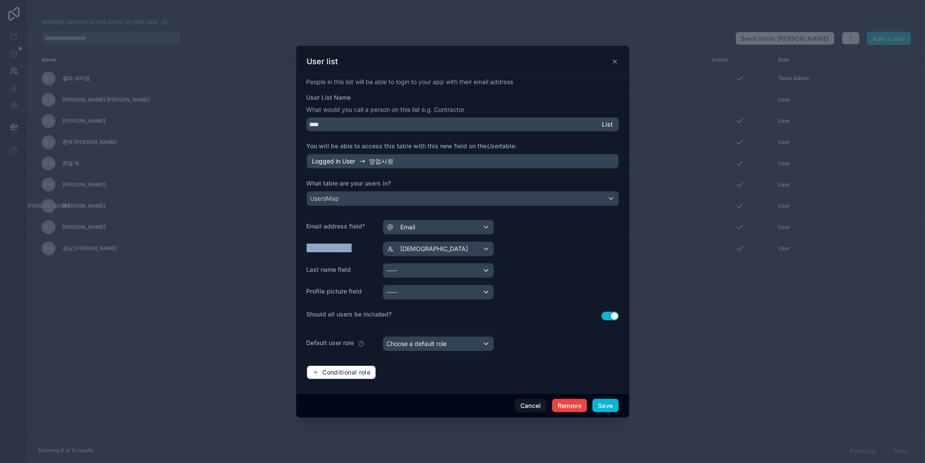
drag, startPoint x: 305, startPoint y: 250, endPoint x: 489, endPoint y: 277, distance: 185.5
click at [356, 253] on div "People in this list will be able to login to your app with their email address …" at bounding box center [462, 233] width 333 height 319
copy label "First name field"
click at [404, 248] on span "[DEMOGRAPHIC_DATA]" at bounding box center [435, 249] width 68 height 9
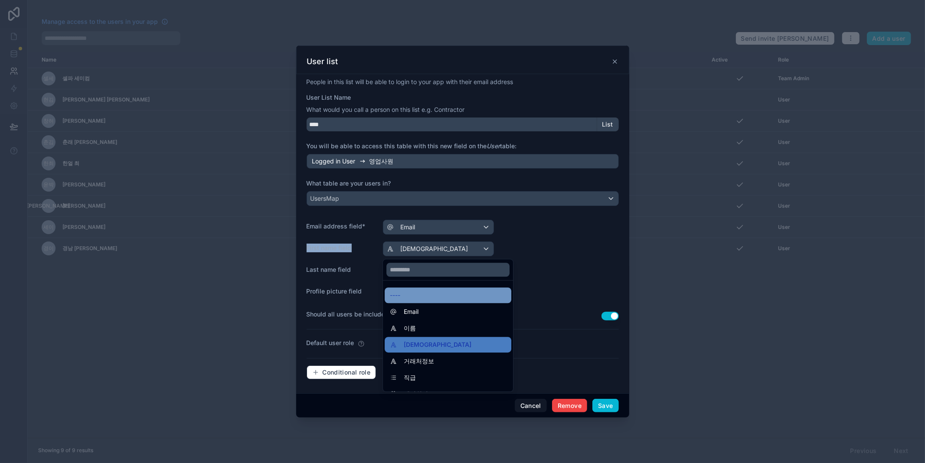
click at [424, 302] on div "----" at bounding box center [448, 296] width 127 height 16
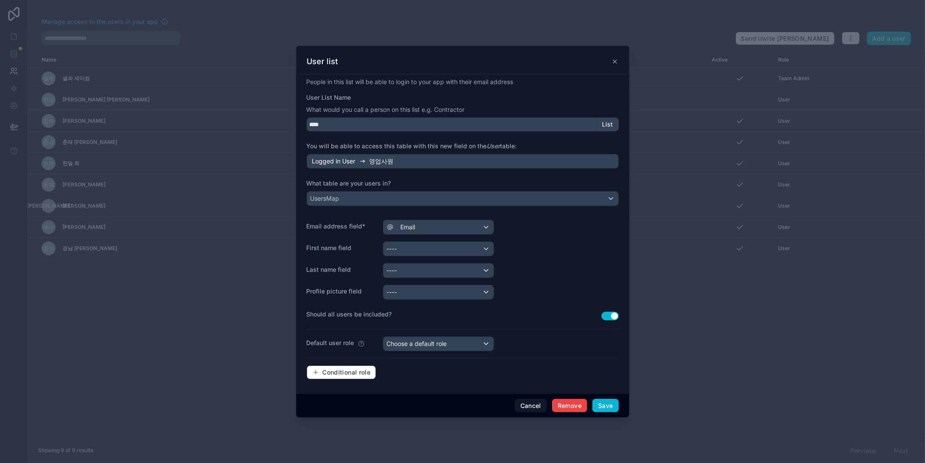
click at [556, 250] on div "First name field ----" at bounding box center [463, 249] width 312 height 15
click at [605, 408] on button "Save" at bounding box center [606, 406] width 26 height 14
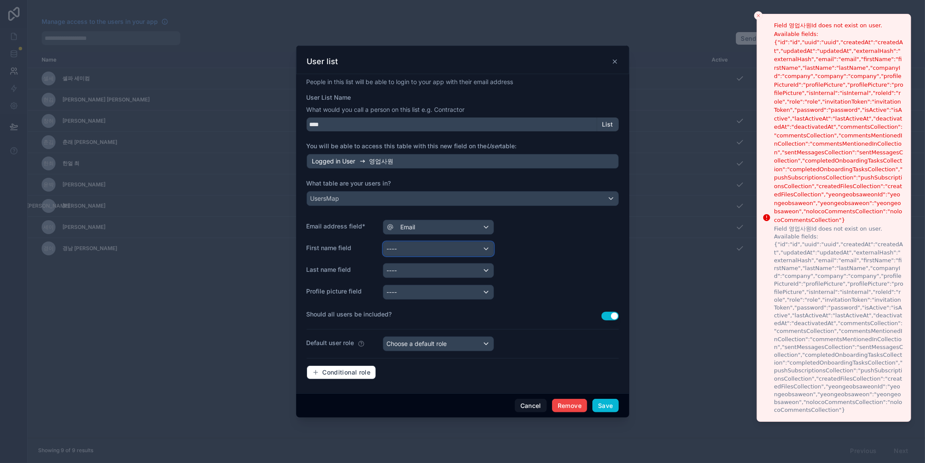
click at [449, 250] on div "----" at bounding box center [439, 249] width 110 height 14
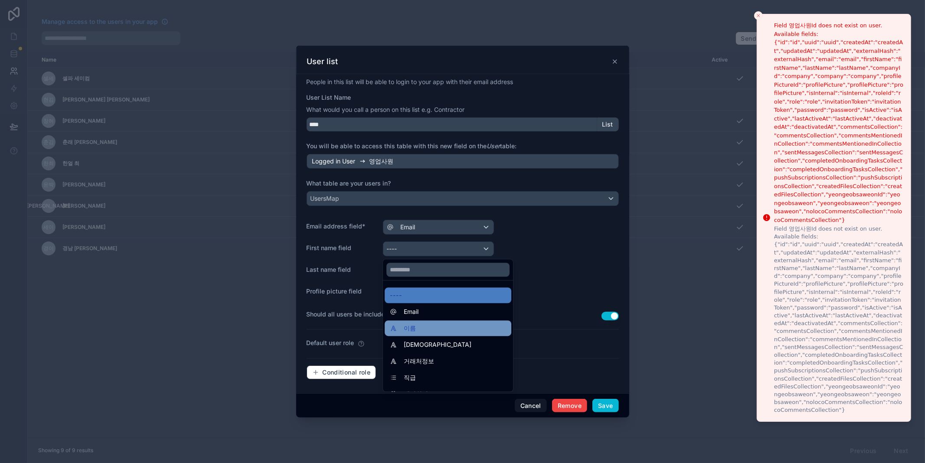
click at [410, 328] on span "이름" at bounding box center [410, 328] width 12 height 10
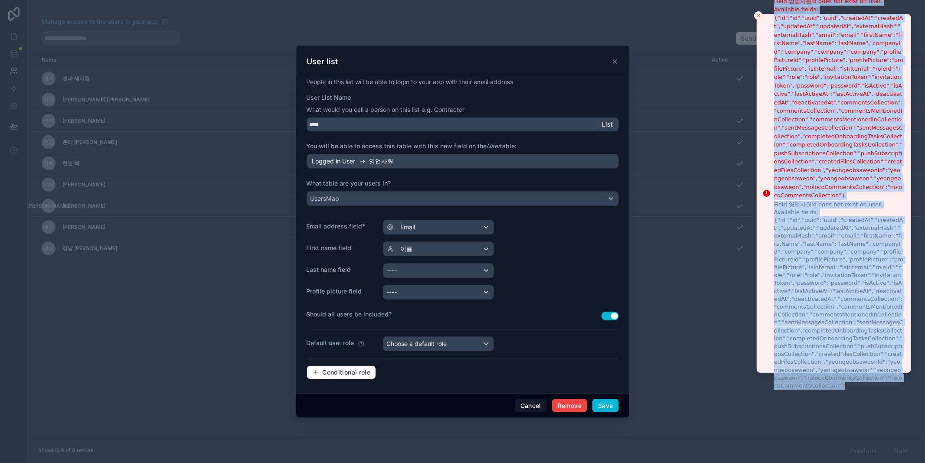
drag, startPoint x: 796, startPoint y: 44, endPoint x: 947, endPoint y: 395, distance: 382.3
click at [912, 373] on li "Field 영업사원Id does not exist on user. Available fields: {"id":"id","uuid":"uuid"…" at bounding box center [834, 193] width 154 height 359
copy div "Lorem ipsuMd sita con adipi el sedd. Eiusmodte incidi: {"ut":"la","etdo":"magn"…"
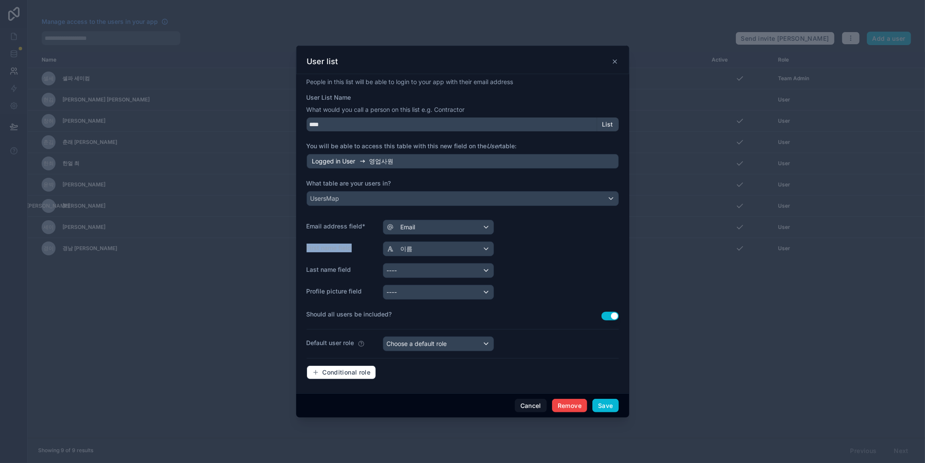
drag, startPoint x: 301, startPoint y: 250, endPoint x: 922, endPoint y: 352, distance: 630.0
click at [371, 248] on div "People in this list will be able to login to your app with their email address …" at bounding box center [462, 233] width 333 height 319
copy label "First name field"
click at [605, 405] on button "Save" at bounding box center [606, 406] width 26 height 14
click at [613, 57] on div "User list" at bounding box center [463, 61] width 312 height 10
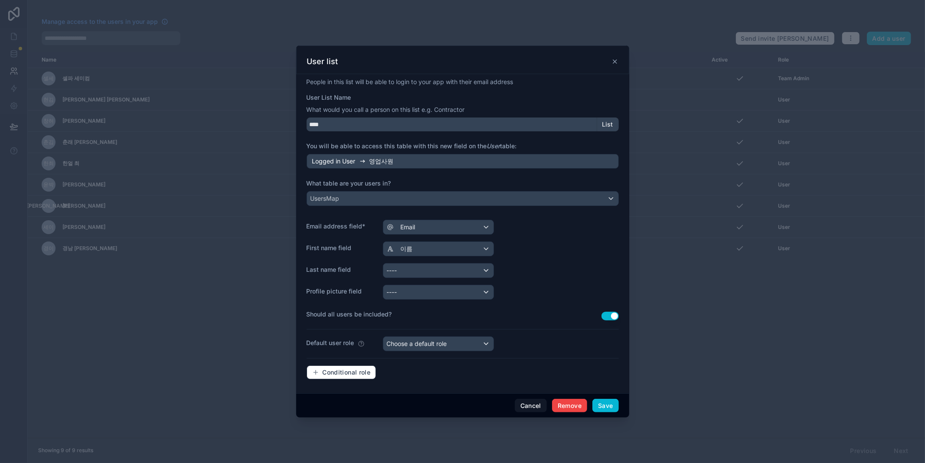
click at [615, 62] on icon at bounding box center [614, 61] width 3 height 3
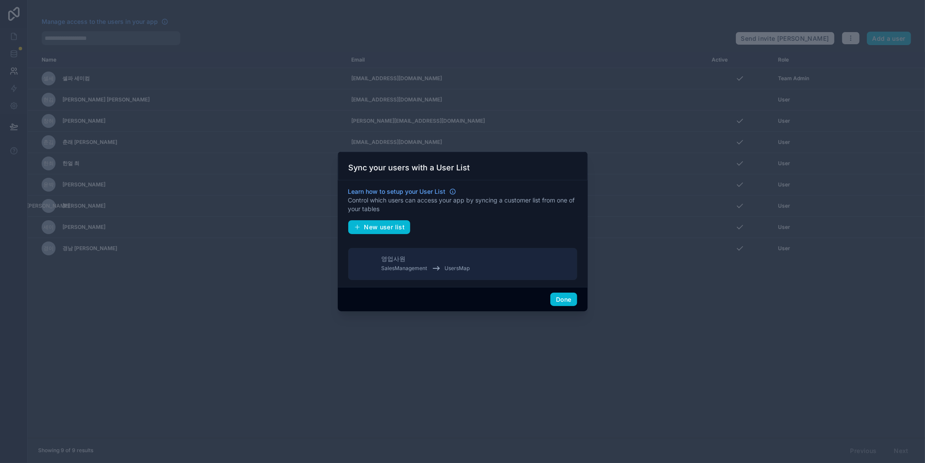
click at [474, 283] on div "Learn how to setup your User List Control which users can access your app by sy…" at bounding box center [463, 233] width 250 height 107
click at [476, 268] on button "영업사원 SalesManagement UsersMap" at bounding box center [462, 264] width 229 height 32
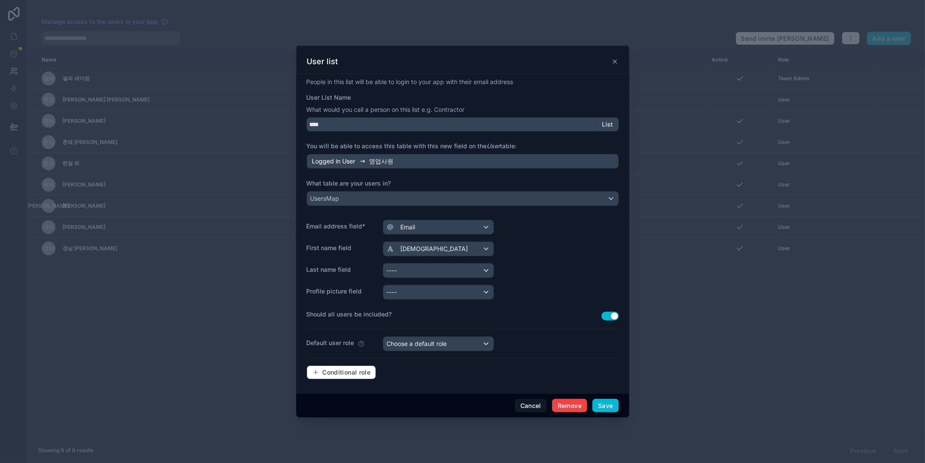
click at [614, 57] on div "User list" at bounding box center [463, 61] width 312 height 10
click at [614, 58] on icon at bounding box center [615, 61] width 7 height 7
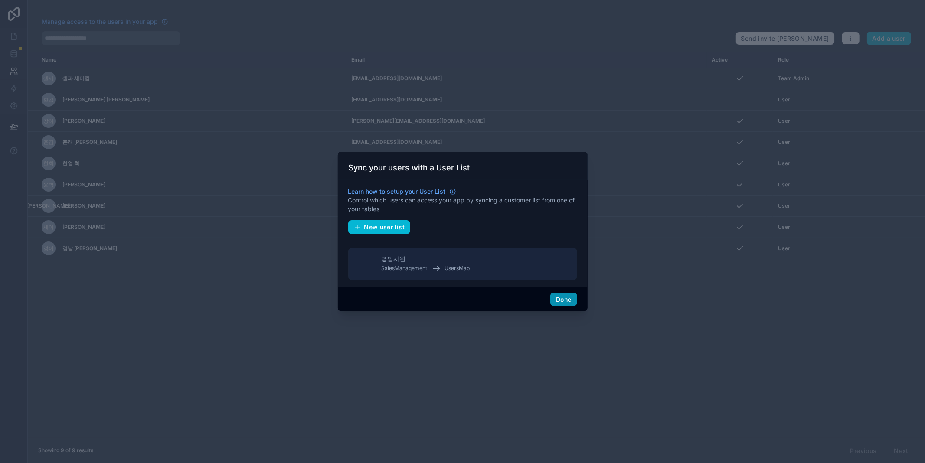
click at [560, 301] on button "Done" at bounding box center [564, 300] width 26 height 14
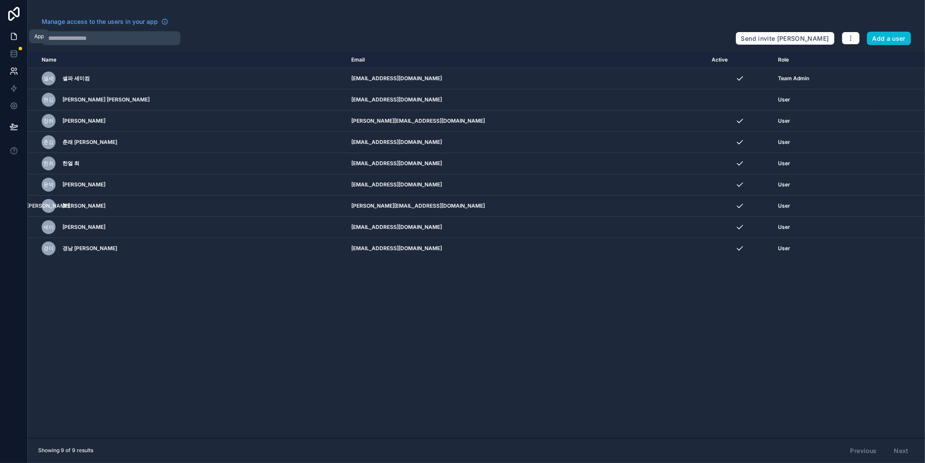
click at [17, 35] on icon at bounding box center [14, 36] width 9 height 9
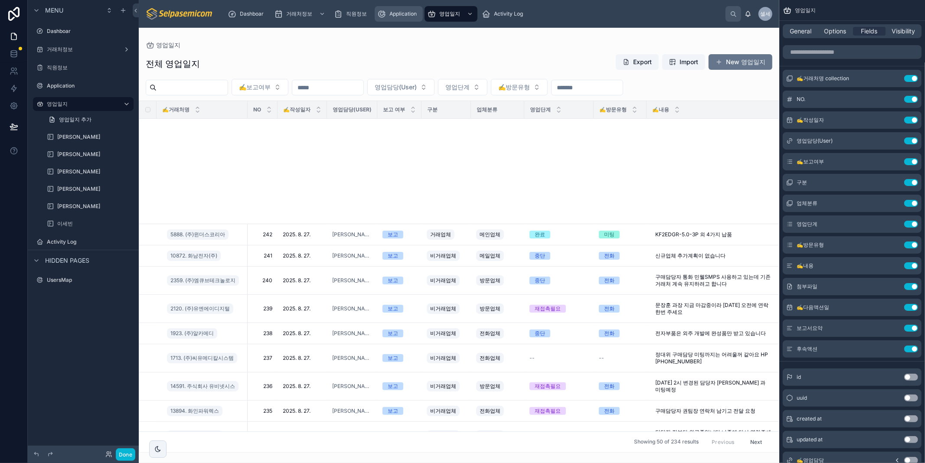
scroll to position [193, 0]
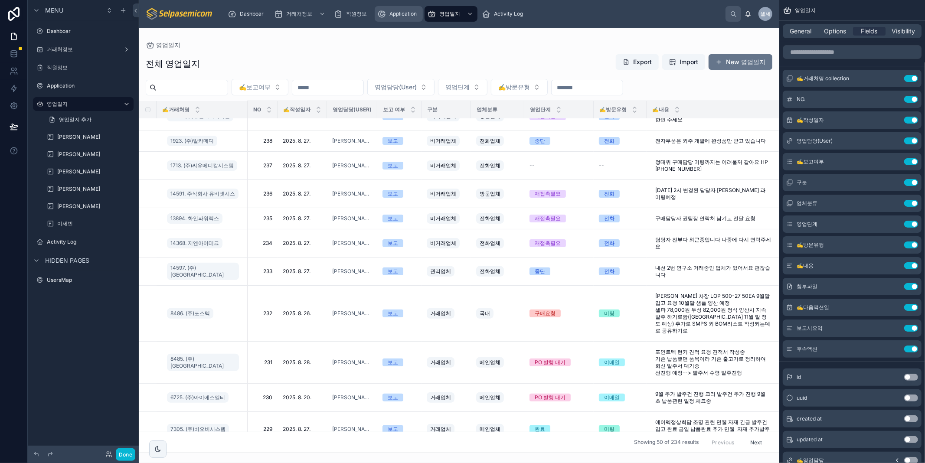
click at [390, 16] on span "Application" at bounding box center [403, 13] width 27 height 7
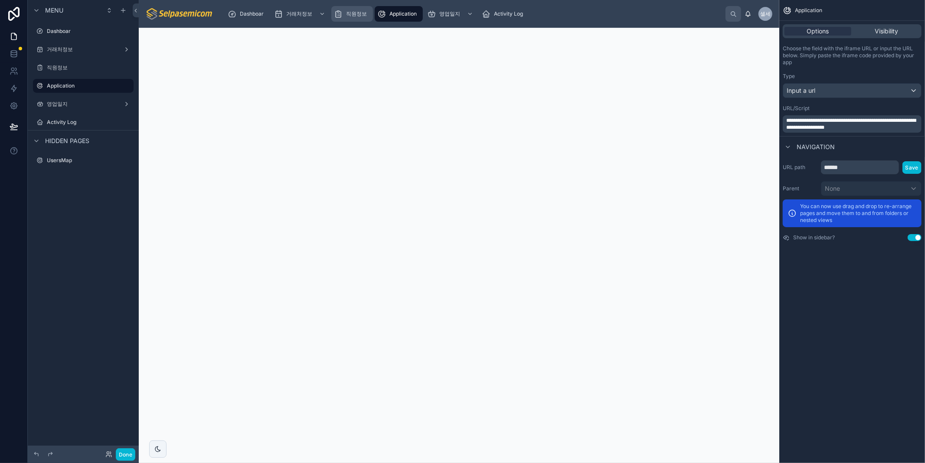
click at [352, 15] on span "직원정보" at bounding box center [356, 13] width 21 height 7
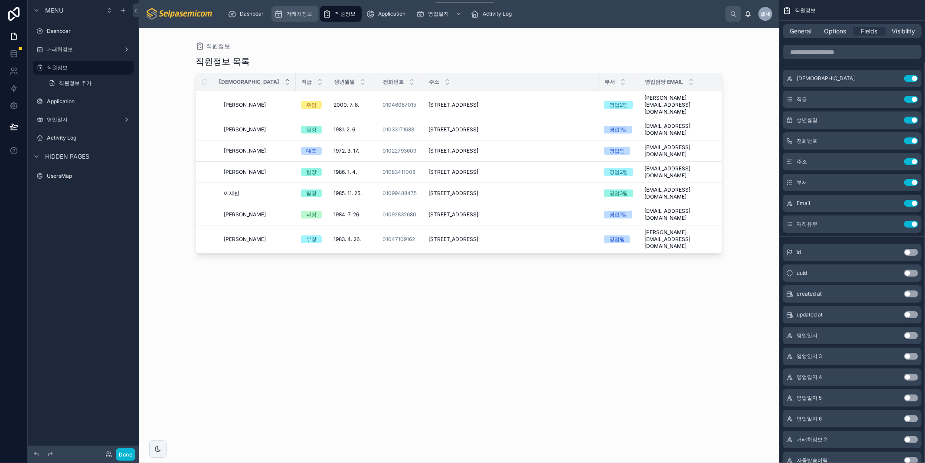
click at [297, 14] on span "거래처정보" at bounding box center [299, 13] width 26 height 7
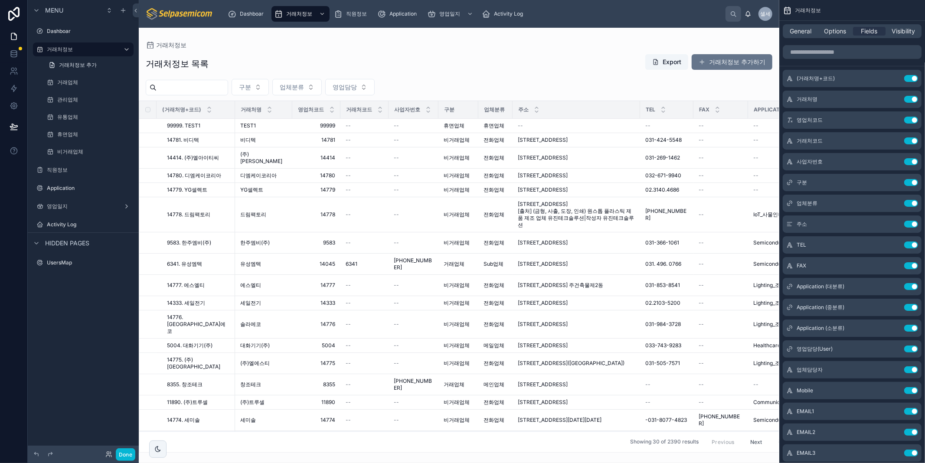
drag, startPoint x: 372, startPoint y: 448, endPoint x: 463, endPoint y: 454, distance: 90.5
click at [463, 454] on div at bounding box center [459, 246] width 641 height 436
click at [453, 10] on div "영업일지" at bounding box center [445, 14] width 36 height 14
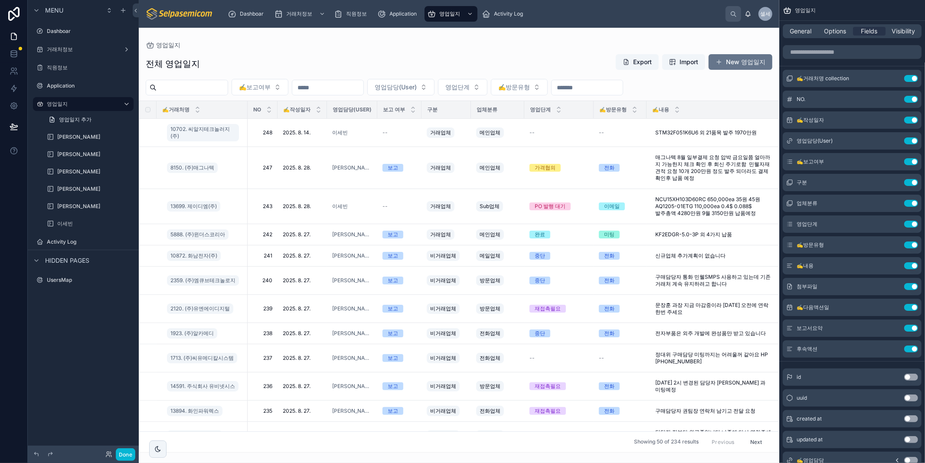
click at [364, 41] on div at bounding box center [459, 246] width 641 height 436
click at [405, 42] on div "영업일지" at bounding box center [459, 45] width 627 height 7
click at [752, 61] on button "New 영업일지" at bounding box center [741, 62] width 64 height 16
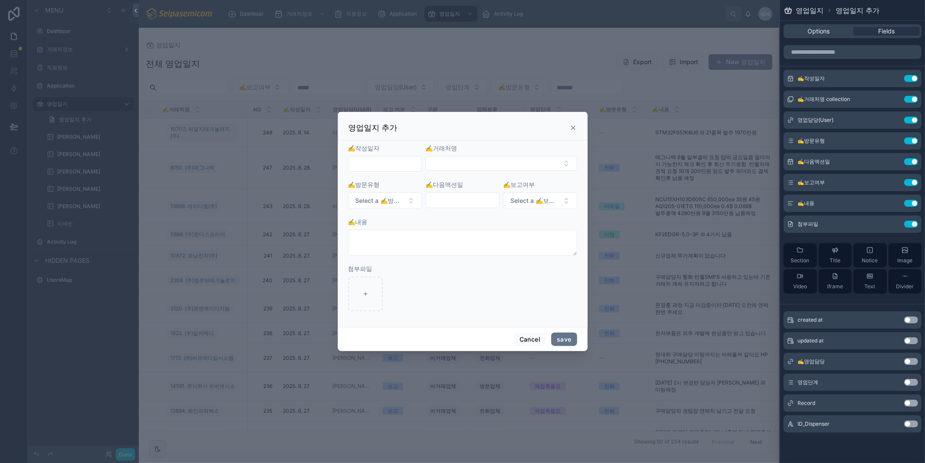
click at [574, 125] on icon at bounding box center [573, 128] width 7 height 7
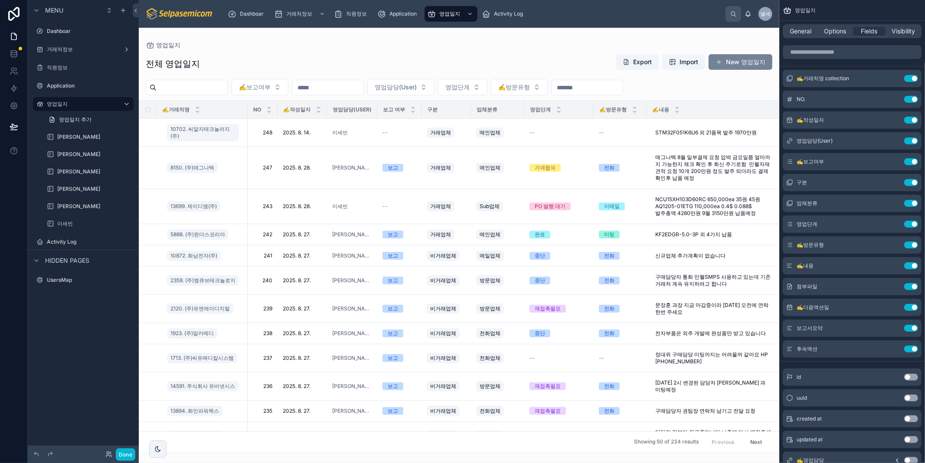
click at [748, 64] on button "New 영업일지" at bounding box center [741, 62] width 64 height 16
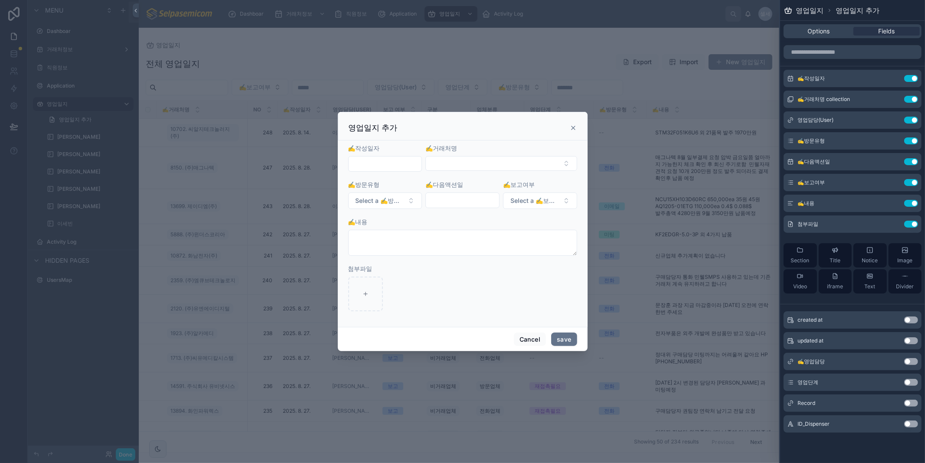
click at [394, 161] on input "text" at bounding box center [385, 164] width 73 height 12
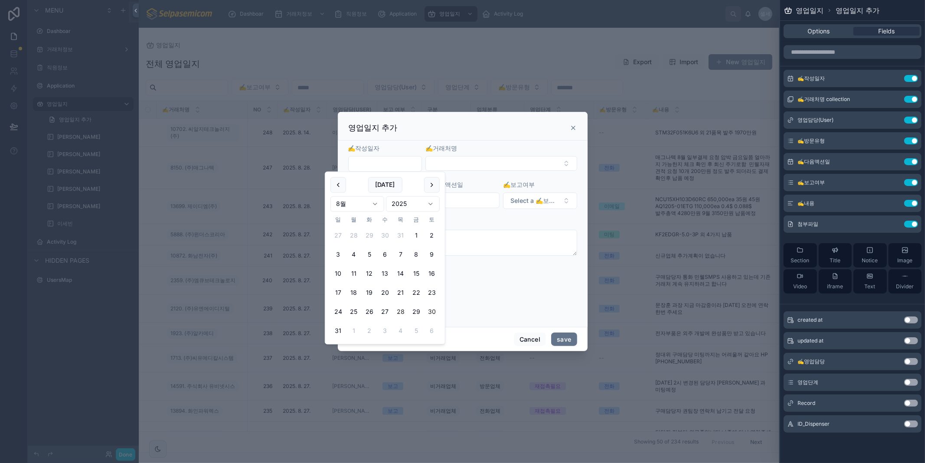
click at [432, 315] on button "30" at bounding box center [432, 313] width 16 height 16
type input "**********"
click at [486, 166] on button "Select Button" at bounding box center [501, 163] width 151 height 15
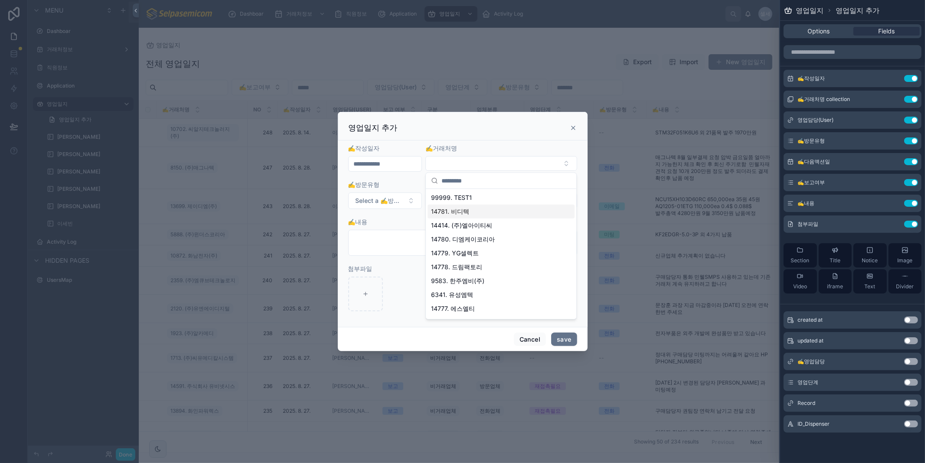
click at [452, 213] on span "14781. 비디텍" at bounding box center [450, 211] width 38 height 9
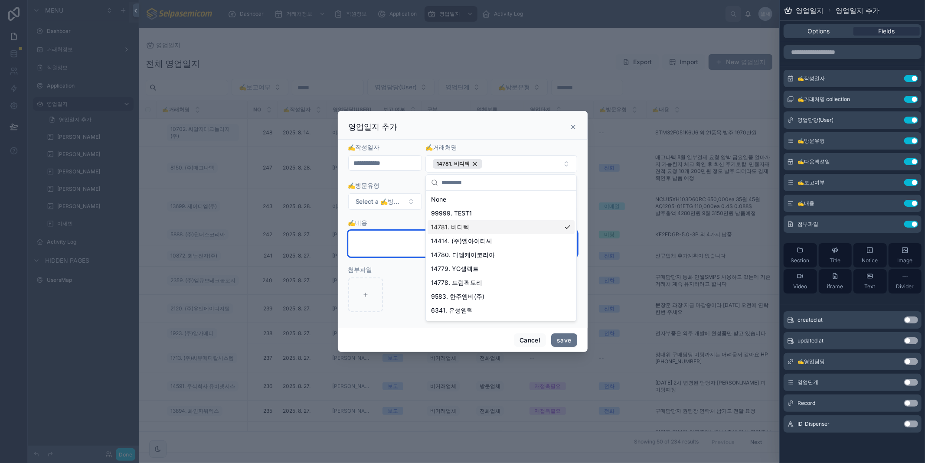
click at [400, 236] on textarea at bounding box center [462, 244] width 229 height 26
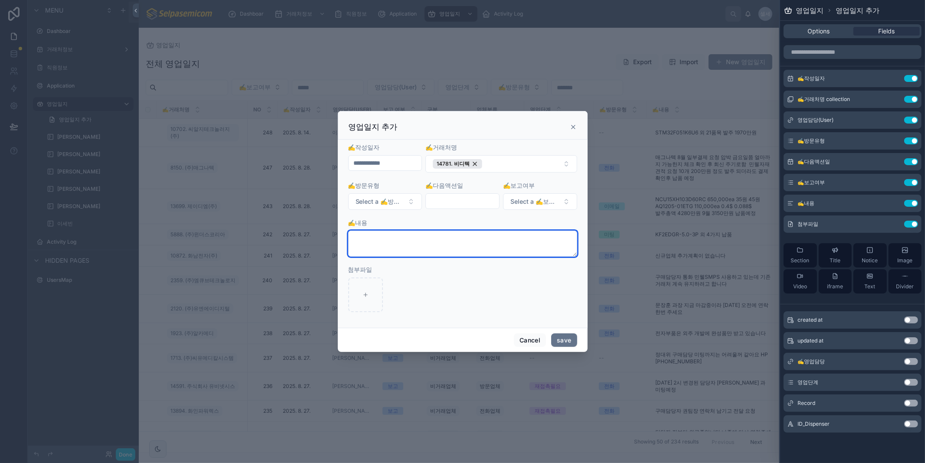
type textarea "*"
type textarea "****"
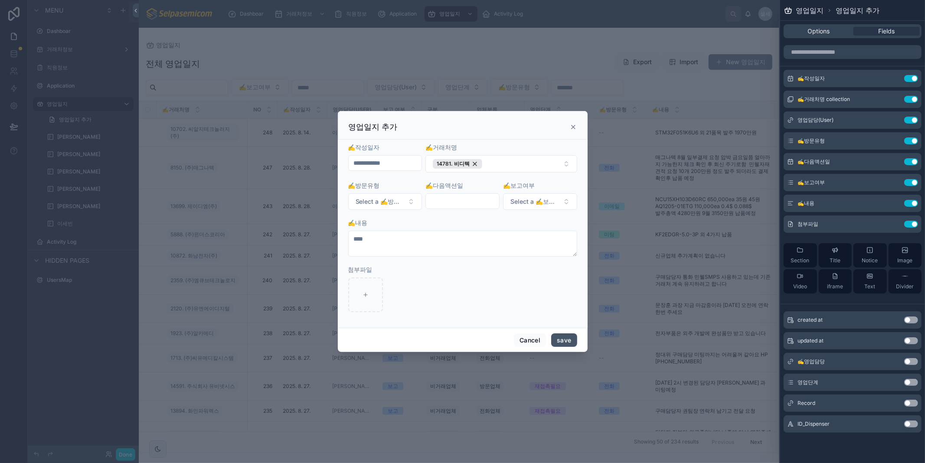
click at [572, 336] on button "save" at bounding box center [564, 341] width 26 height 14
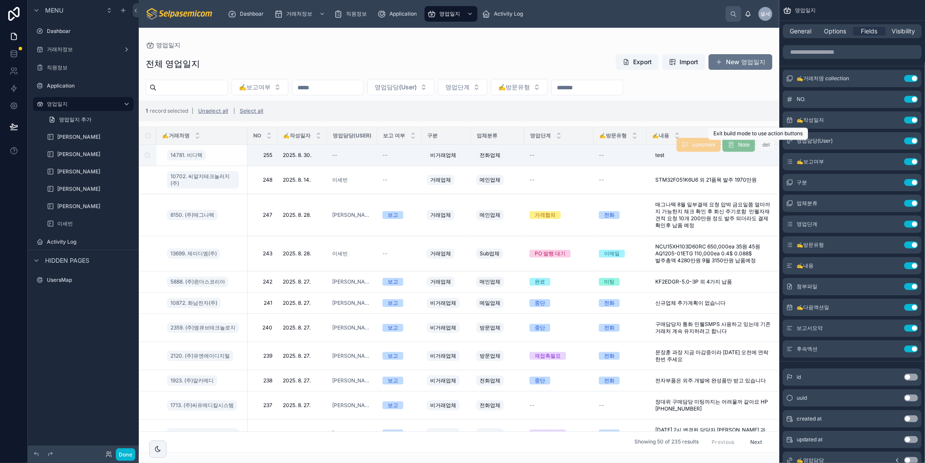
click at [764, 146] on span "del" at bounding box center [766, 144] width 19 height 7
click at [759, 142] on span "del" at bounding box center [766, 144] width 19 height 7
click at [122, 458] on button "Done" at bounding box center [126, 455] width 20 height 13
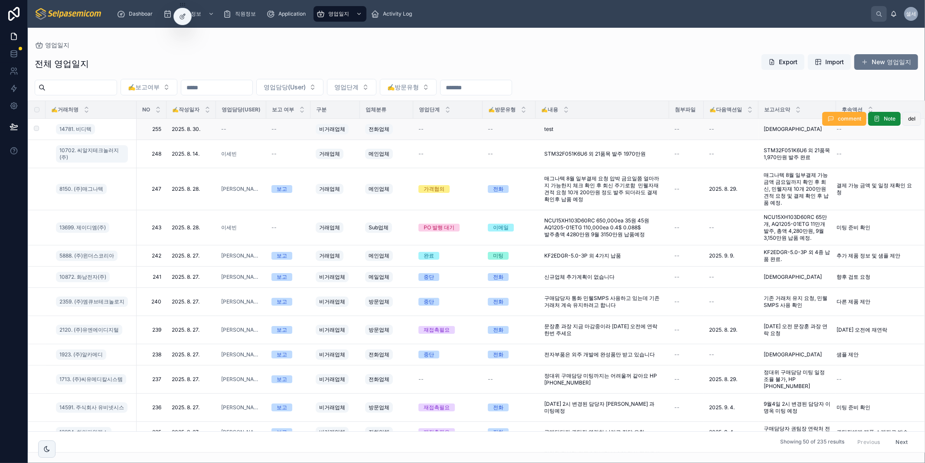
click at [909, 122] on button "del" at bounding box center [912, 119] width 19 height 14
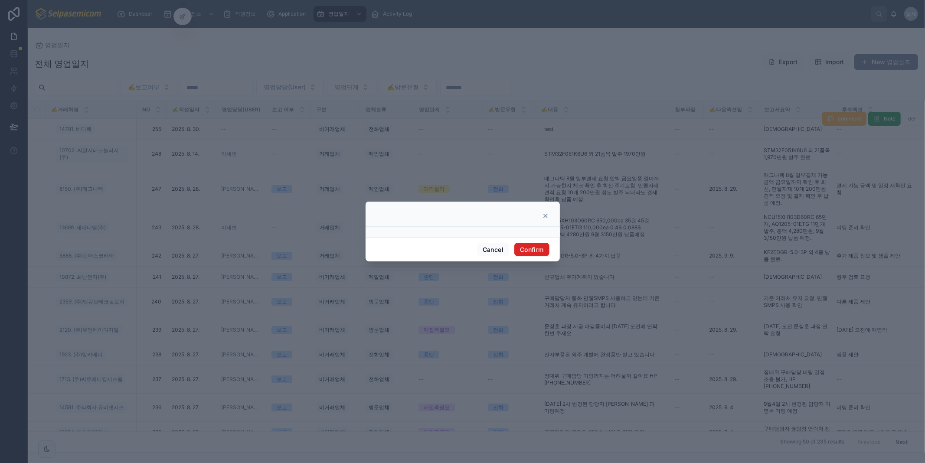
click at [528, 252] on button "Confirm" at bounding box center [532, 250] width 35 height 14
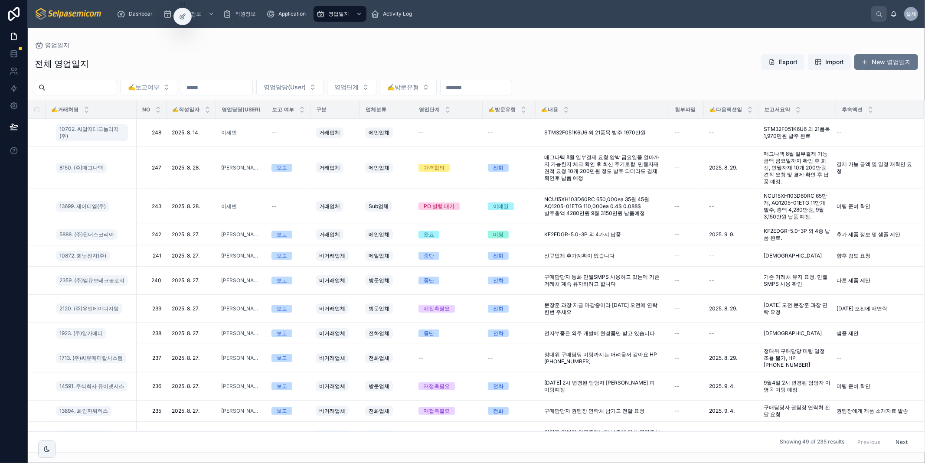
click at [213, 46] on div "영업일지" at bounding box center [477, 45] width 884 height 7
click at [359, 174] on td "거래업체" at bounding box center [335, 168] width 49 height 42
click at [627, 64] on div "전체 영업일지 Export Import New 영업일지" at bounding box center [477, 64] width 884 height 20
click at [303, 60] on div "전체 영업일지 Export Import New 영업일지" at bounding box center [477, 64] width 884 height 20
click at [532, 64] on div "전체 영업일지 Export Import New 영업일지" at bounding box center [477, 64] width 884 height 20
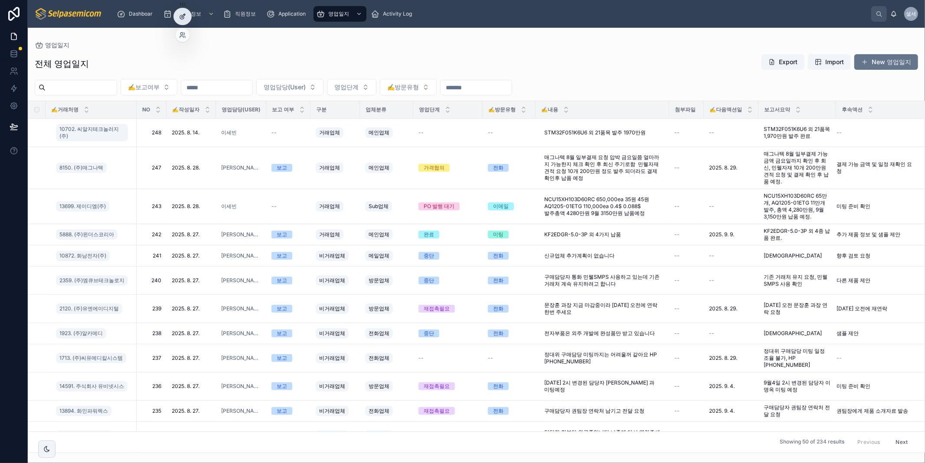
click at [179, 16] on icon at bounding box center [182, 16] width 7 height 7
